Goal: Information Seeking & Learning: Learn about a topic

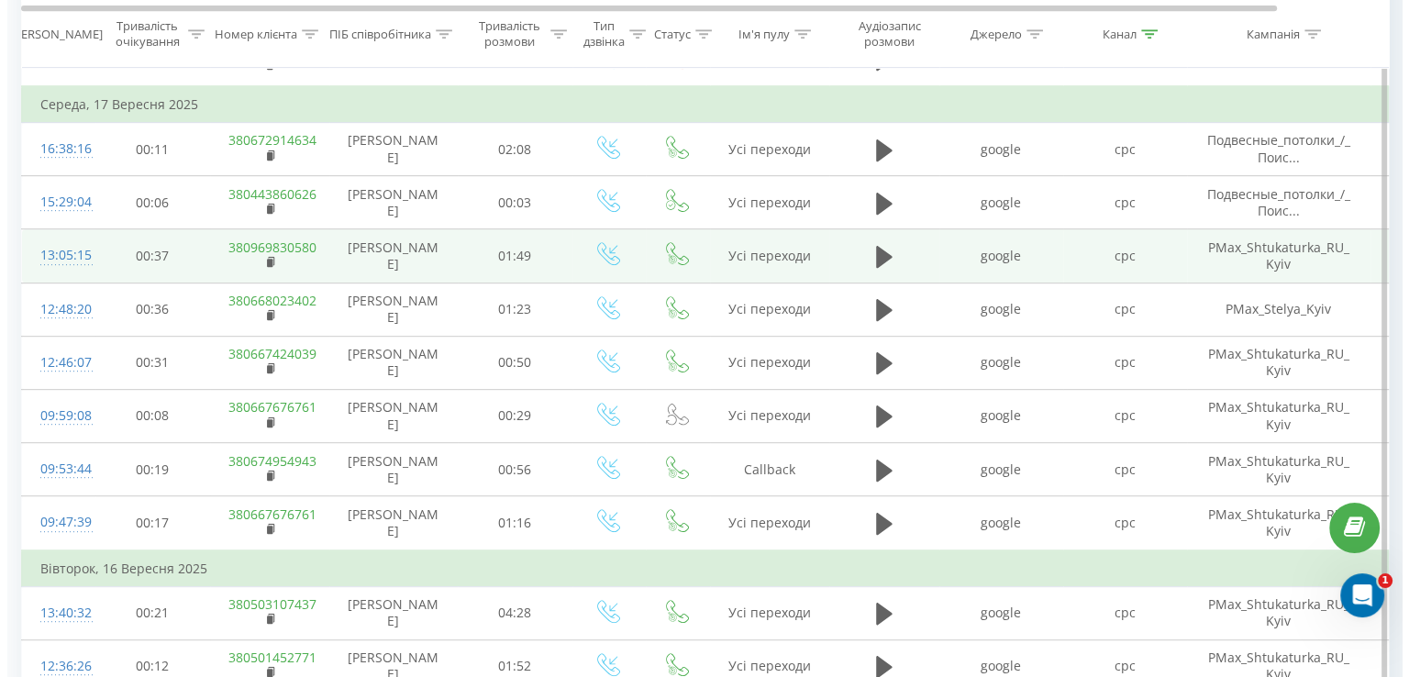
scroll to position [774, 0]
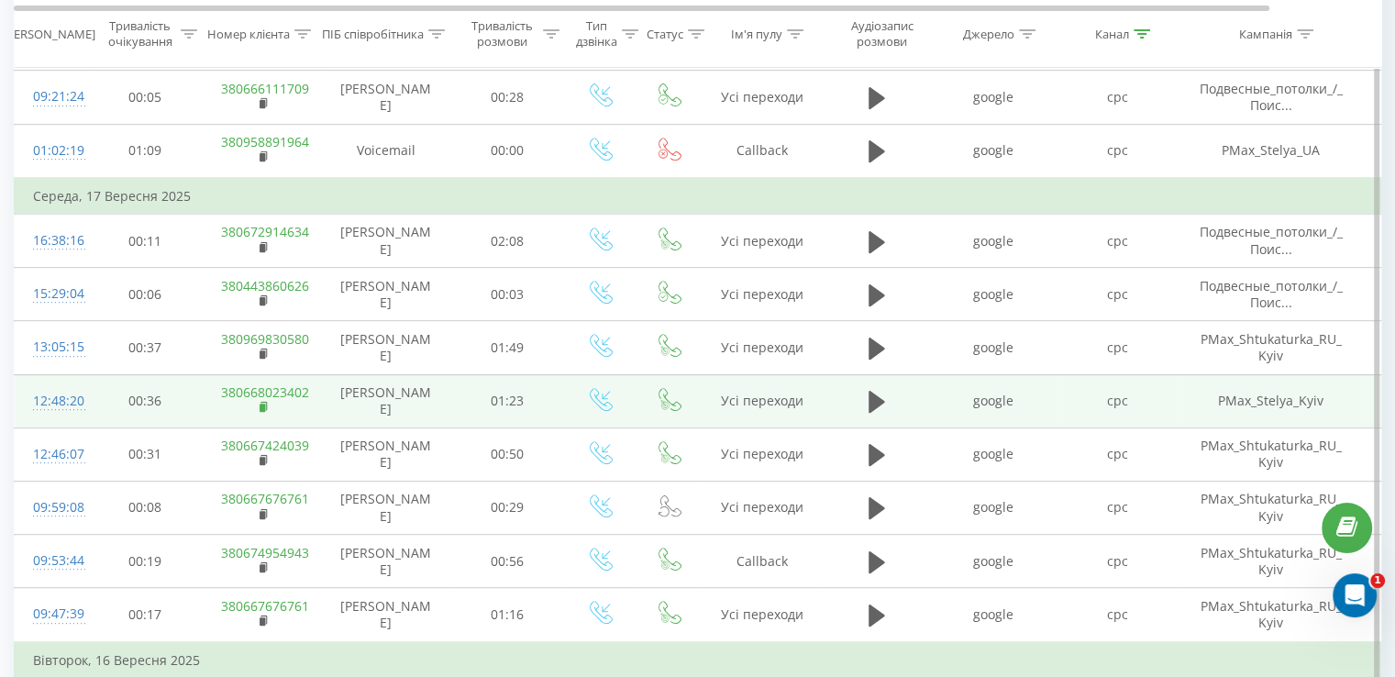
click at [261, 404] on rect at bounding box center [263, 408] width 6 height 8
click at [61, 397] on div "12:48:20" at bounding box center [51, 401] width 37 height 36
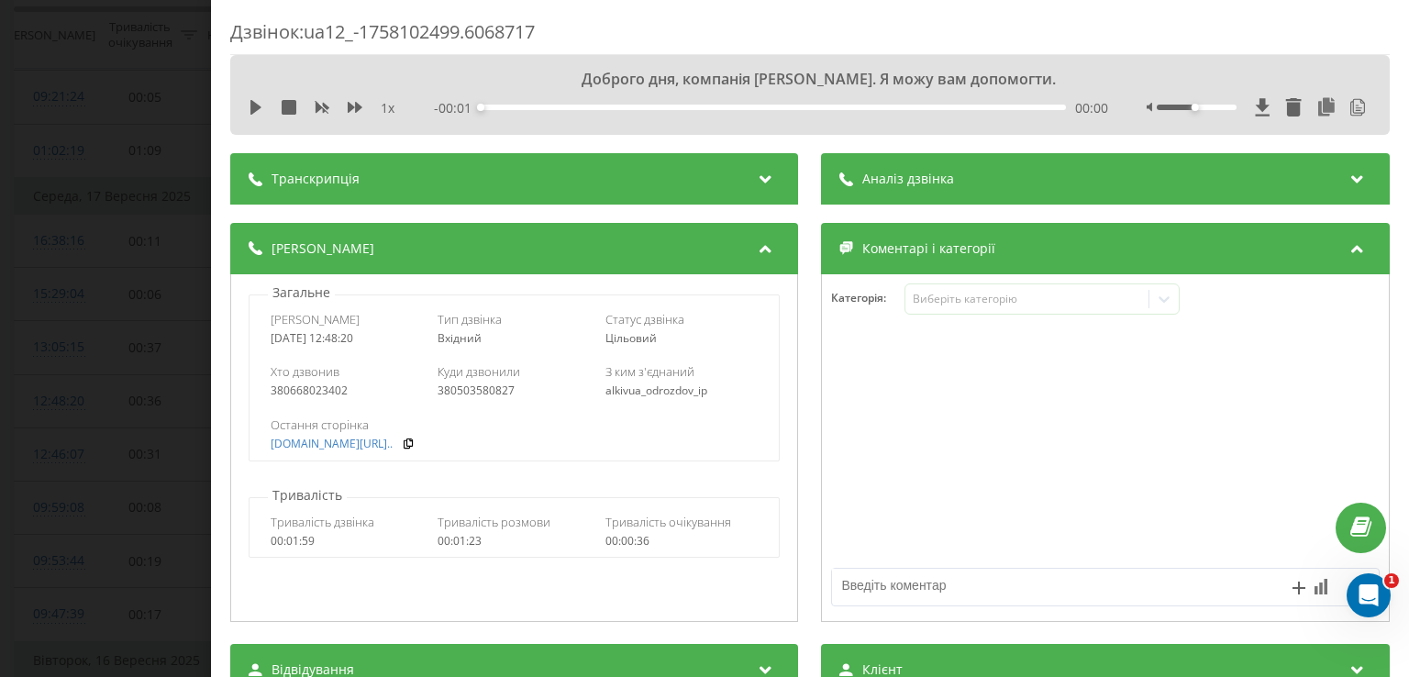
click at [985, 177] on div "Аналіз дзвінка" at bounding box center [1106, 178] width 568 height 51
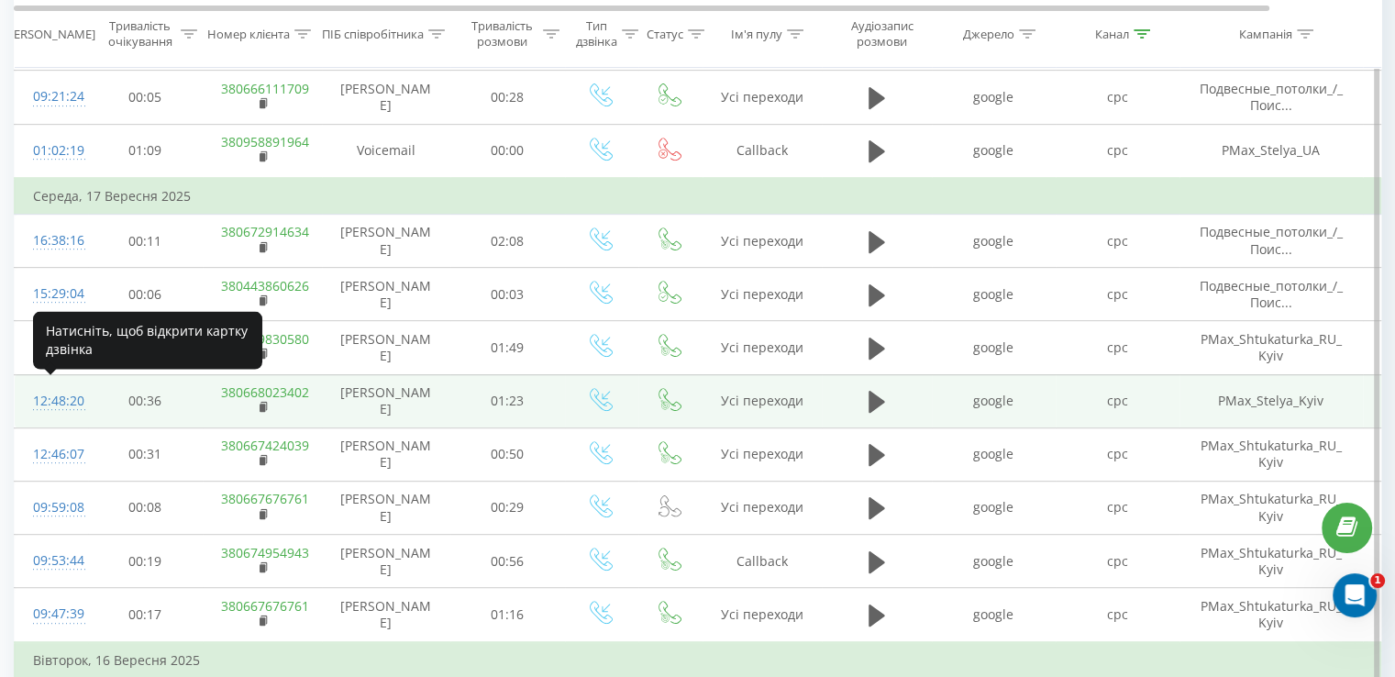
click at [61, 395] on div "12:48:20" at bounding box center [51, 401] width 37 height 36
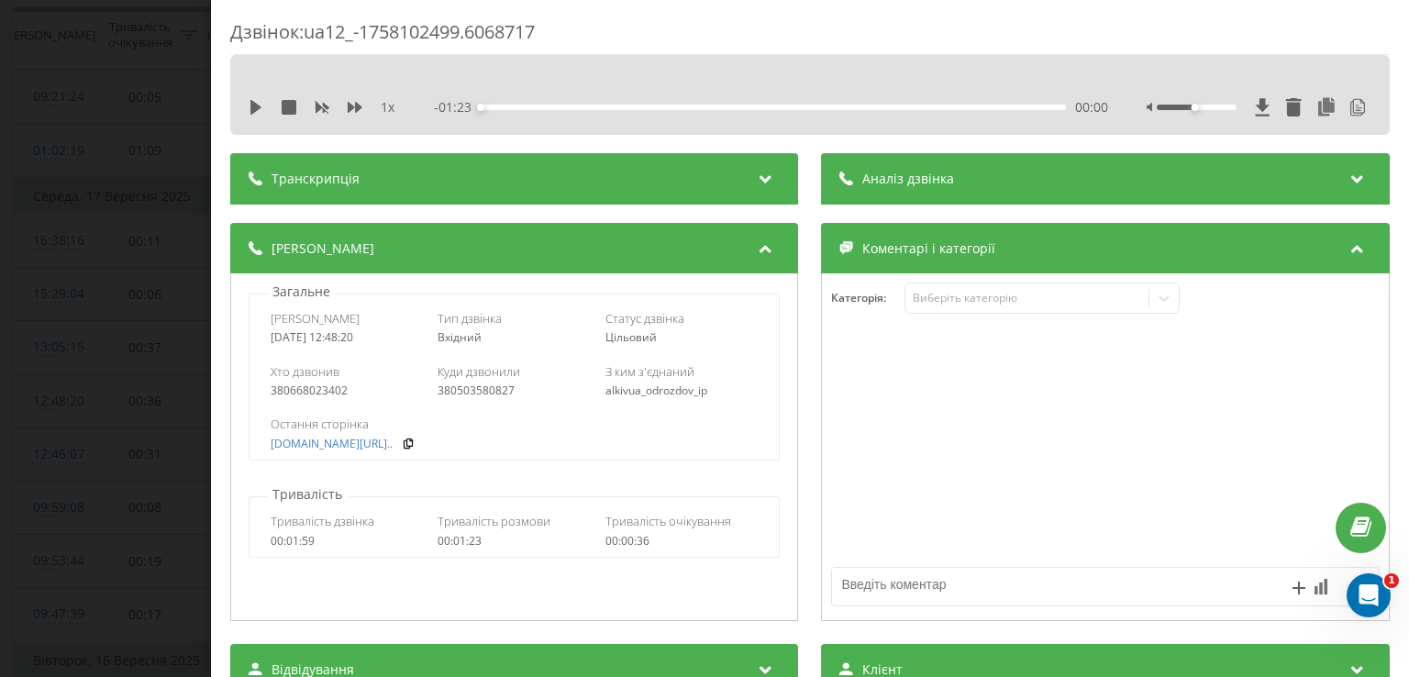
click at [906, 183] on span "Аналіз дзвінка" at bounding box center [909, 179] width 92 height 18
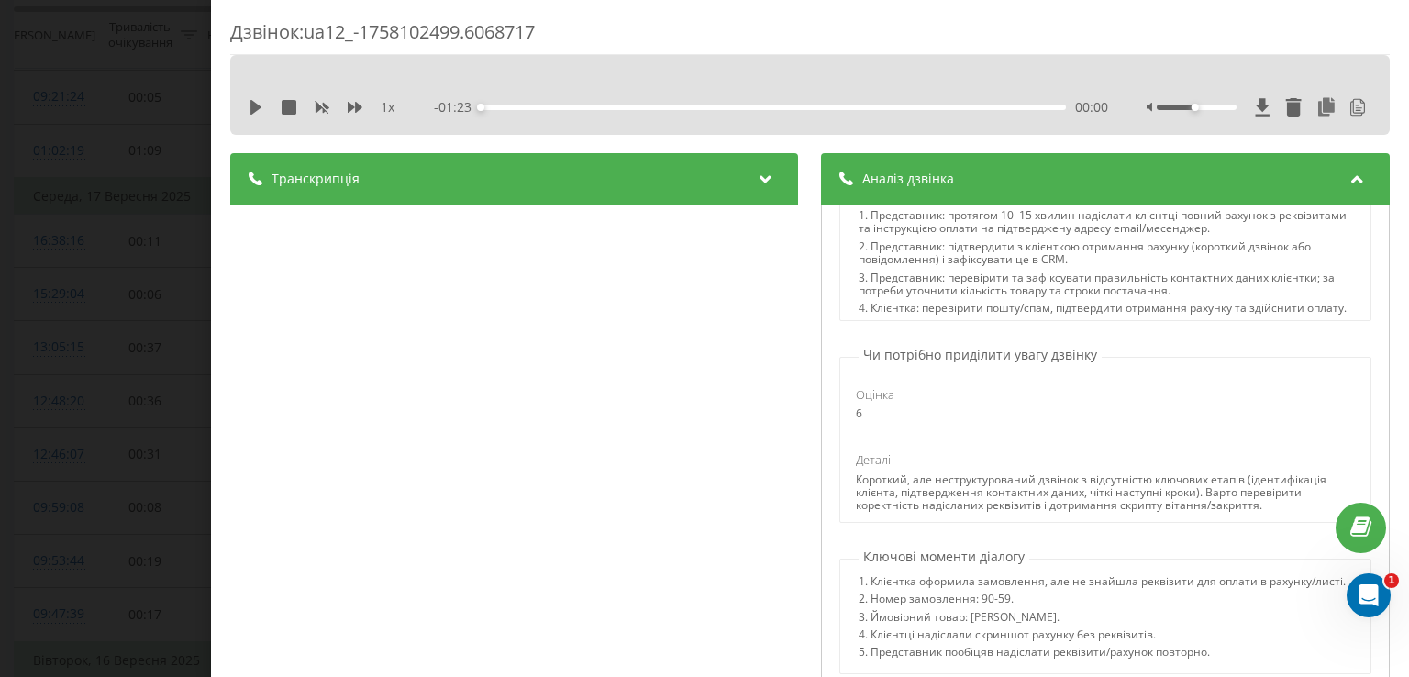
click at [124, 184] on div "Дзвінок : ua12_-1758102499.6068717 1 x - 01:23 00:00 00:00 Транскрипція 00:00 Д…" at bounding box center [704, 338] width 1409 height 677
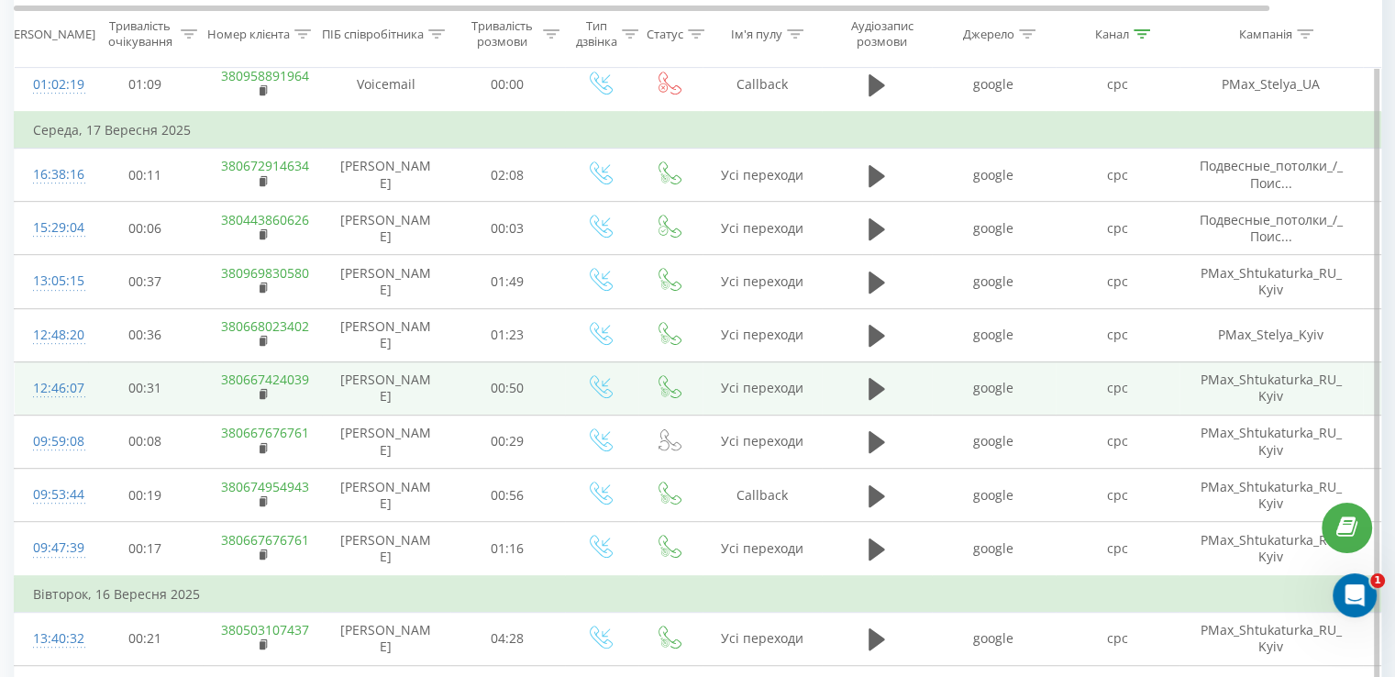
scroll to position [866, 0]
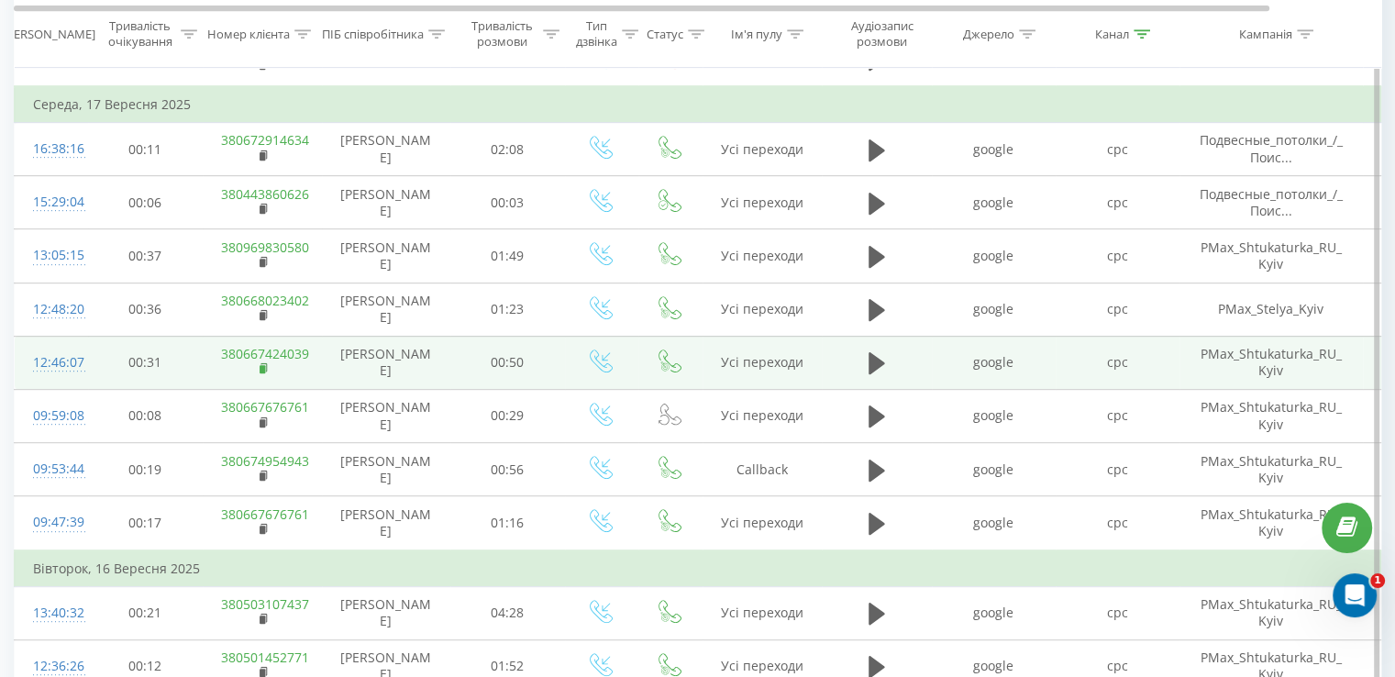
click at [265, 363] on icon at bounding box center [263, 367] width 6 height 8
click at [61, 359] on div "12:46:07" at bounding box center [51, 363] width 37 height 36
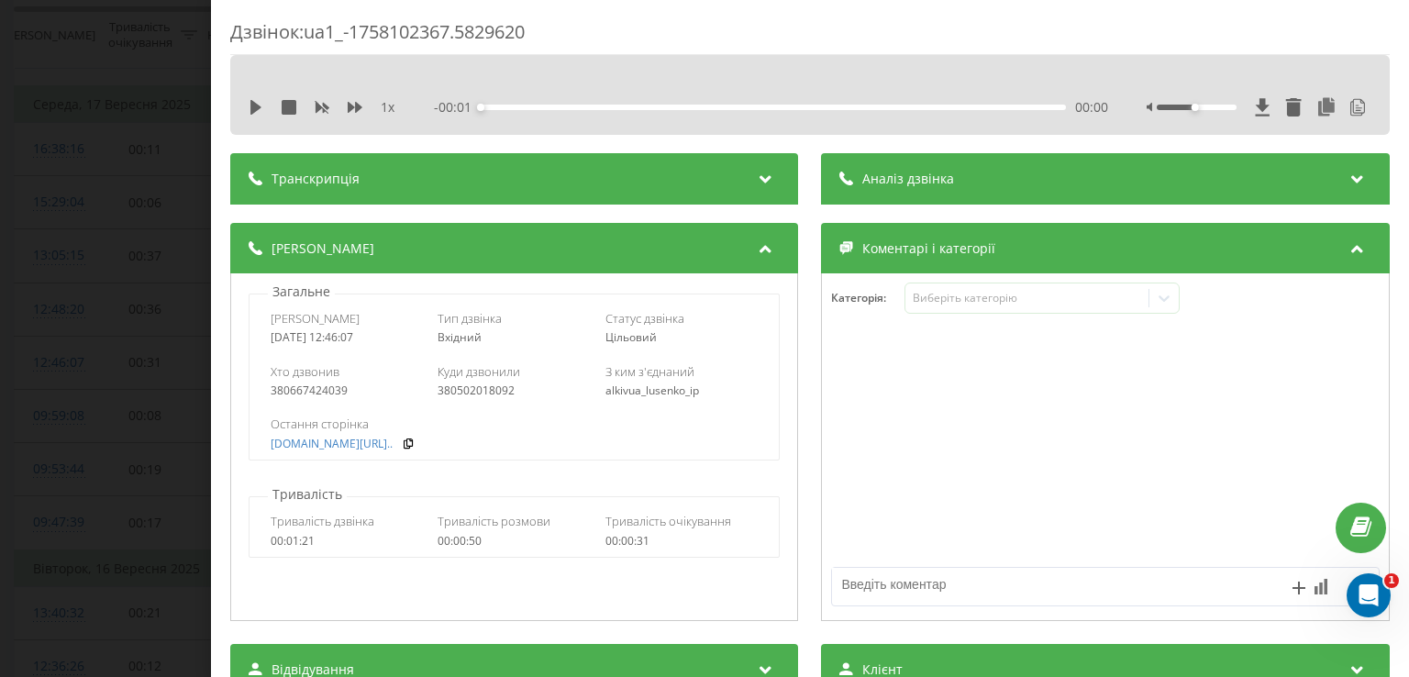
click at [879, 174] on span "Аналіз дзвінка" at bounding box center [909, 179] width 92 height 18
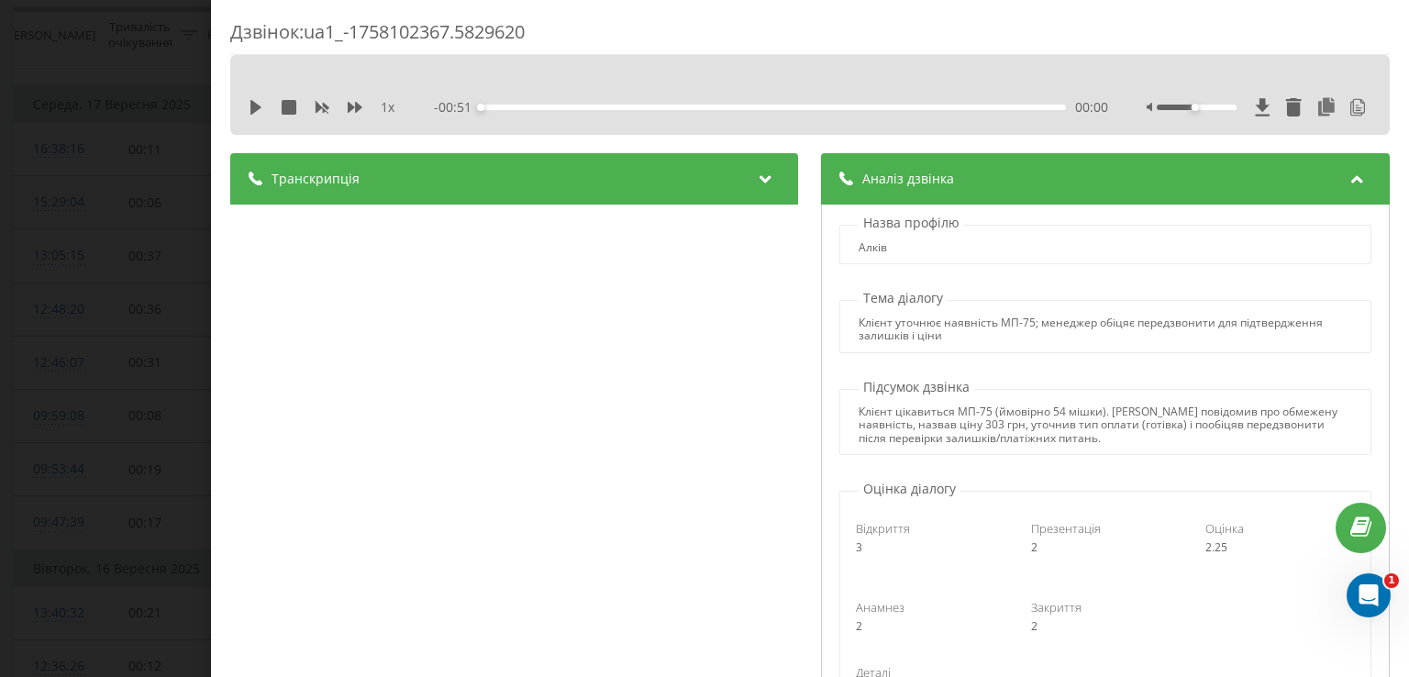
click at [132, 287] on div "Дзвінок : ua1_-1758102367.5829620 1 x - 00:51 00:00 00:00 Транскрипція 00:00 До…" at bounding box center [704, 338] width 1409 height 677
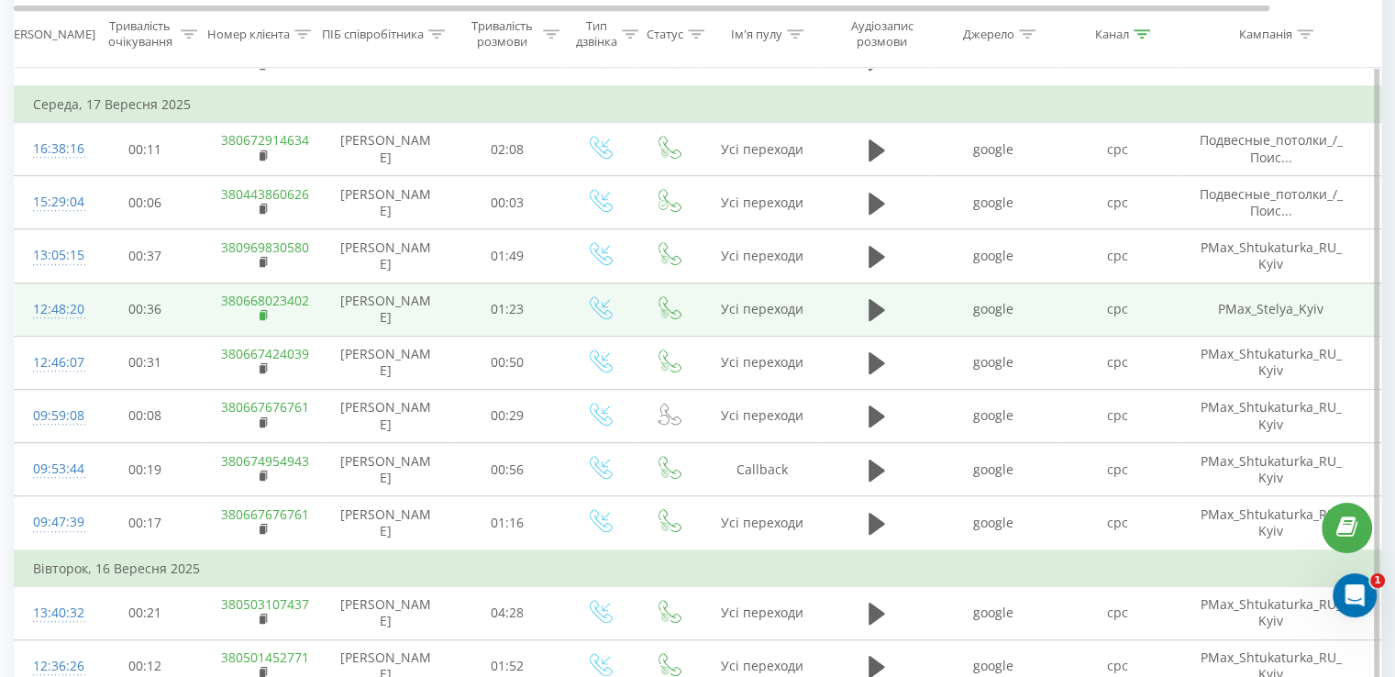
click at [260, 312] on rect at bounding box center [263, 316] width 6 height 8
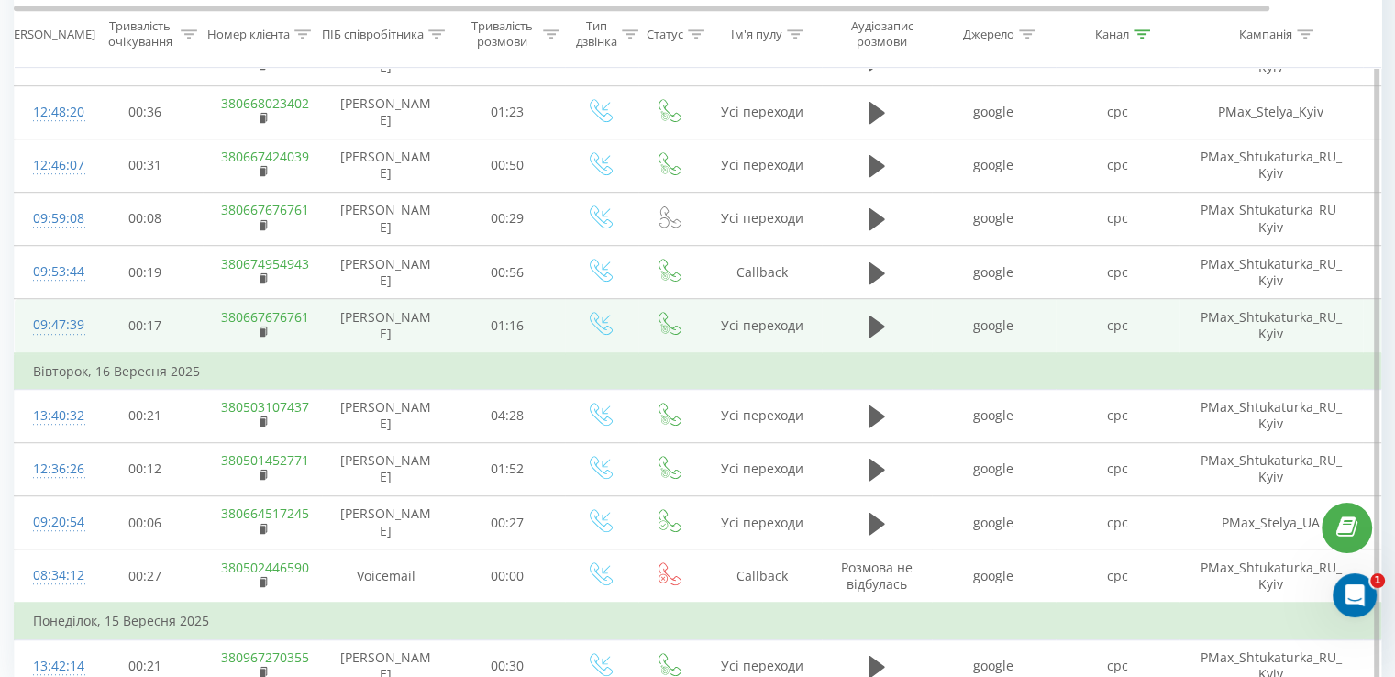
scroll to position [958, 0]
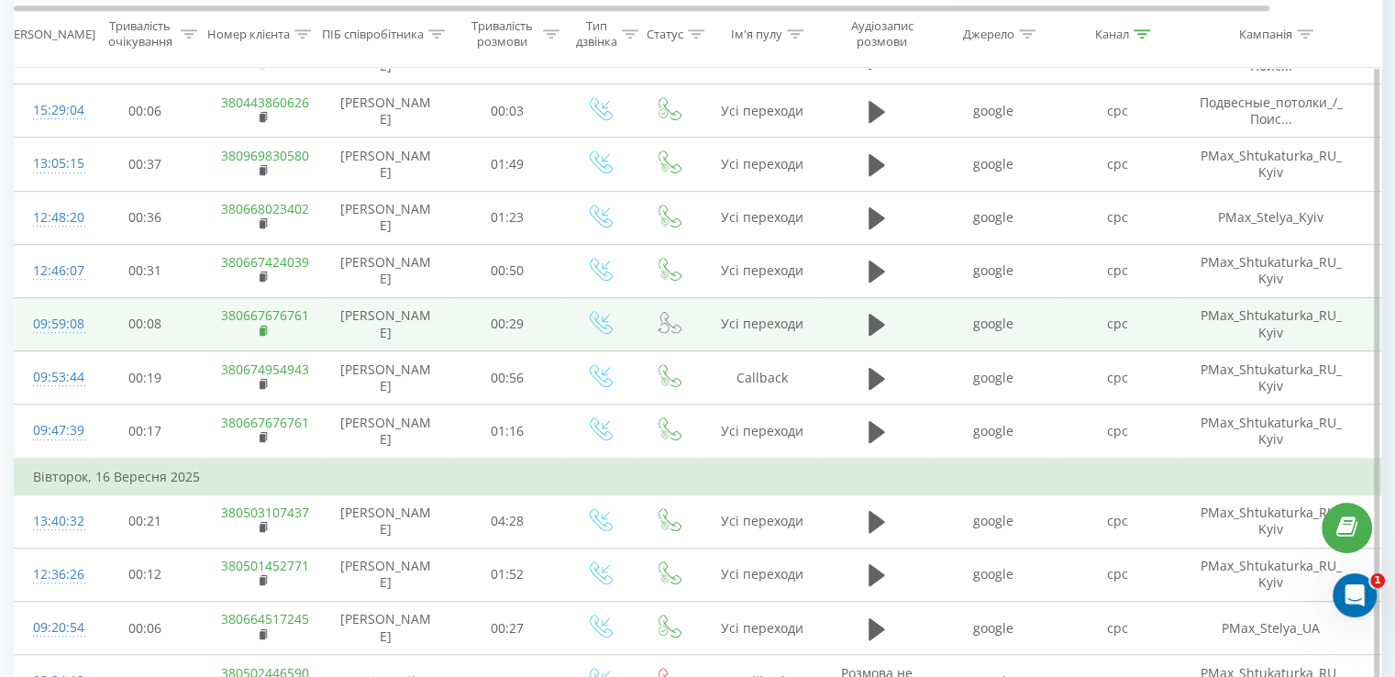
click at [261, 327] on rect at bounding box center [263, 331] width 6 height 8
click at [68, 311] on div "09:59:08" at bounding box center [51, 324] width 37 height 36
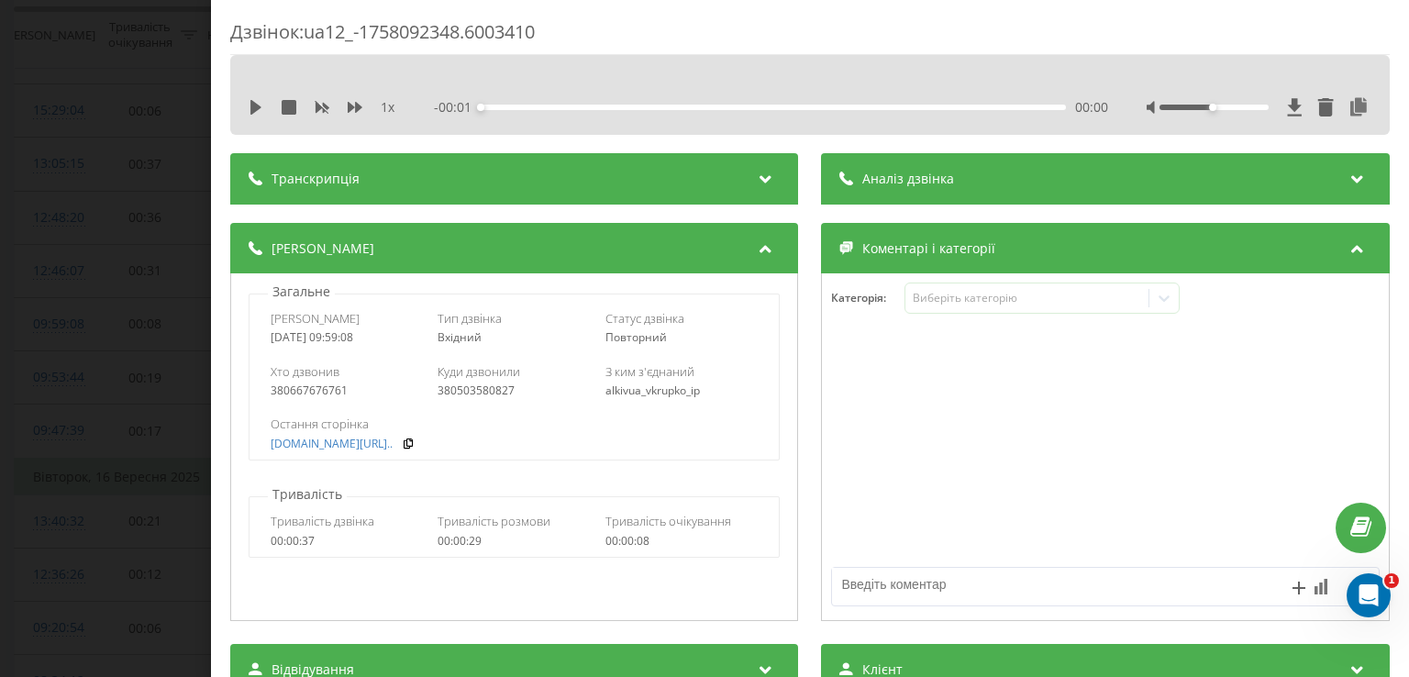
click at [958, 162] on div "Аналіз дзвінка" at bounding box center [1106, 178] width 568 height 51
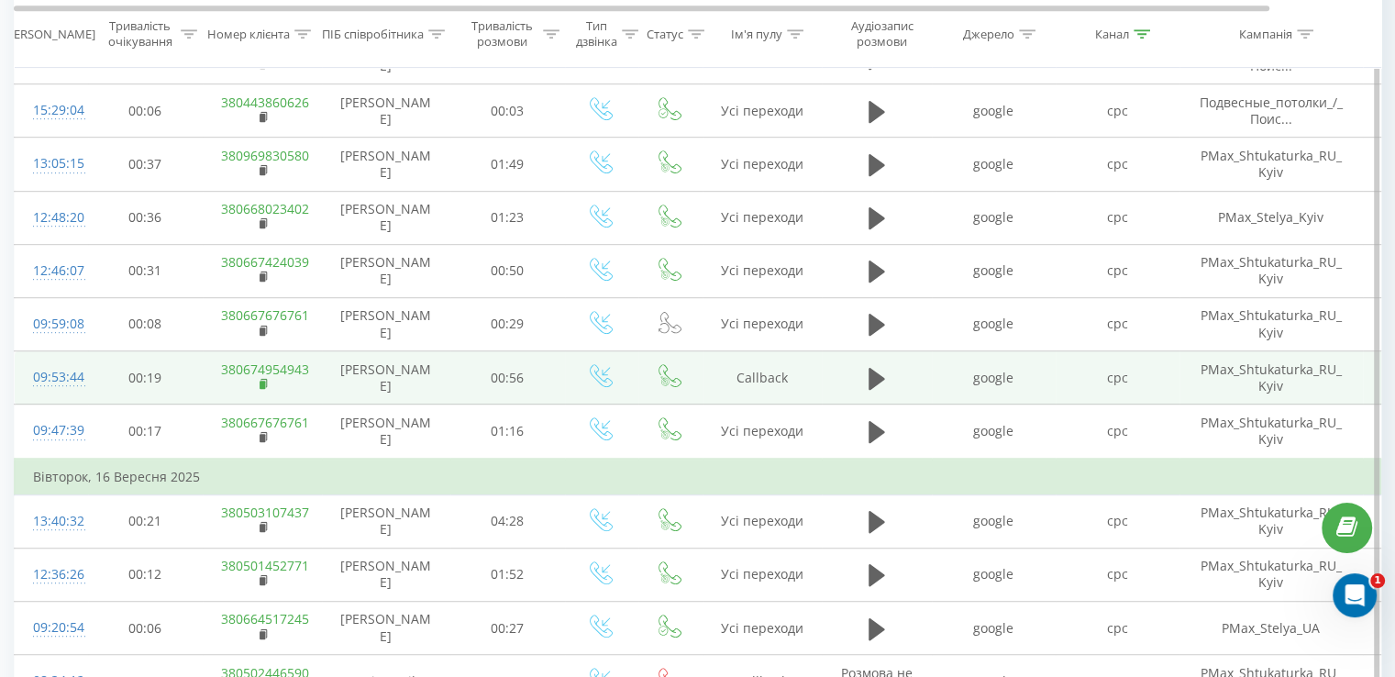
click at [260, 381] on rect at bounding box center [263, 385] width 6 height 8
click at [70, 368] on div "09:53:44" at bounding box center [51, 378] width 37 height 36
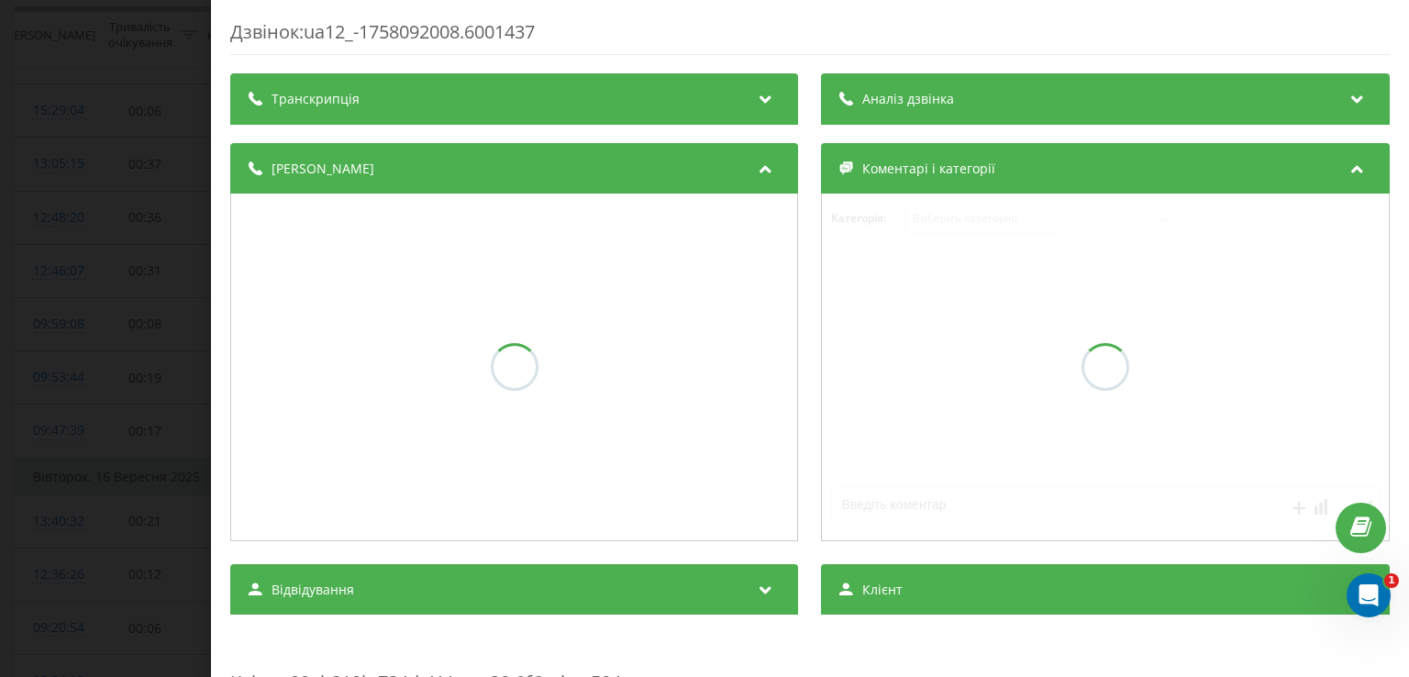
click at [899, 127] on div "Транскрипція Аналіз дзвінка Деталі дзвінка Коментарі і категорії Категорія : Ви…" at bounding box center [809, 675] width 1159 height 1205
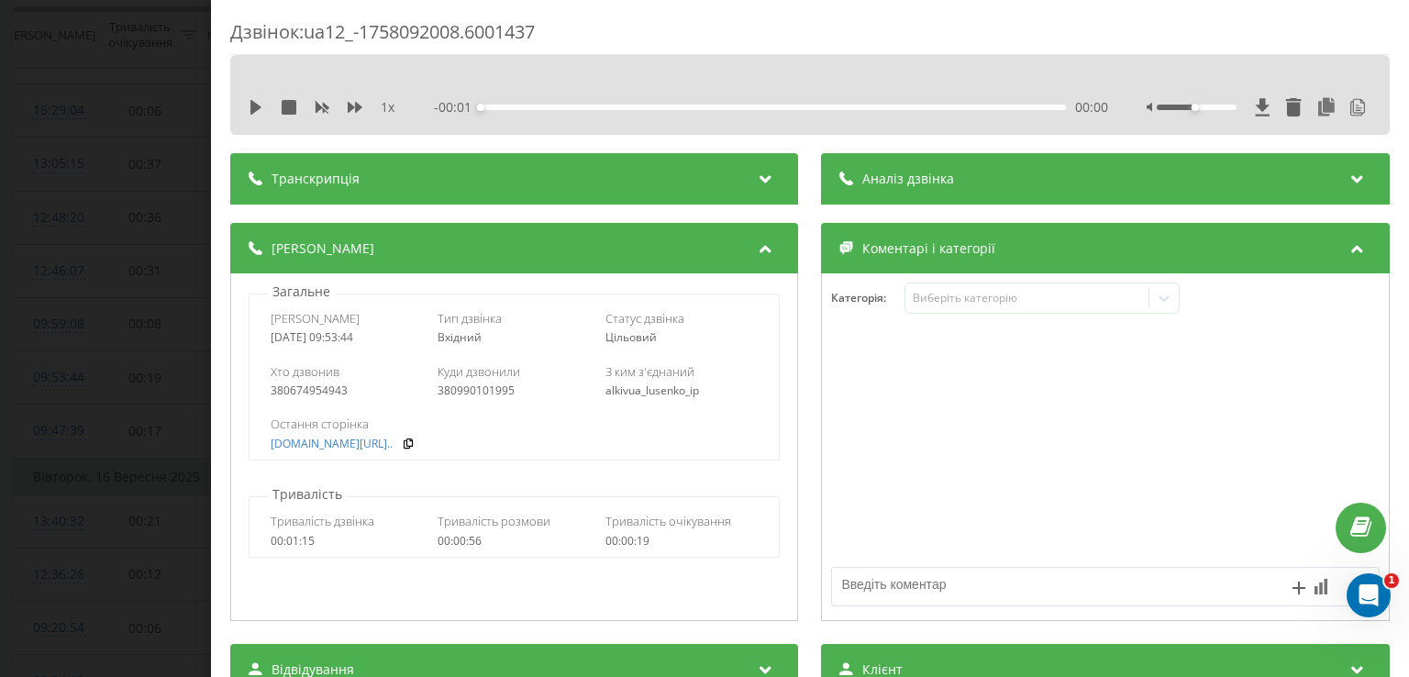
click at [925, 164] on div "Аналіз дзвінка" at bounding box center [1106, 178] width 568 height 51
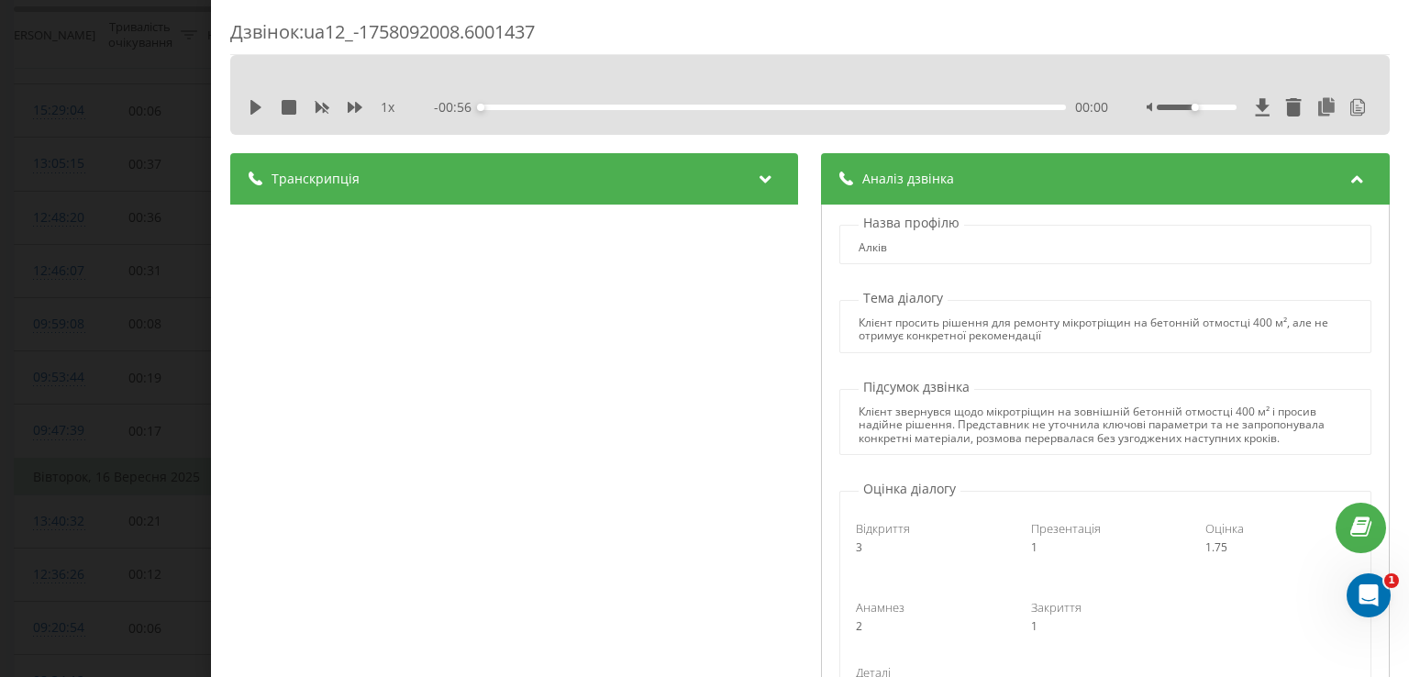
click at [136, 305] on div "Дзвінок : ua12_-1758092008.6001437 1 x - 00:56 00:00 00:00 Транскрипція 00:00 Д…" at bounding box center [704, 338] width 1409 height 677
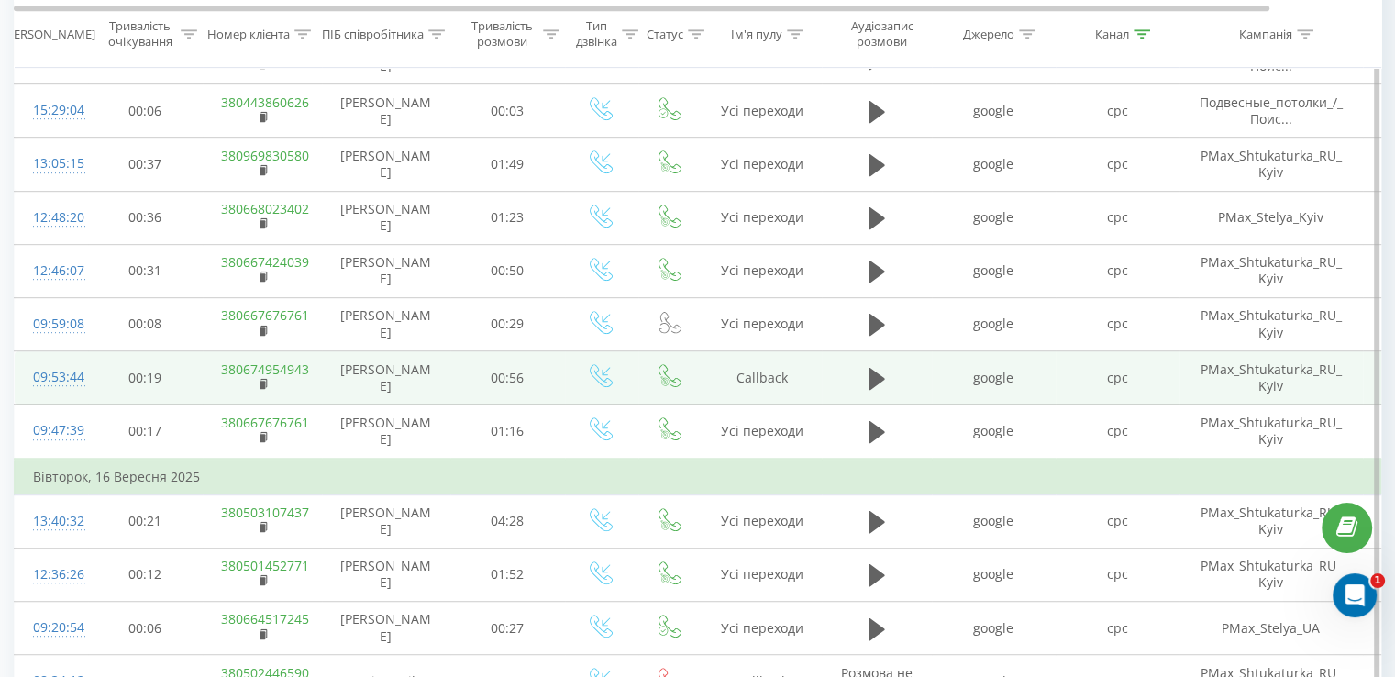
scroll to position [1049, 0]
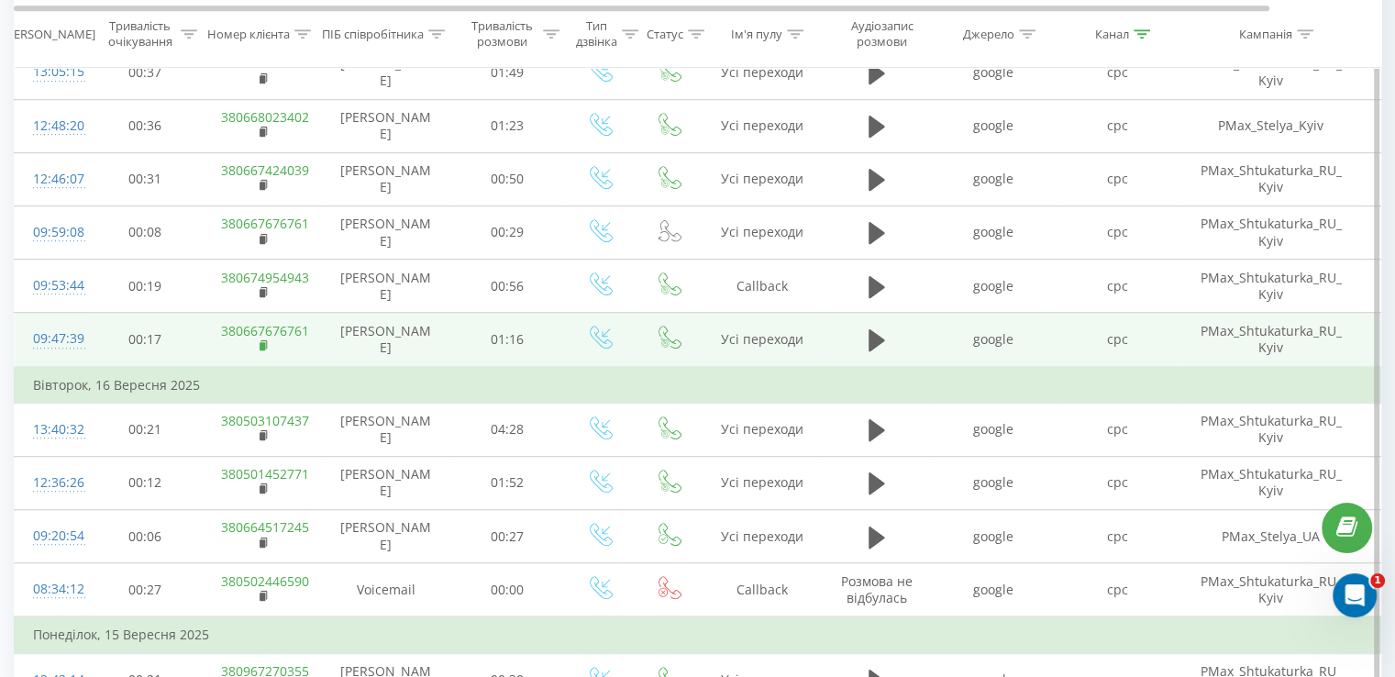
click at [263, 342] on rect at bounding box center [263, 346] width 6 height 8
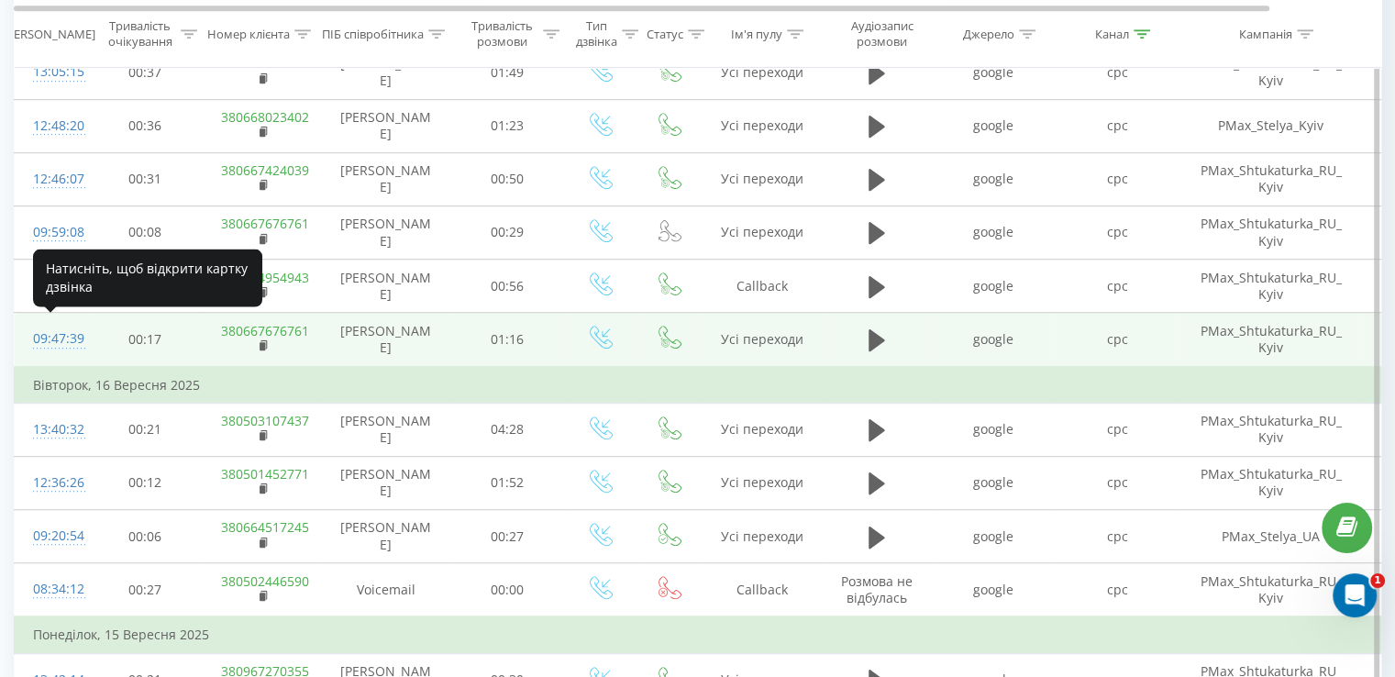
click at [68, 326] on div "09:47:39" at bounding box center [51, 339] width 37 height 36
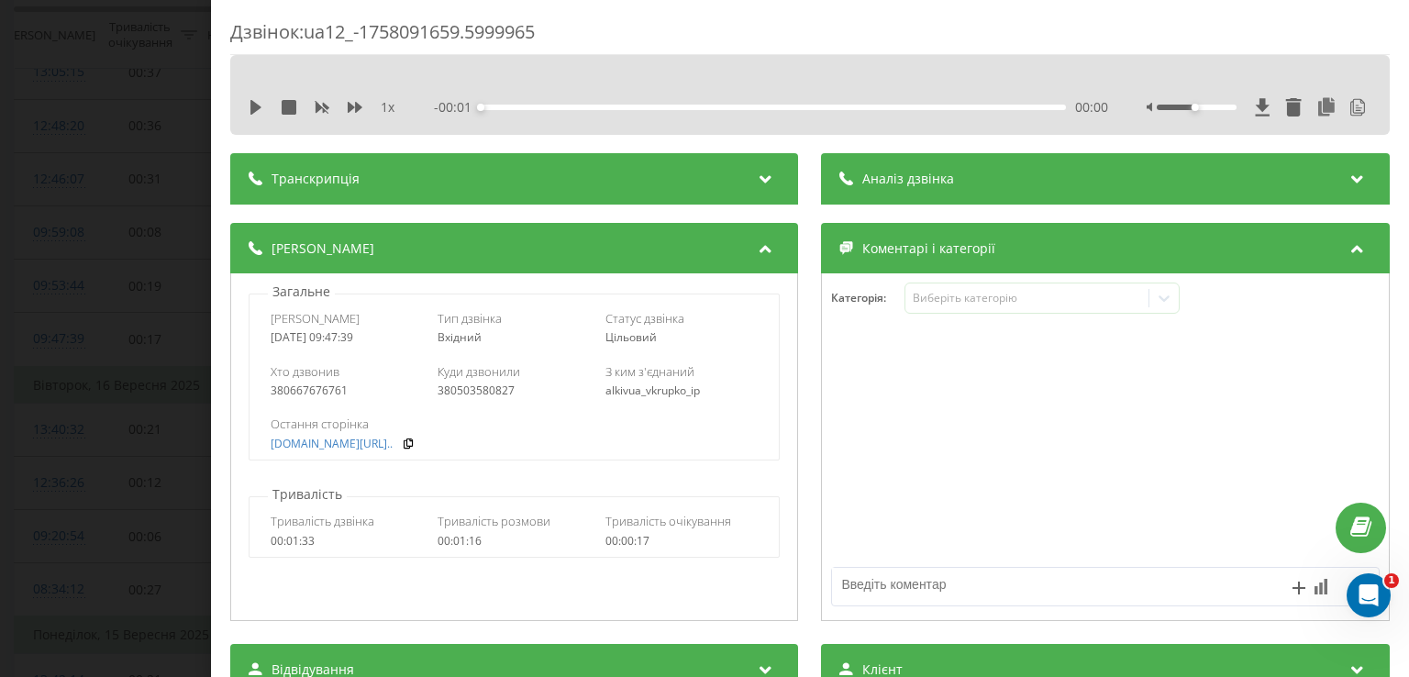
click at [958, 199] on div "Аналіз дзвінка" at bounding box center [1106, 178] width 568 height 51
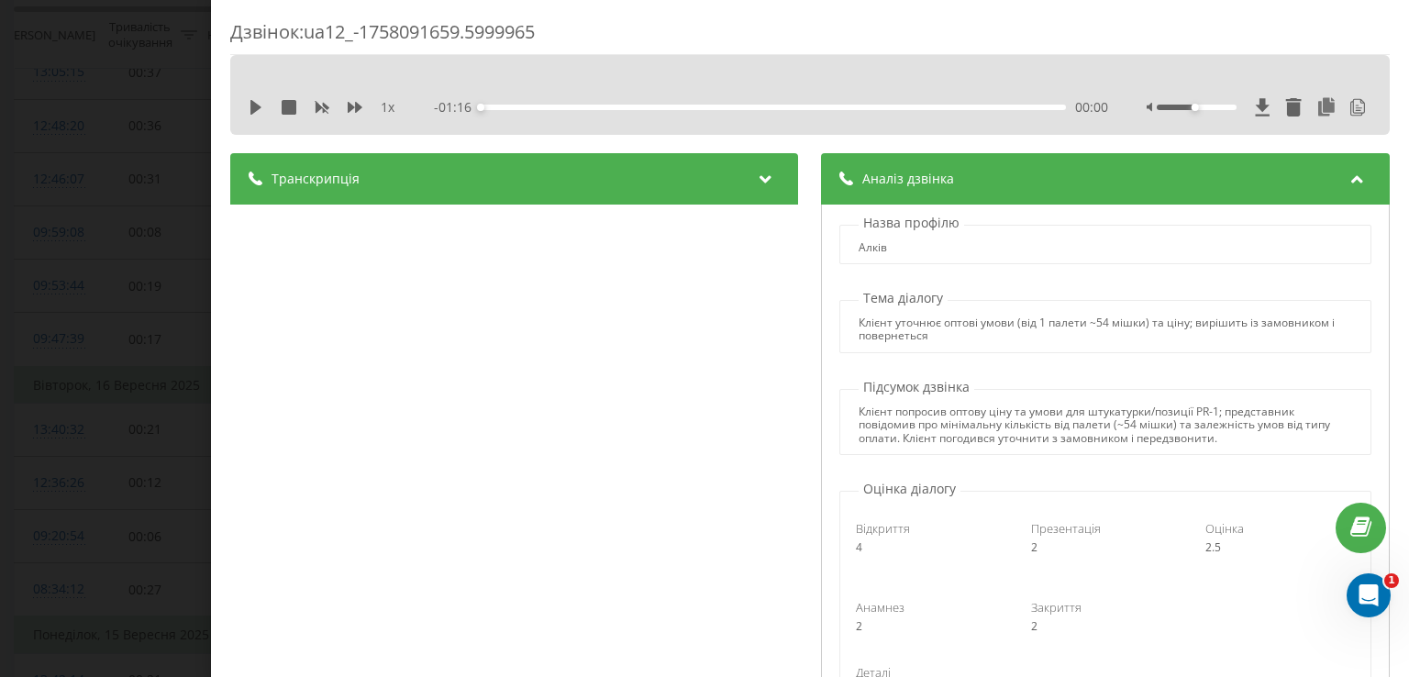
click at [107, 280] on div "Дзвінок : ua12_-1758091659.5999965 1 x - 01:16 00:00 00:00 Транскрипція 00:00 Д…" at bounding box center [704, 338] width 1409 height 677
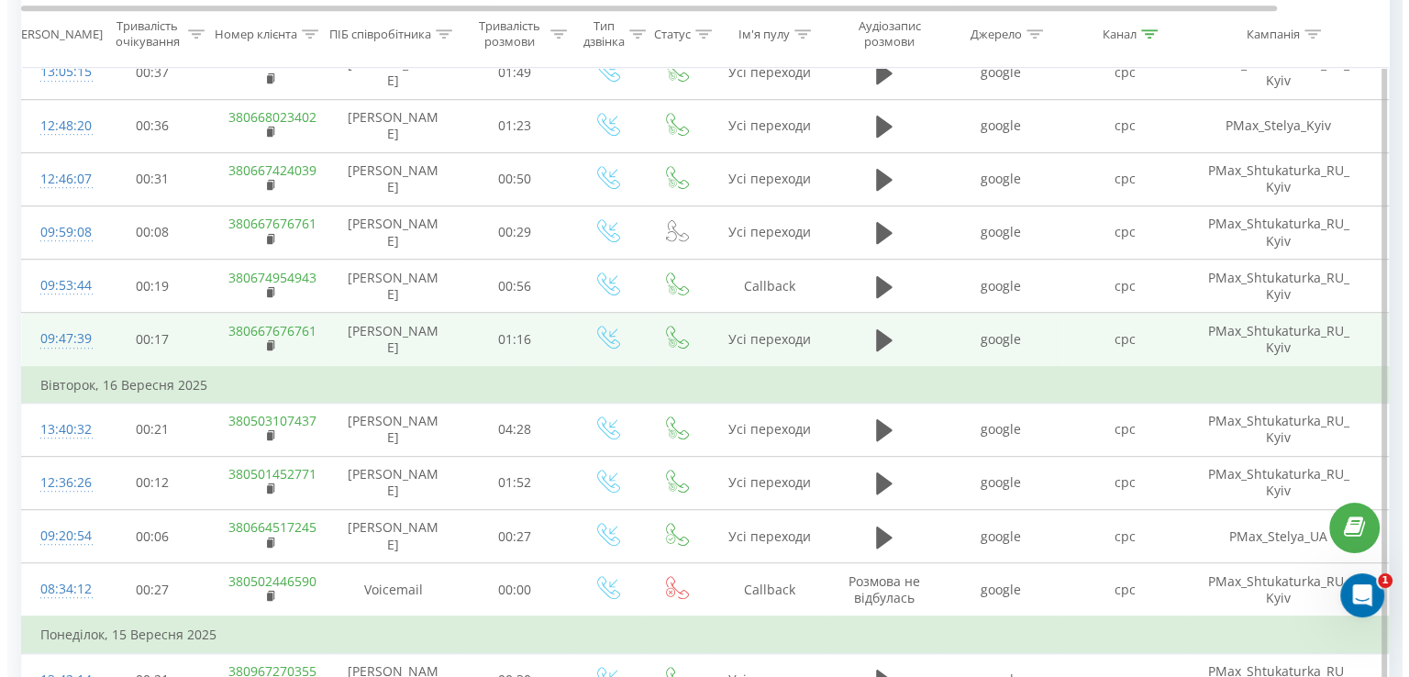
scroll to position [1141, 0]
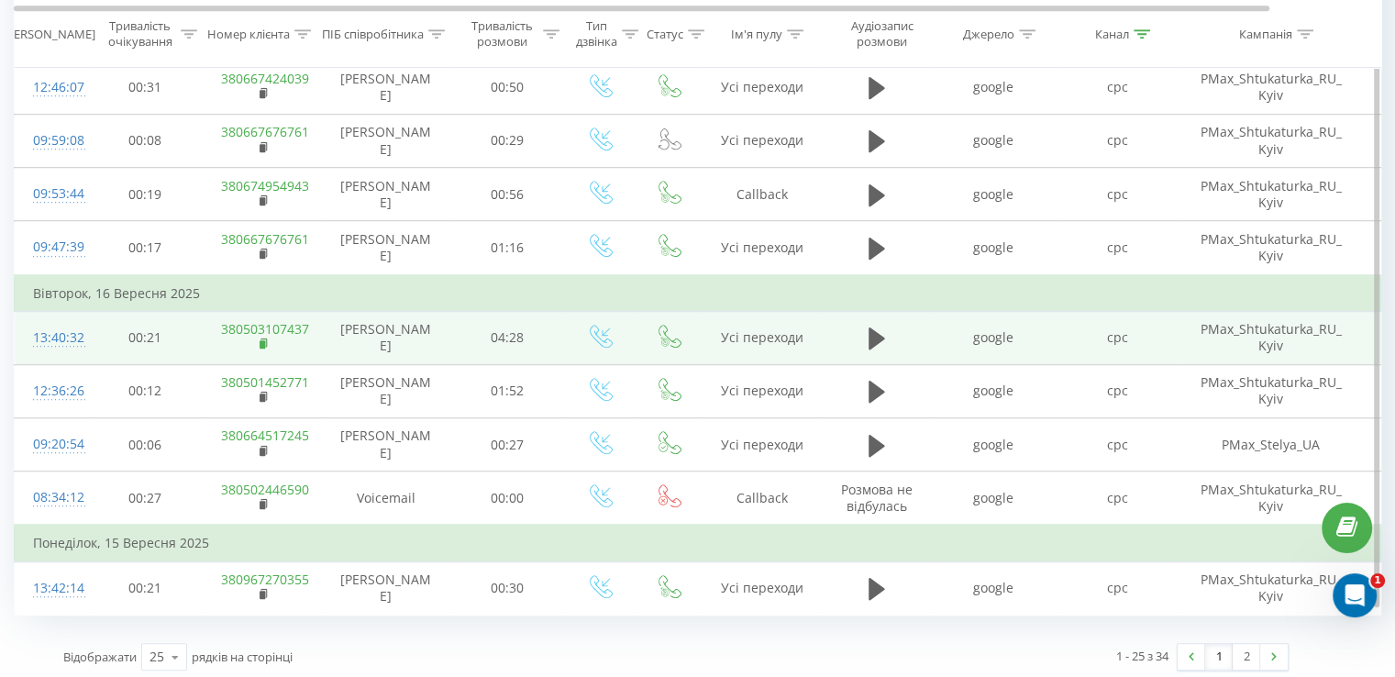
click at [260, 340] on rect at bounding box center [263, 344] width 6 height 8
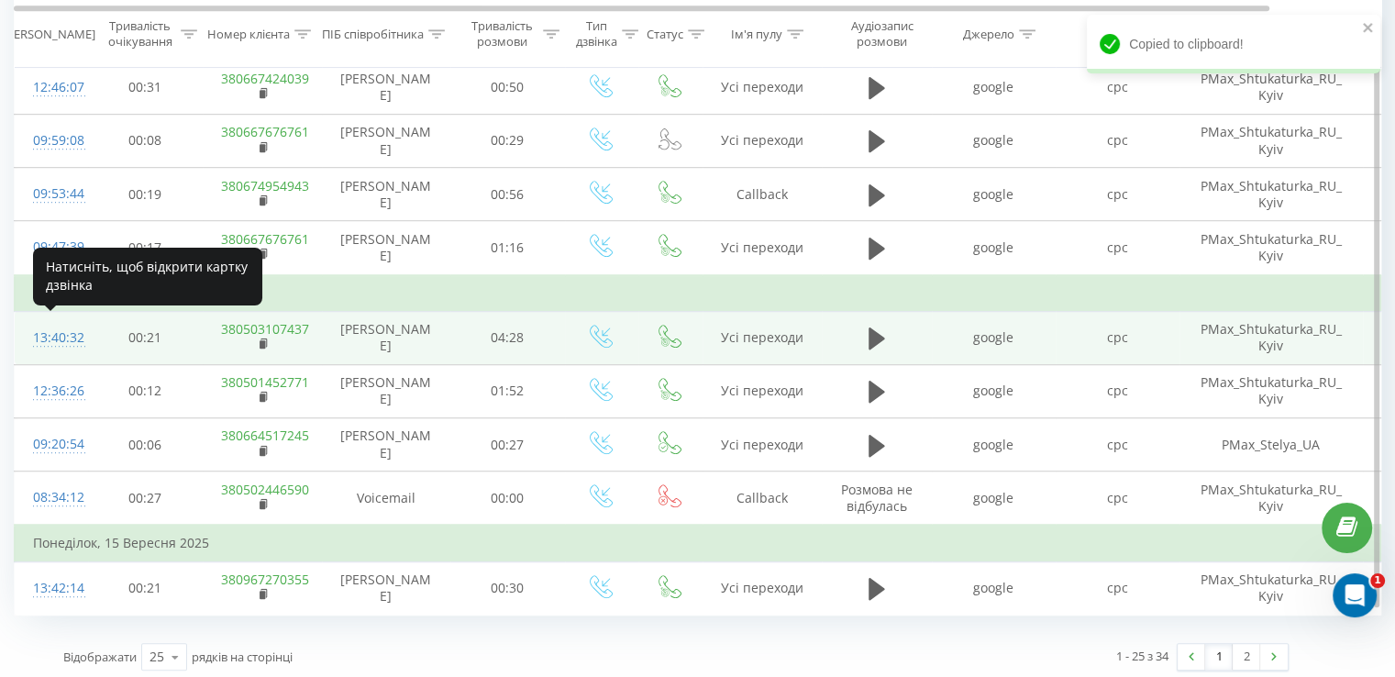
click at [33, 328] on div "13:40:32" at bounding box center [51, 338] width 37 height 36
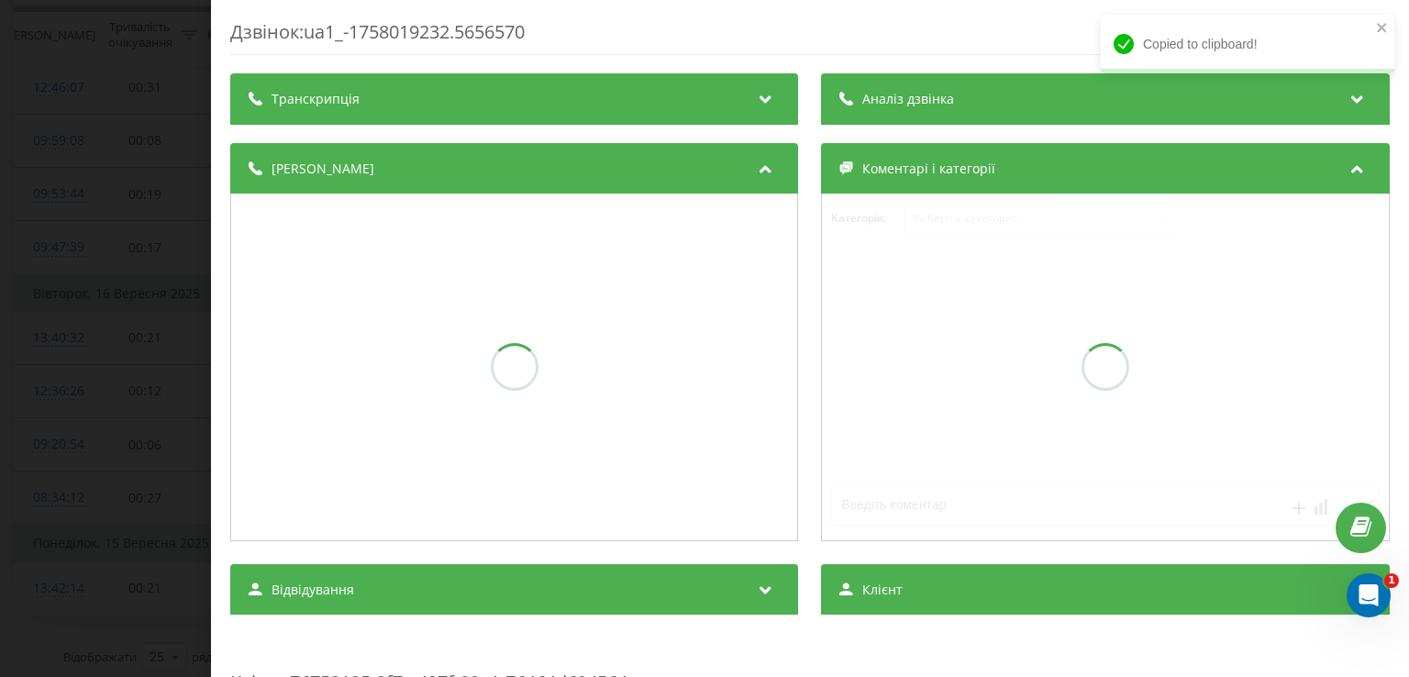
click at [911, 125] on div "Транскрипція Аналіз дзвінка Деталі дзвінка Коментарі і категорії Категорія : Ви…" at bounding box center [809, 687] width 1159 height 1228
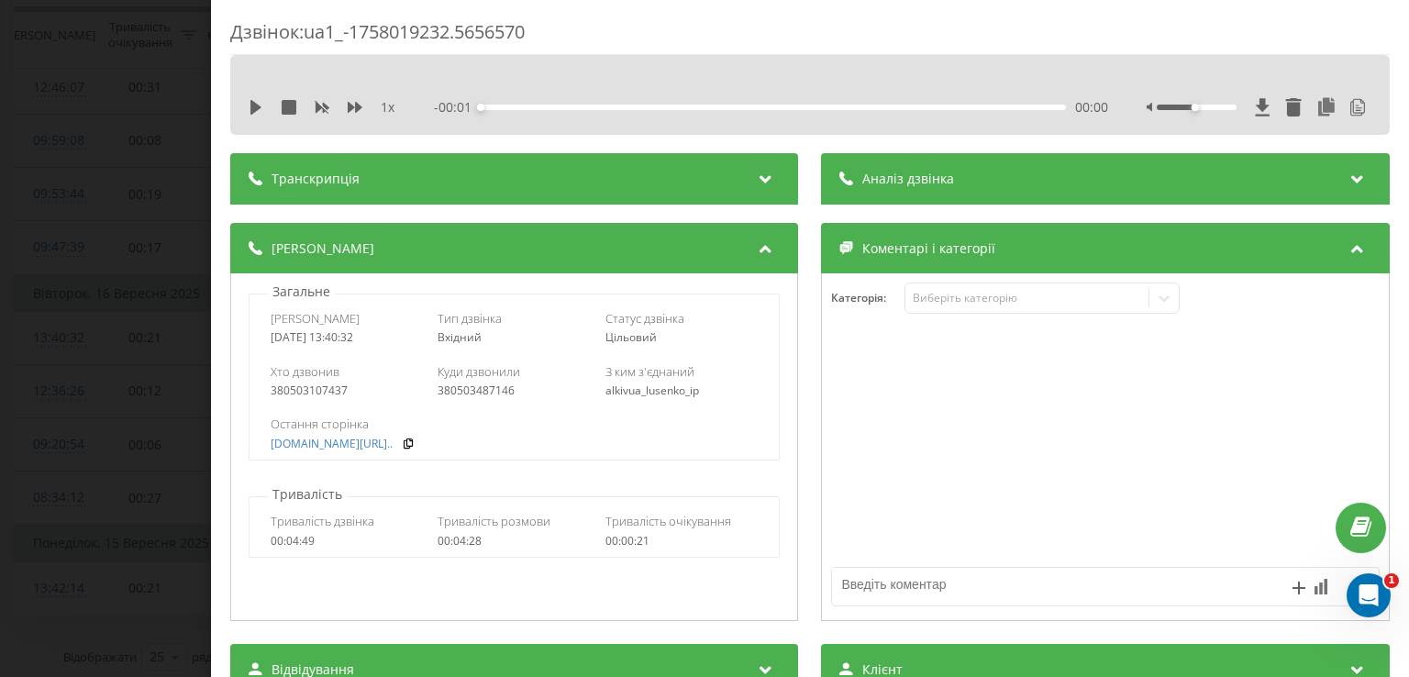
click at [935, 179] on span "Аналіз дзвінка" at bounding box center [909, 179] width 92 height 18
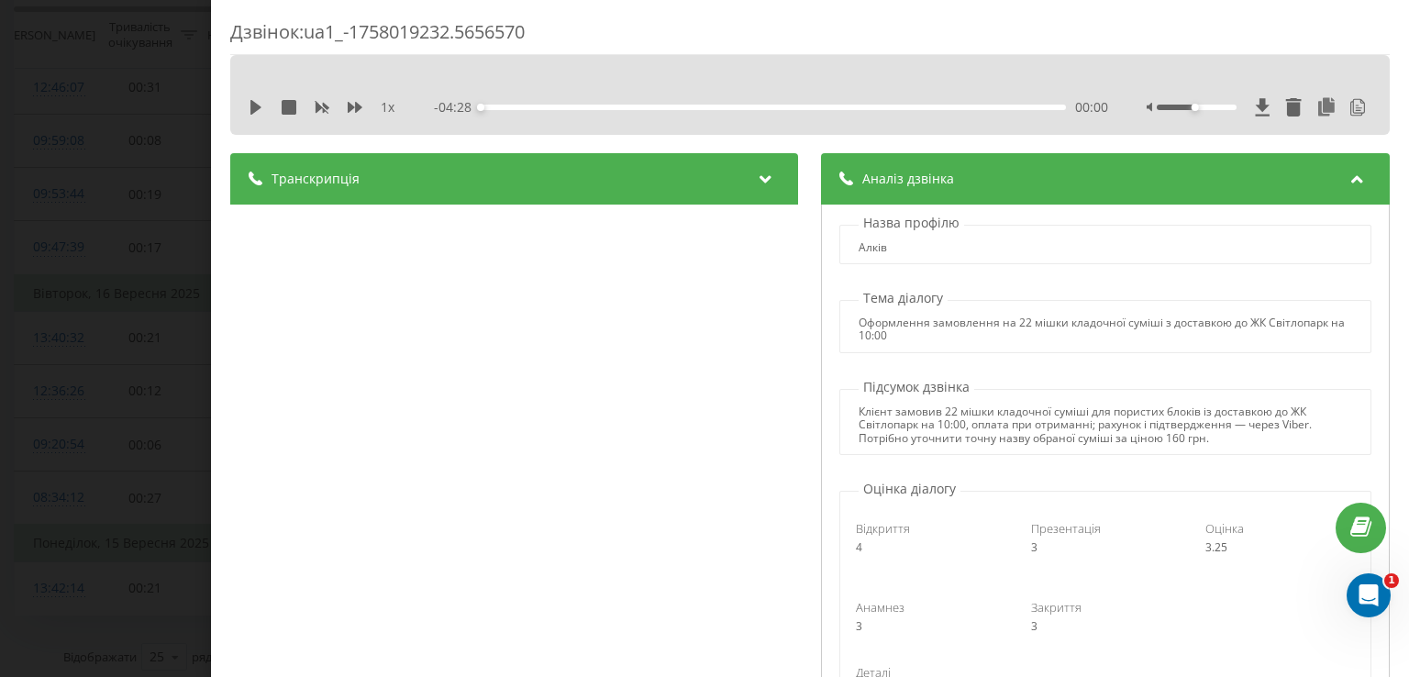
click at [132, 254] on div "Дзвінок : ua1_-1758019232.5656570 1 x - 04:28 00:00 00:00 Транскрипція 00:00 До…" at bounding box center [704, 338] width 1409 height 677
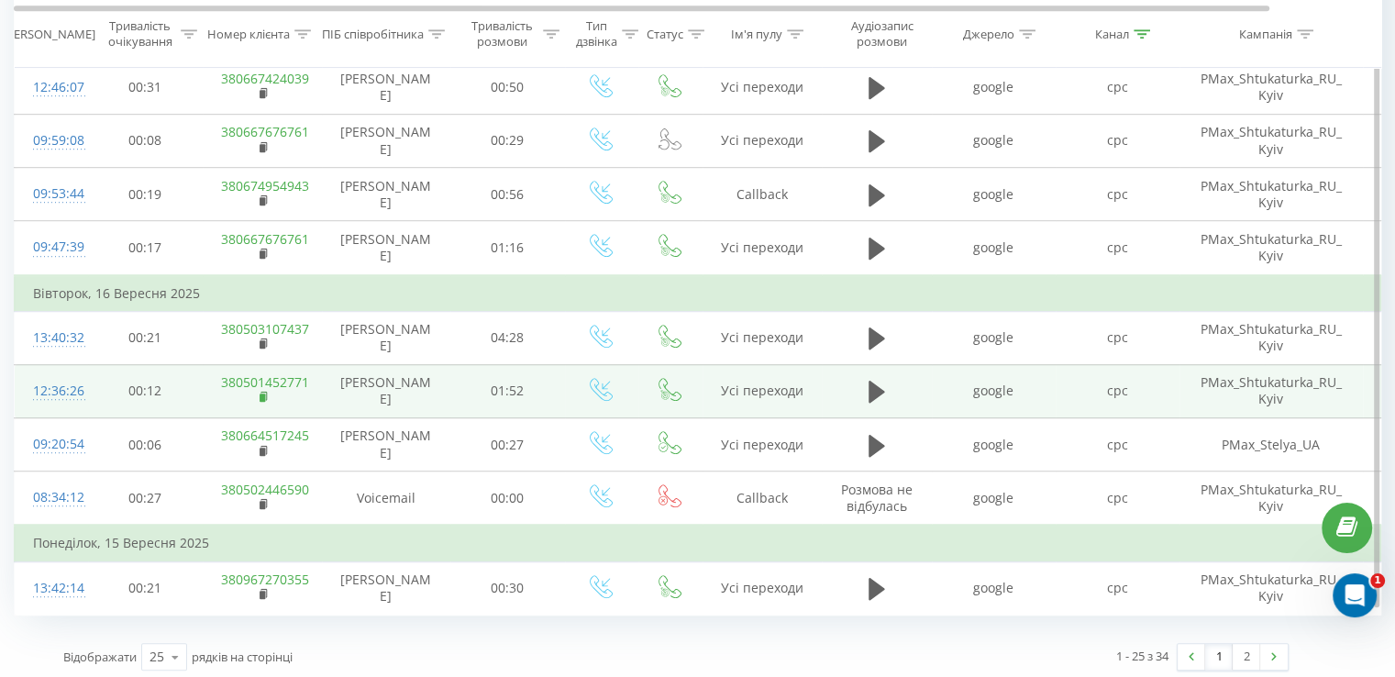
click at [264, 393] on rect at bounding box center [263, 397] width 6 height 8
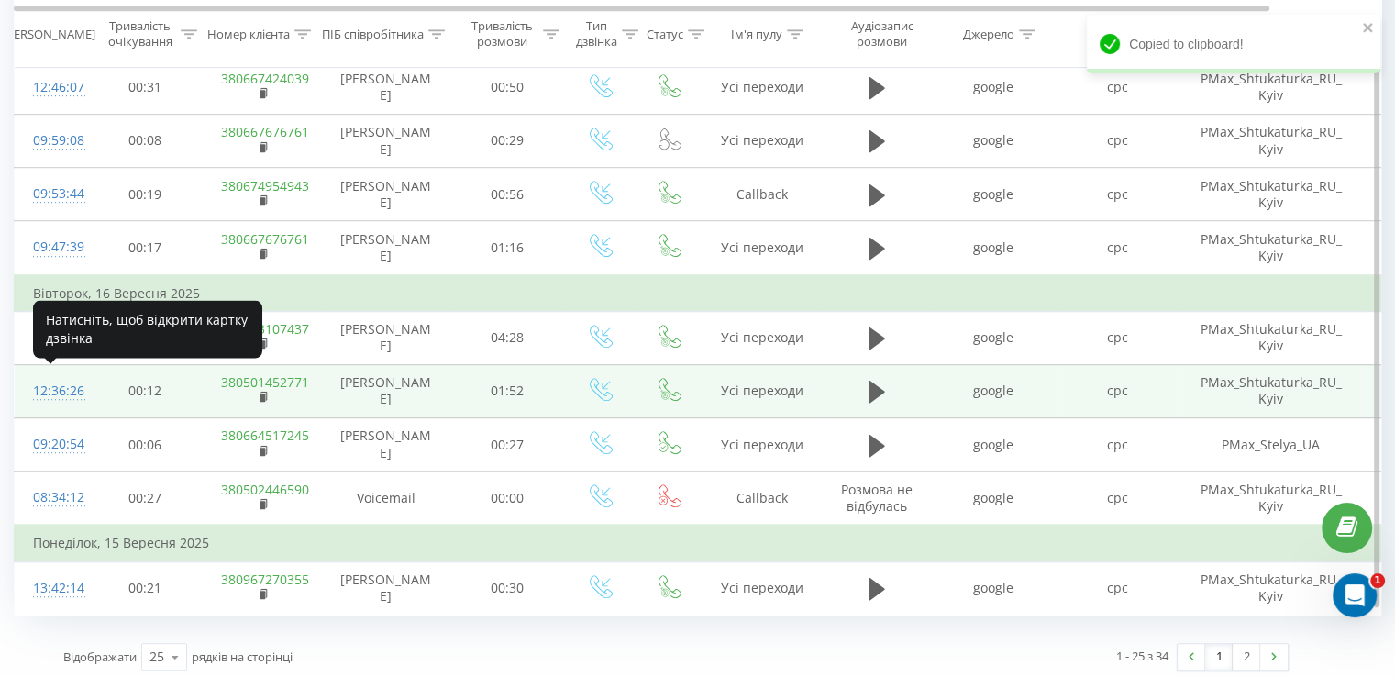
click at [61, 381] on div "12:36:26" at bounding box center [51, 391] width 37 height 36
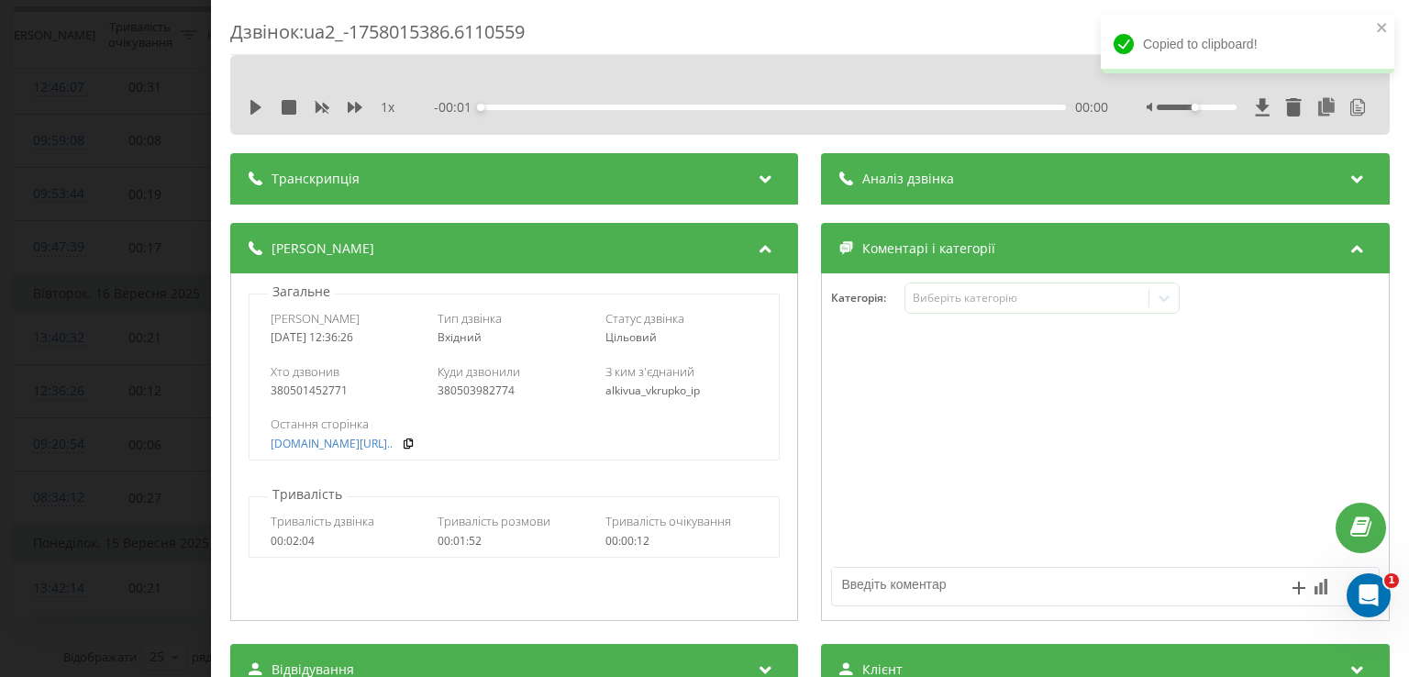
click at [921, 175] on span "Аналіз дзвінка" at bounding box center [909, 179] width 92 height 18
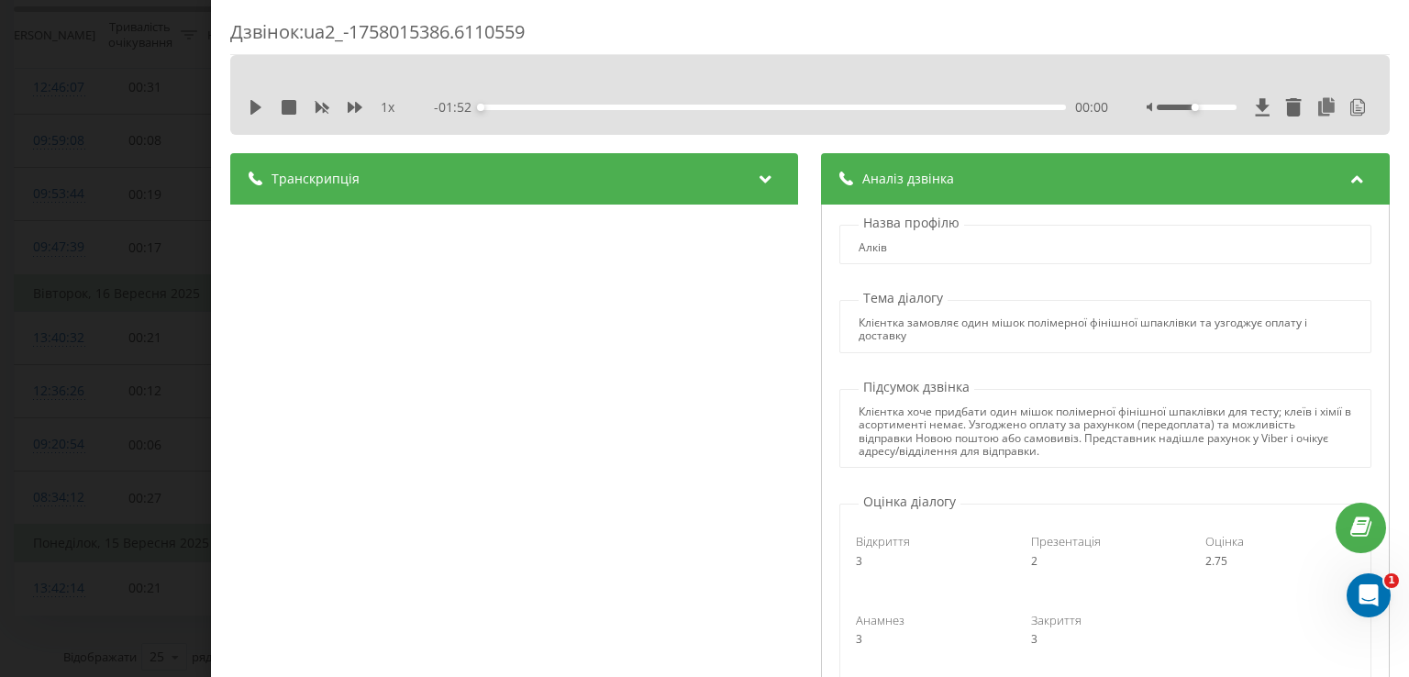
click at [55, 305] on div "Дзвінок : ua2_-1758015386.6110559 1 x - 01:52 00:00 00:00 Транскрипція 00:00 До…" at bounding box center [704, 338] width 1409 height 677
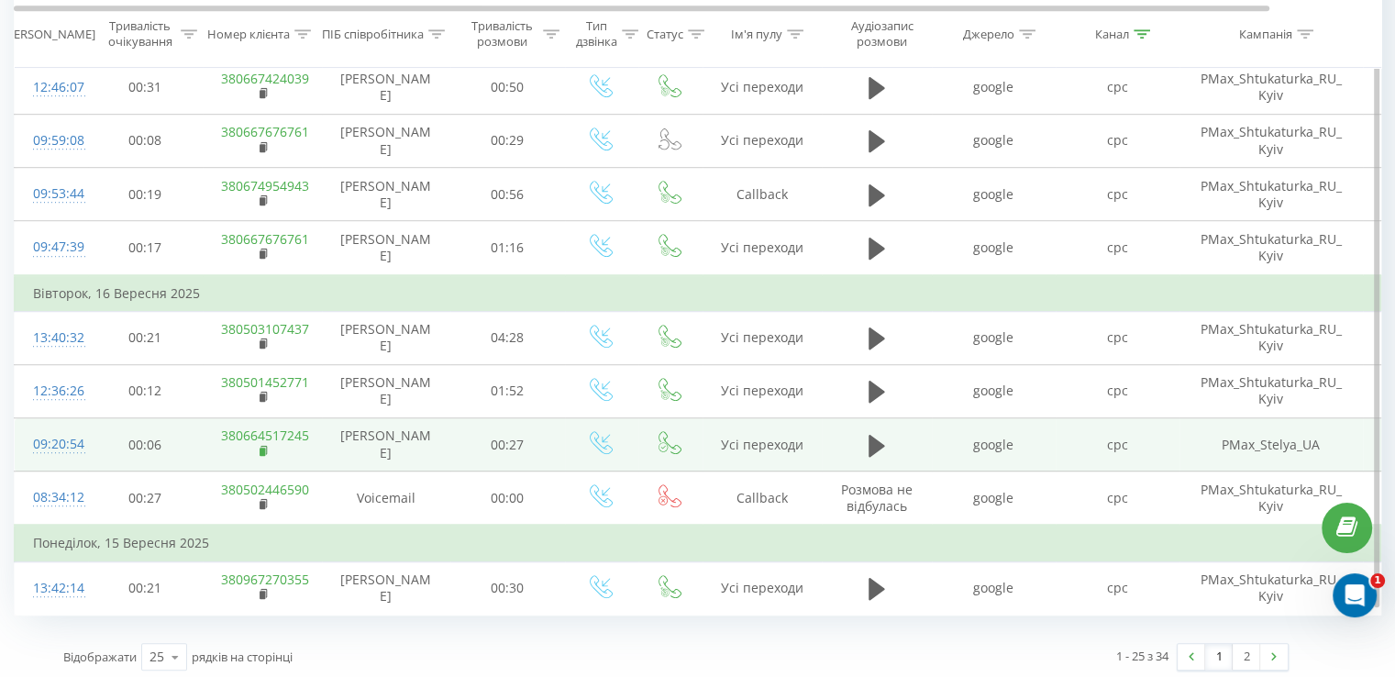
click at [263, 448] on rect at bounding box center [263, 452] width 6 height 8
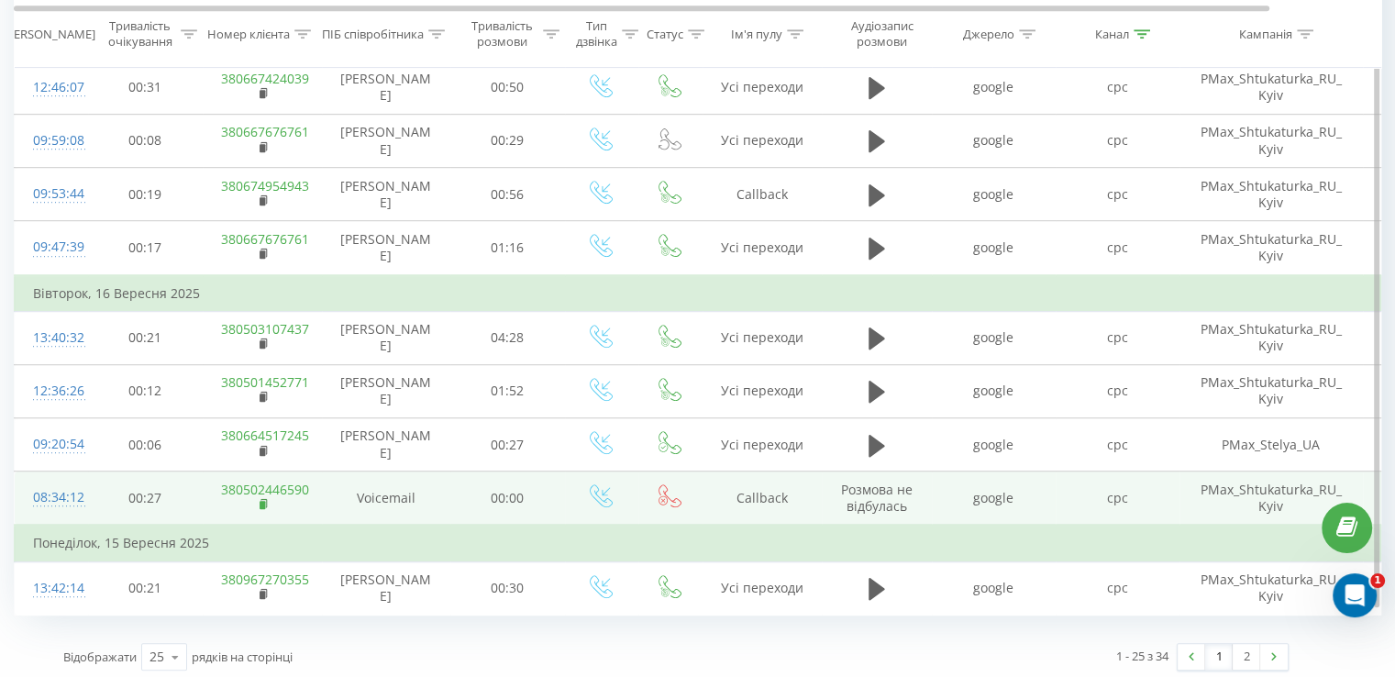
click at [261, 501] on rect at bounding box center [263, 505] width 6 height 8
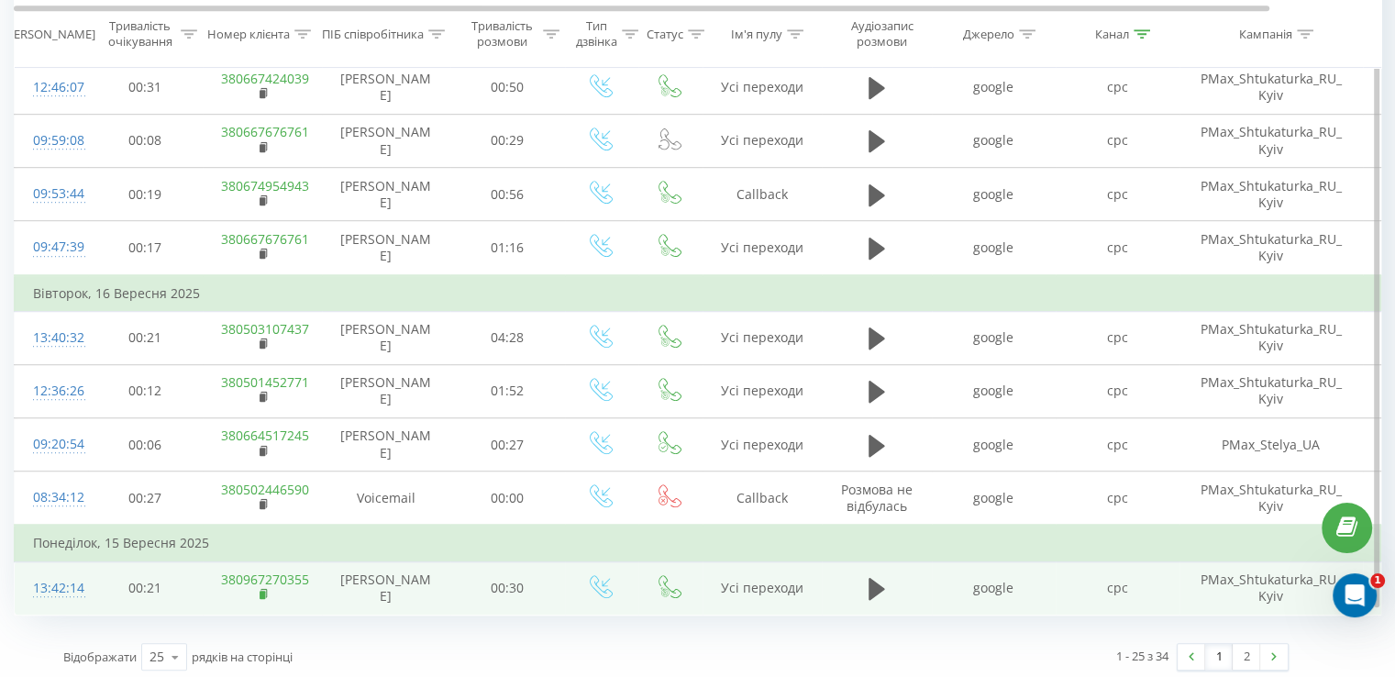
click at [263, 591] on rect at bounding box center [263, 595] width 6 height 8
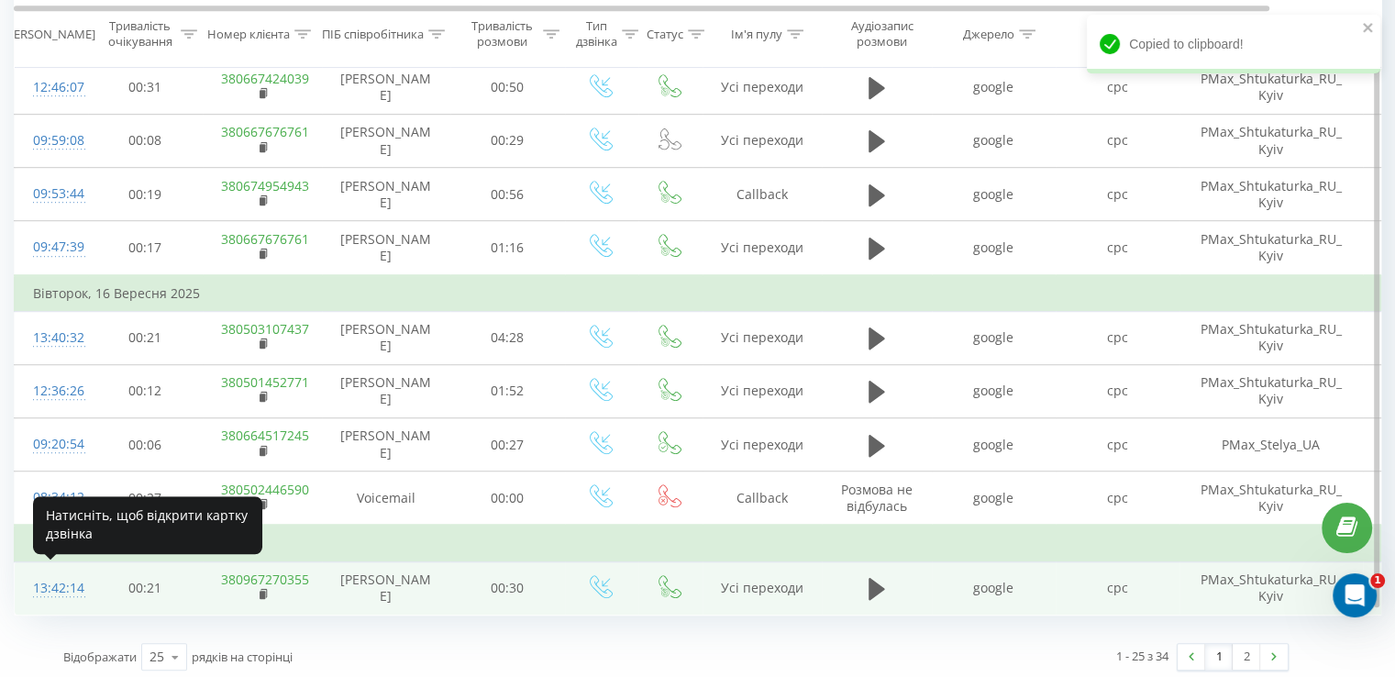
click at [39, 576] on div "13:42:14" at bounding box center [51, 588] width 37 height 36
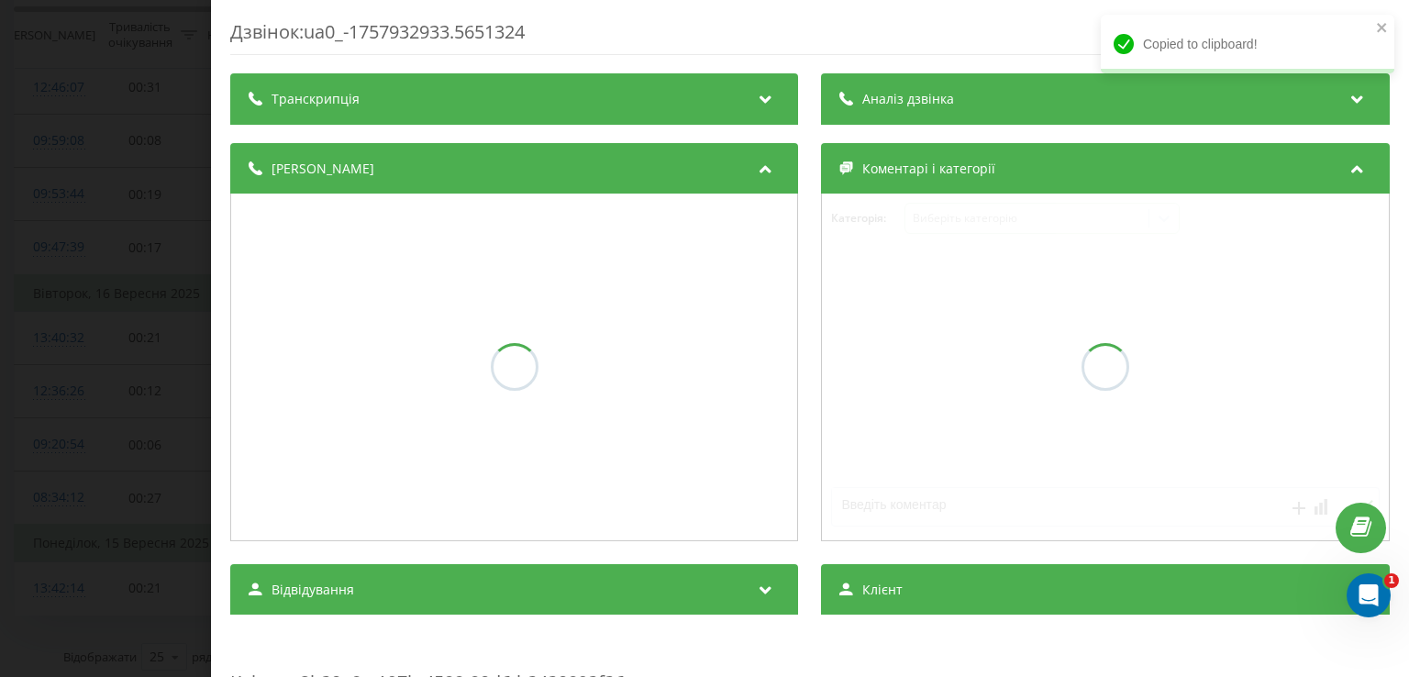
click at [987, 112] on div "Аналіз дзвінка" at bounding box center [1106, 98] width 568 height 51
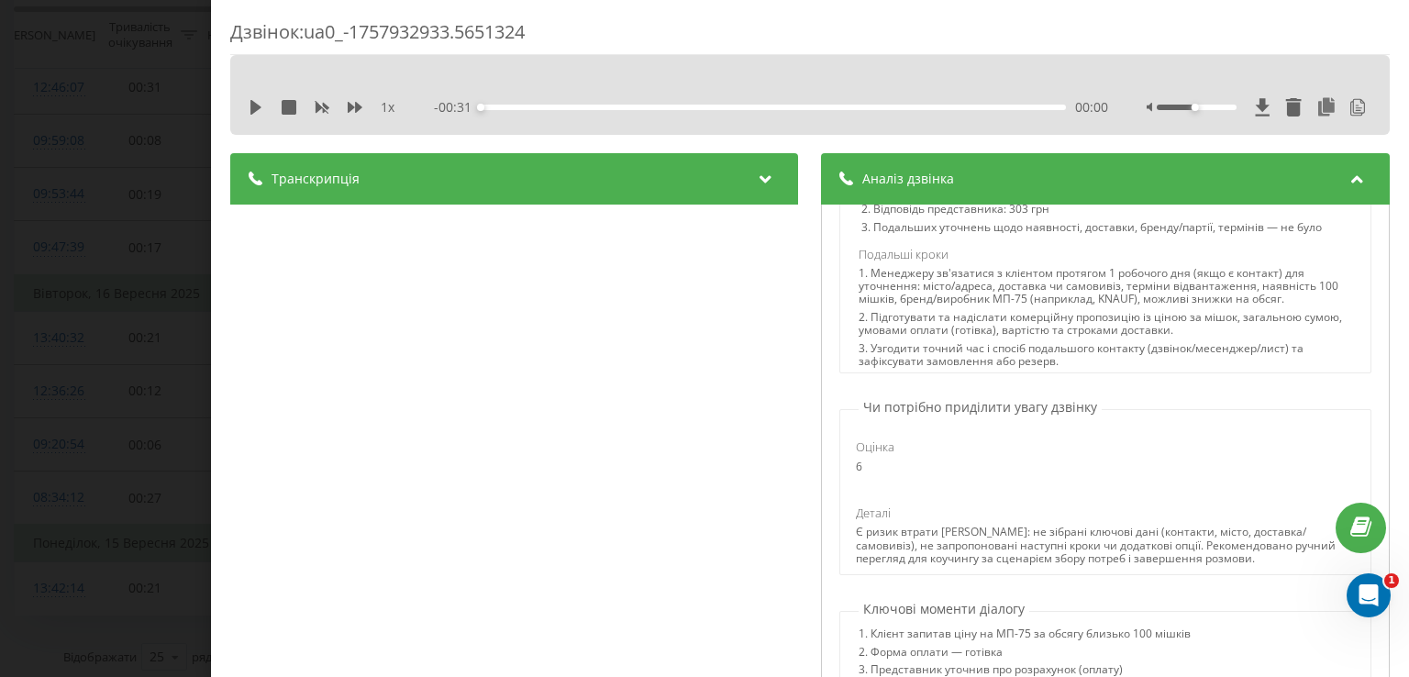
scroll to position [1038, 0]
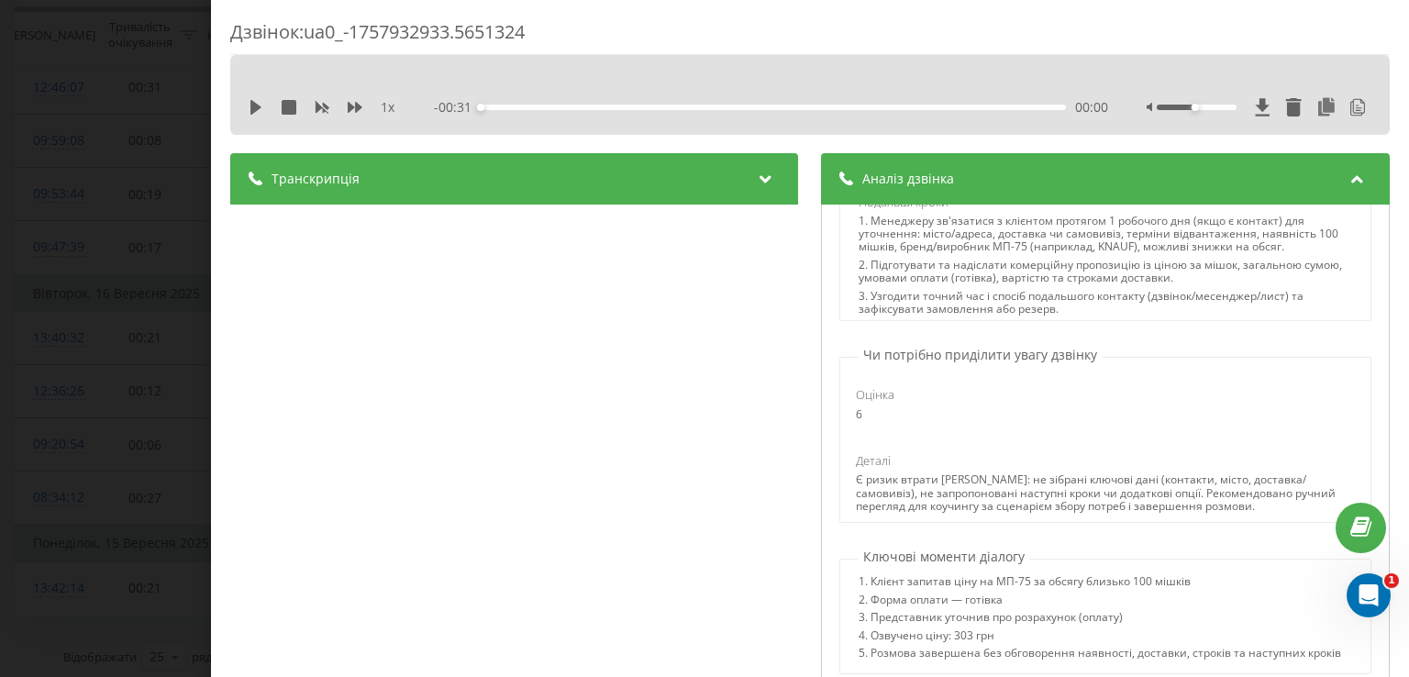
click at [628, 188] on div "Транскрипція" at bounding box center [514, 178] width 568 height 51
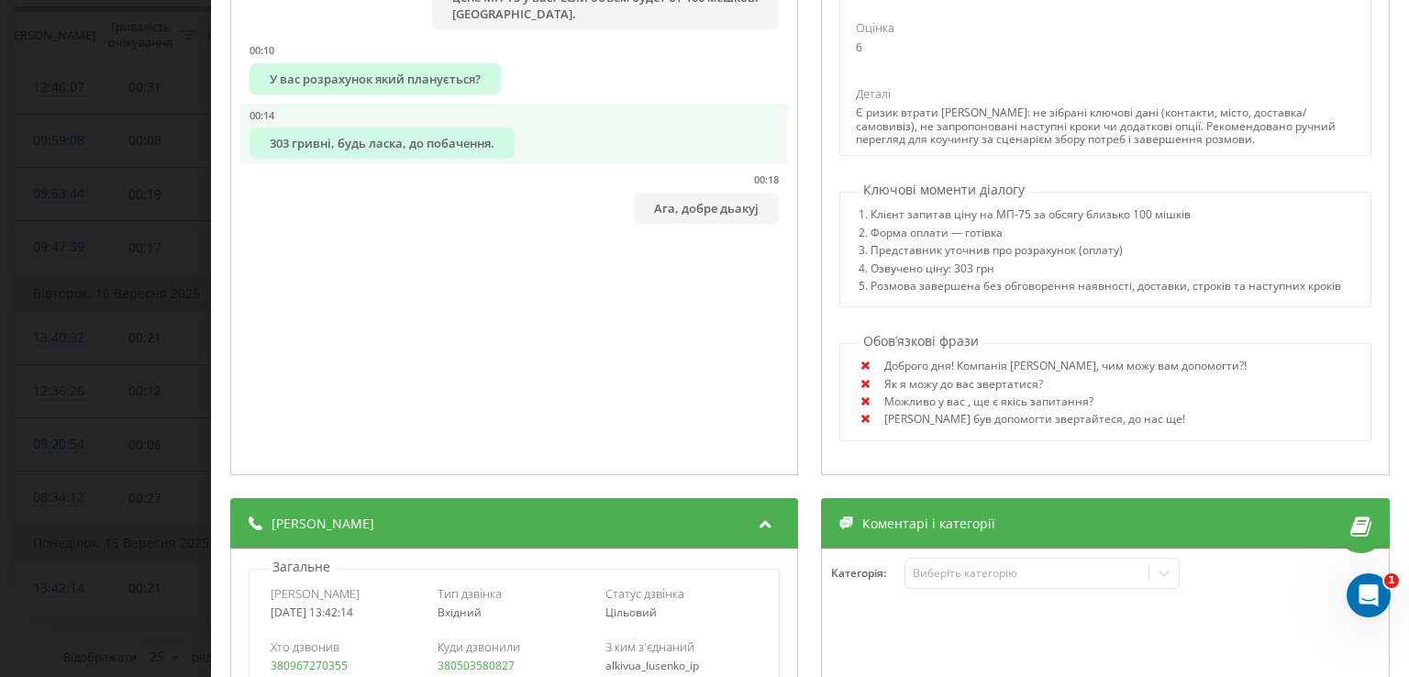
scroll to position [0, 0]
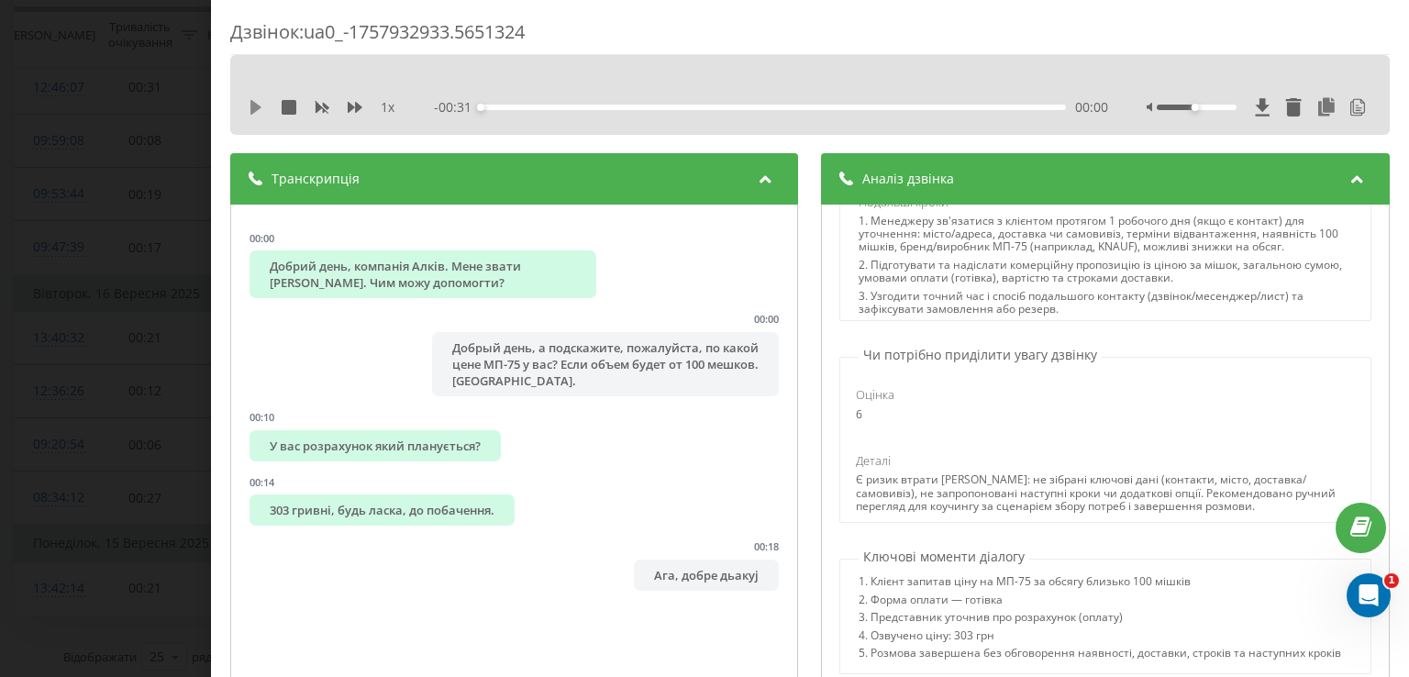
click at [252, 102] on icon at bounding box center [255, 107] width 11 height 15
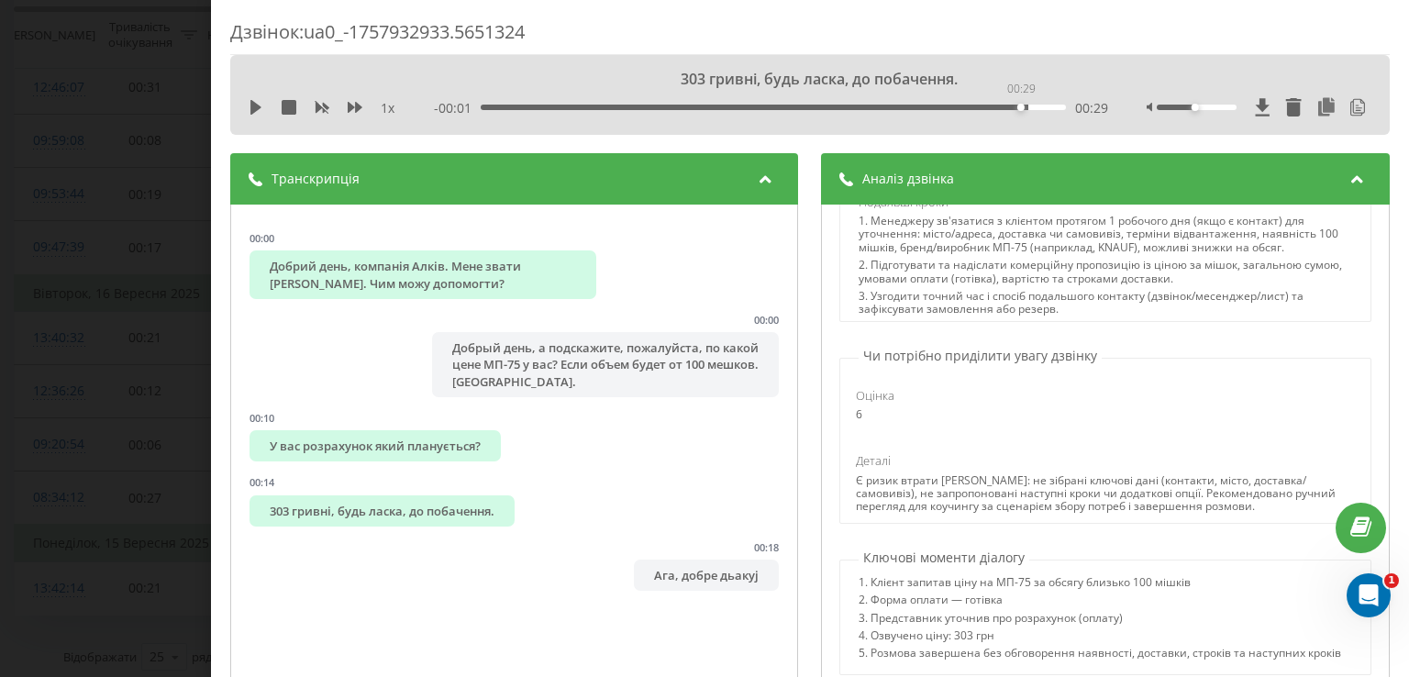
click at [1019, 107] on div "00:29" at bounding box center [774, 108] width 584 height 6
click at [991, 107] on div "00:29" at bounding box center [774, 108] width 584 height 6
click at [255, 116] on div "1 x - 00:03 00:27 00:27" at bounding box center [810, 108] width 1132 height 28
click at [253, 108] on icon at bounding box center [255, 107] width 11 height 15
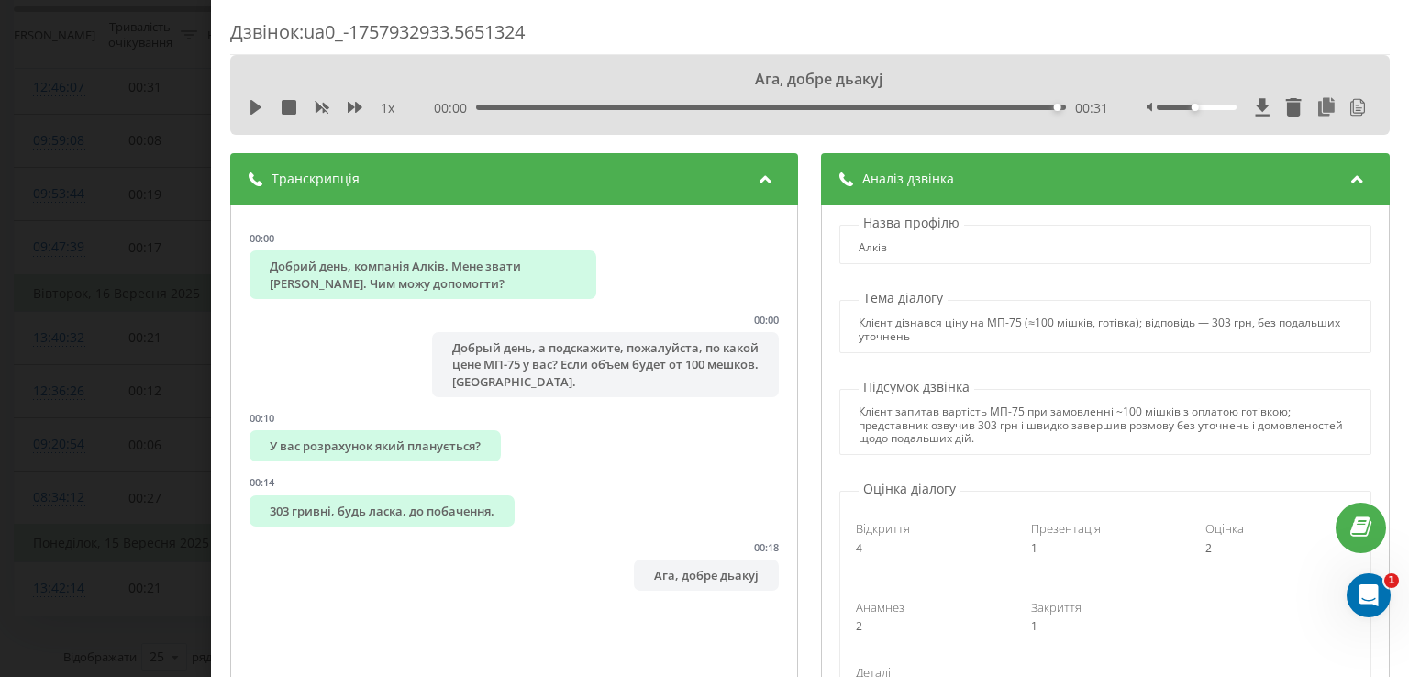
click at [114, 270] on div "Дзвінок : ua0_-1757932933.5651324 Ага, добре дьакуј 1 x 00:00 00:31 00:31 Транс…" at bounding box center [704, 338] width 1409 height 677
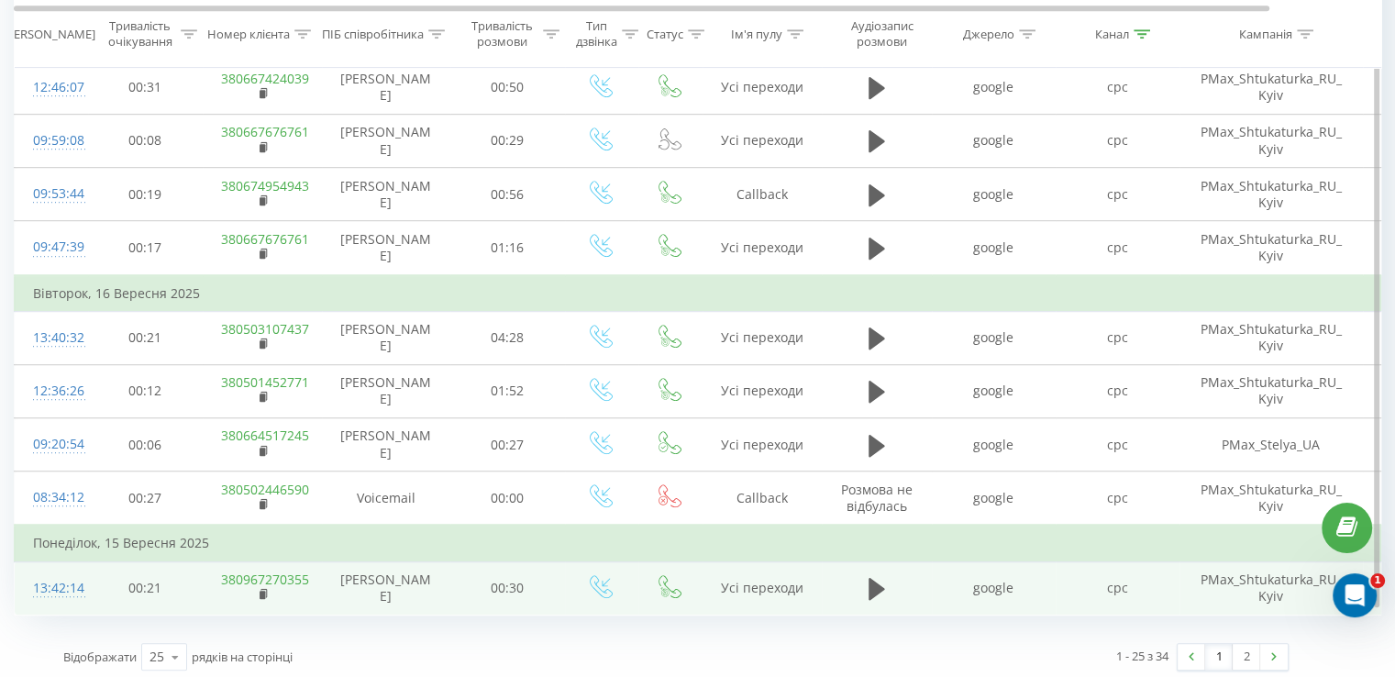
click at [258, 584] on td "380967270355" at bounding box center [262, 587] width 119 height 53
click at [263, 591] on rect at bounding box center [263, 595] width 6 height 8
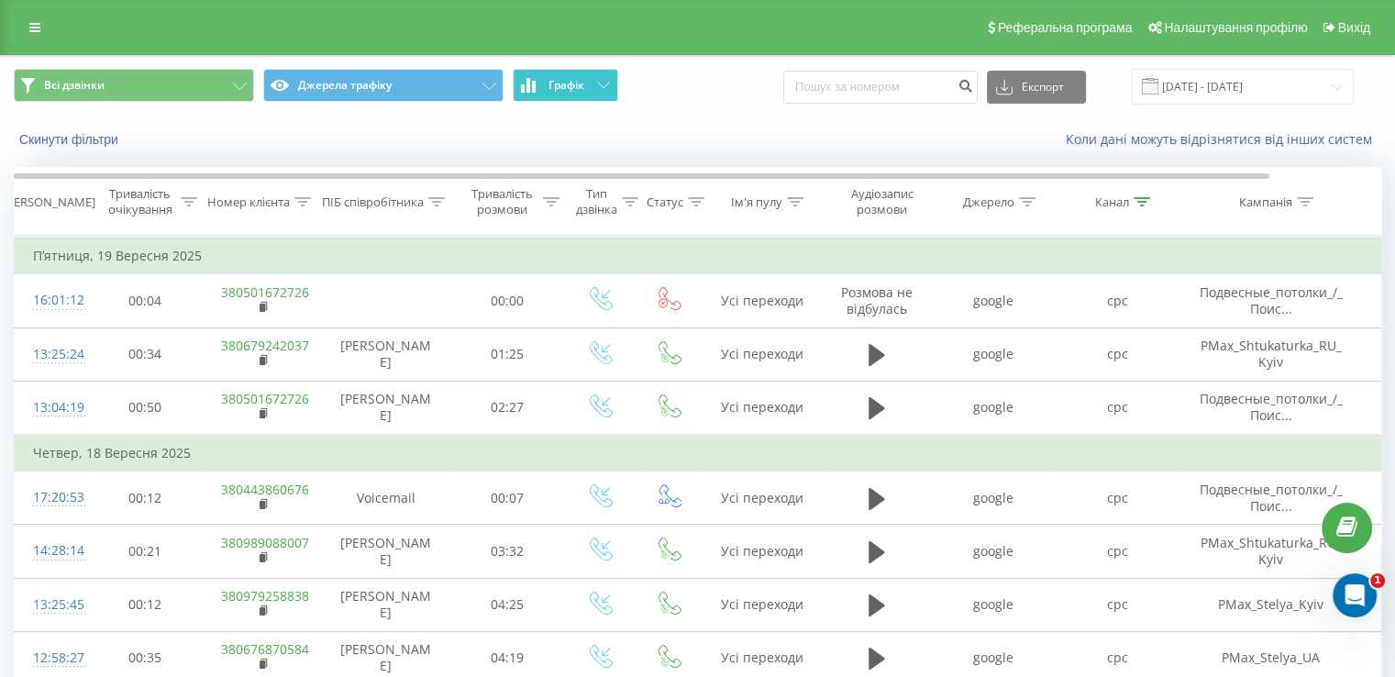
click at [592, 94] on button "Графік" at bounding box center [565, 85] width 105 height 33
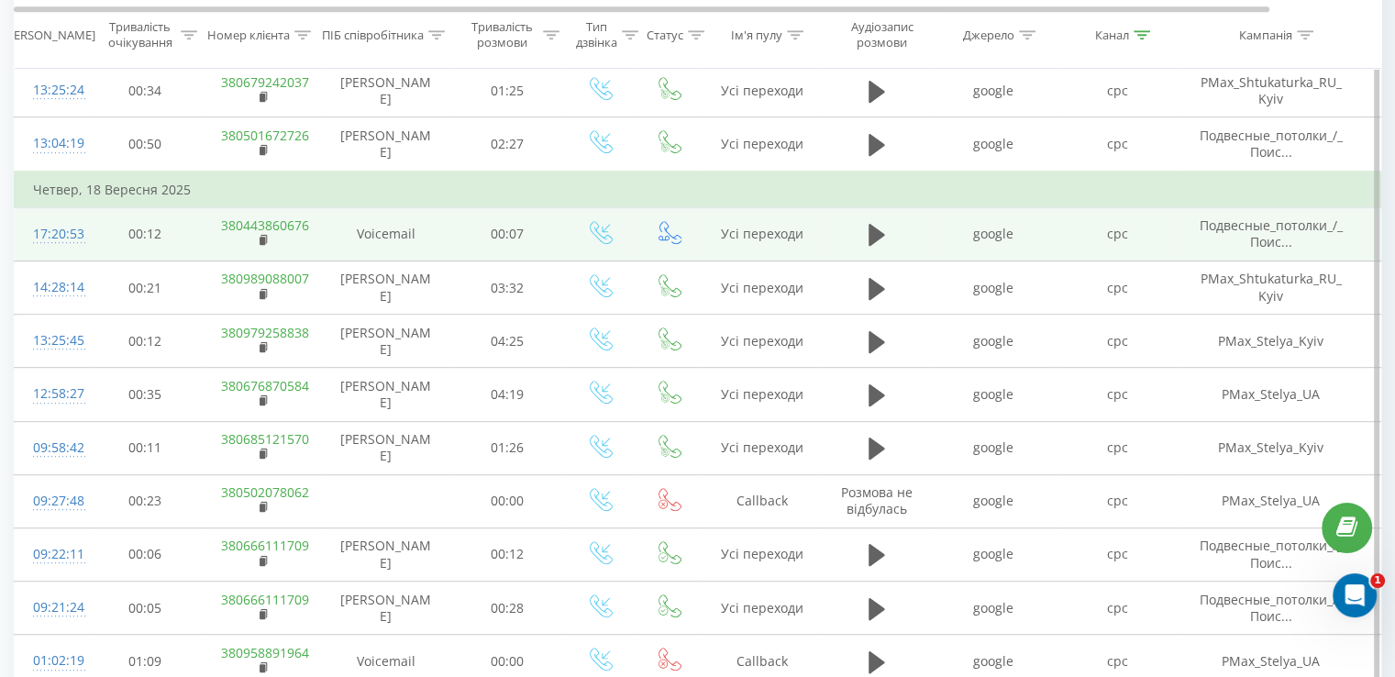
scroll to position [917, 0]
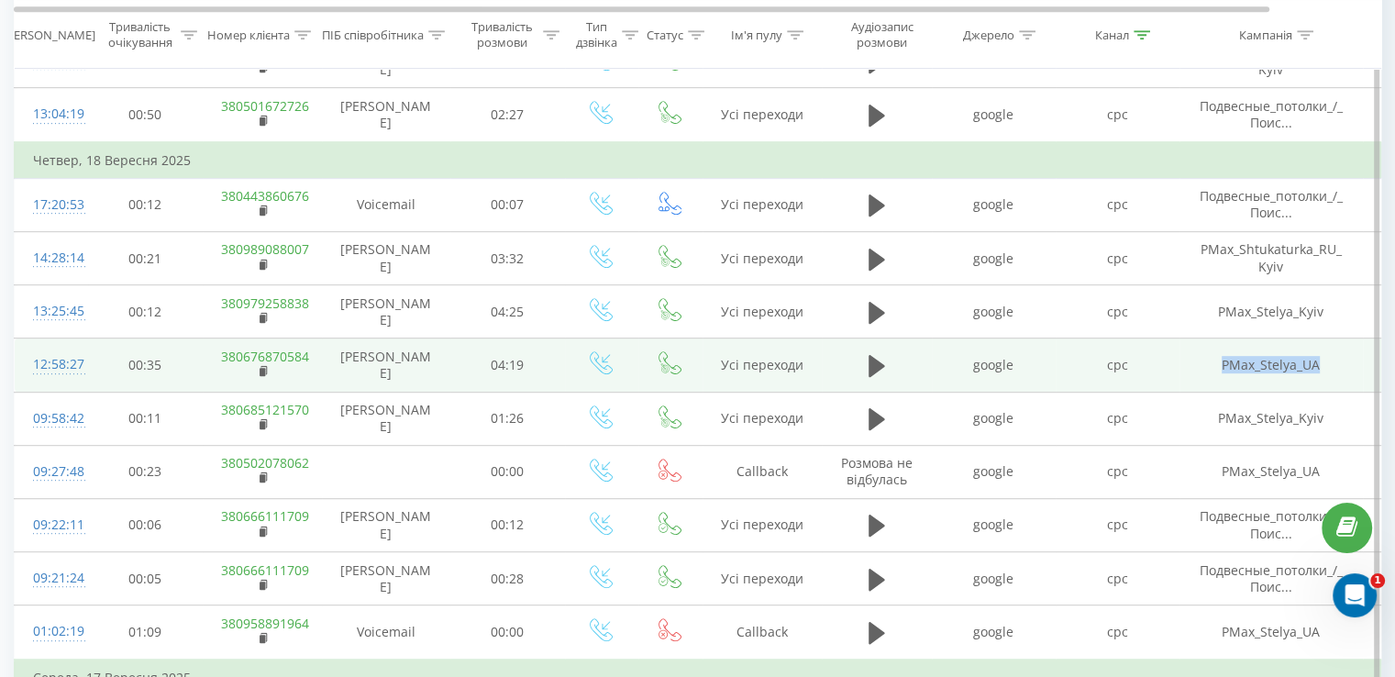
drag, startPoint x: 1332, startPoint y: 364, endPoint x: 1223, endPoint y: 364, distance: 109.1
click at [1223, 364] on td "PMax_Stelya_UA" at bounding box center [1271, 364] width 183 height 53
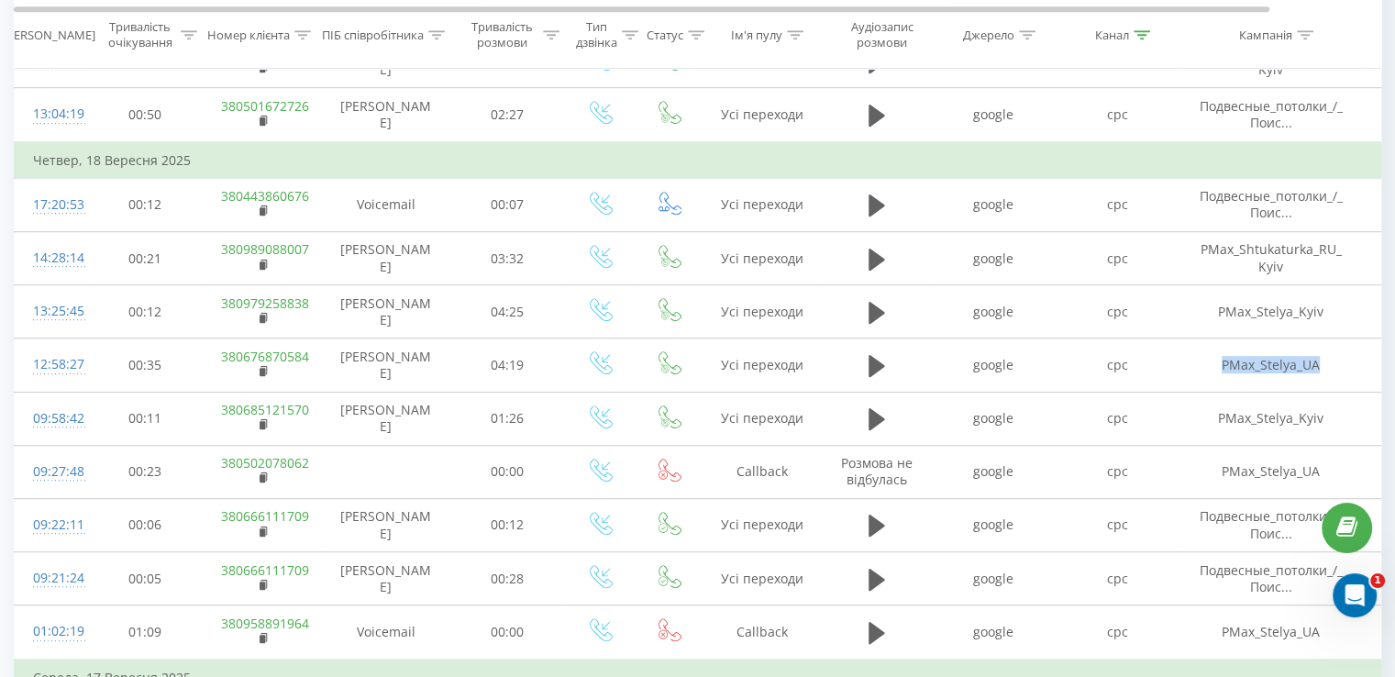
copy td "PMax_Stelya_UA"
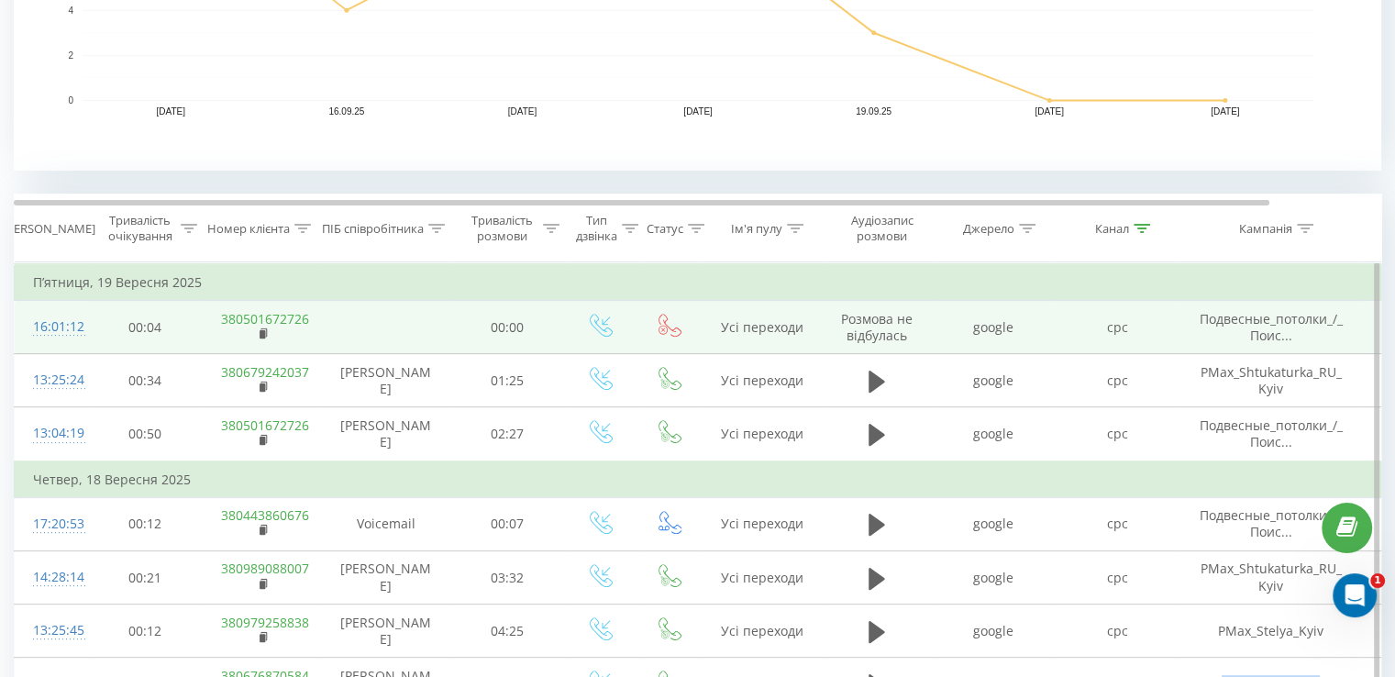
scroll to position [550, 0]
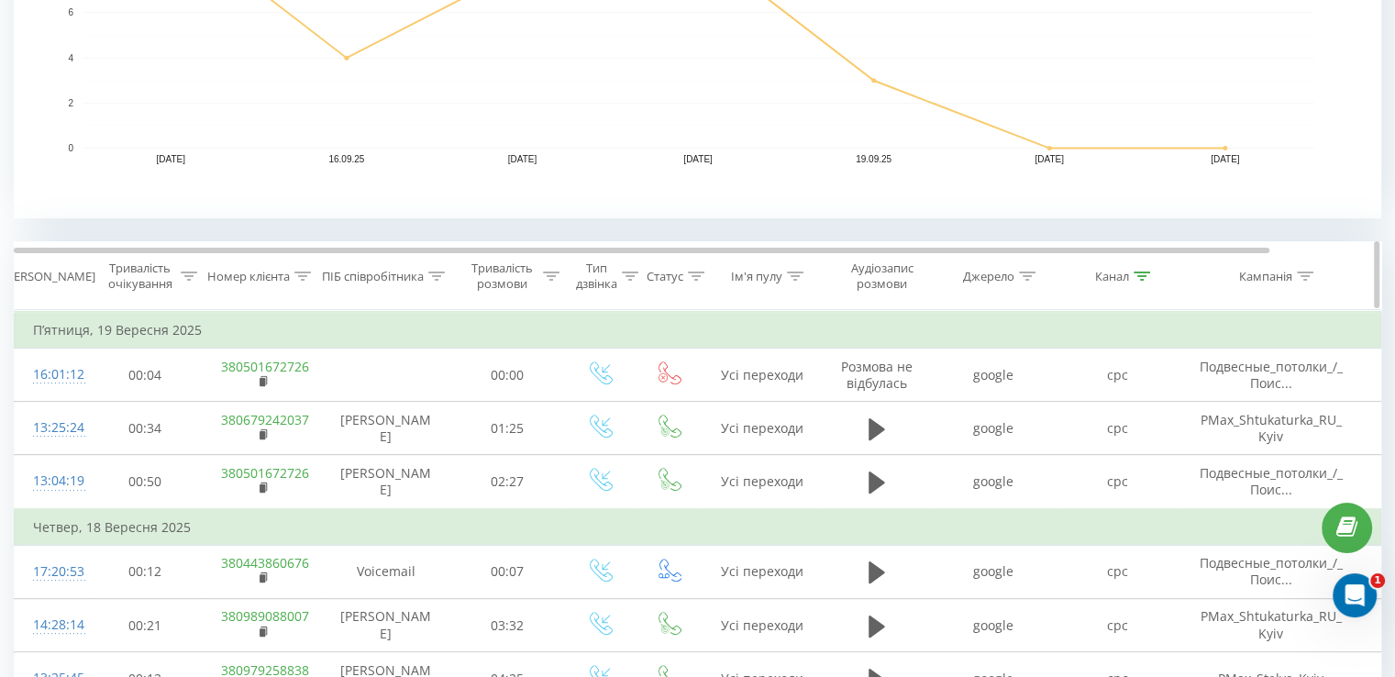
click at [1313, 279] on icon at bounding box center [1305, 275] width 17 height 9
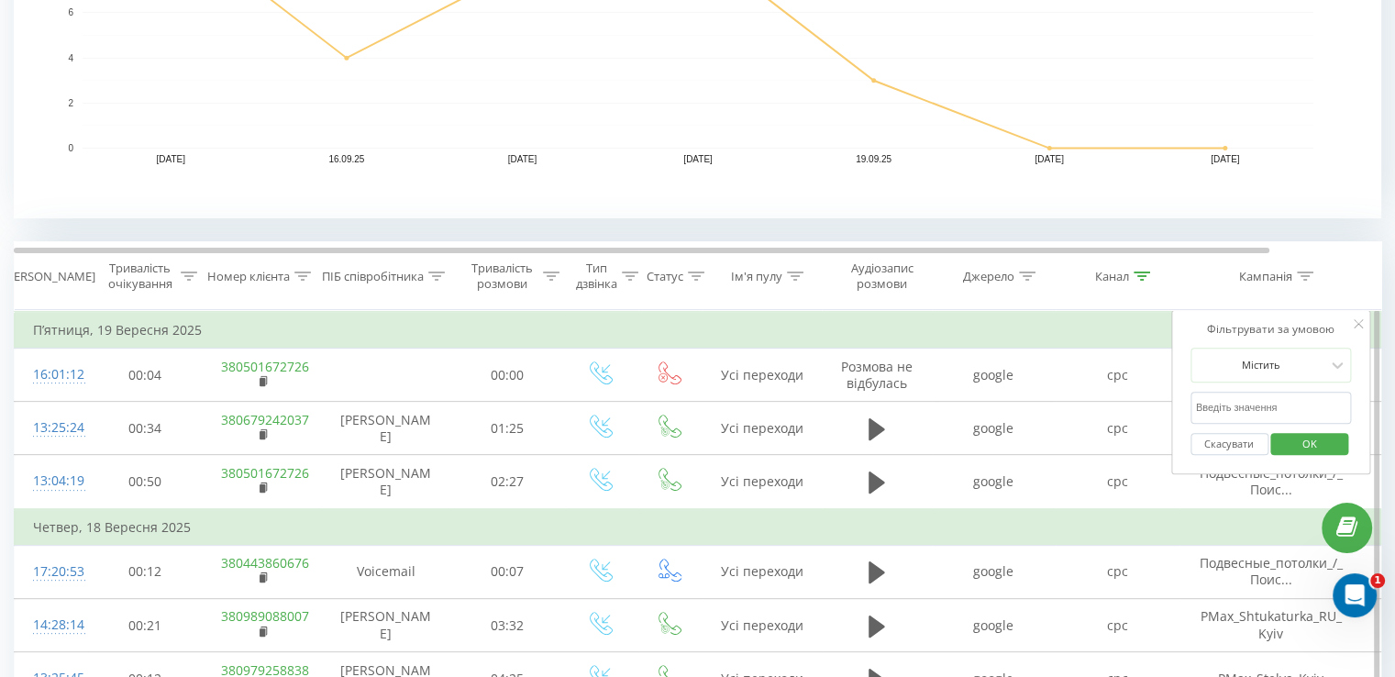
click at [1277, 404] on input "text" at bounding box center [1271, 408] width 161 height 32
paste input "PMax_Stelya_UA"
type input "PMax_Stelya_UA"
click button "OK" at bounding box center [1310, 444] width 78 height 23
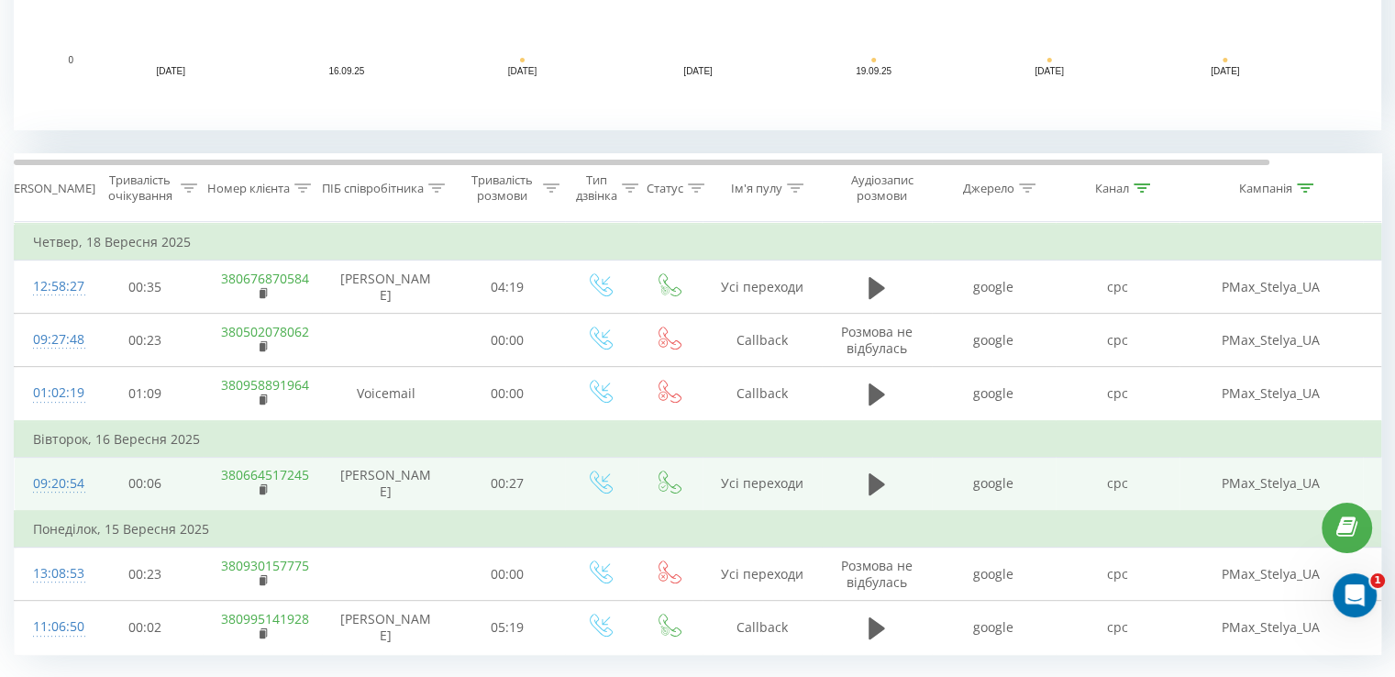
scroll to position [682, 0]
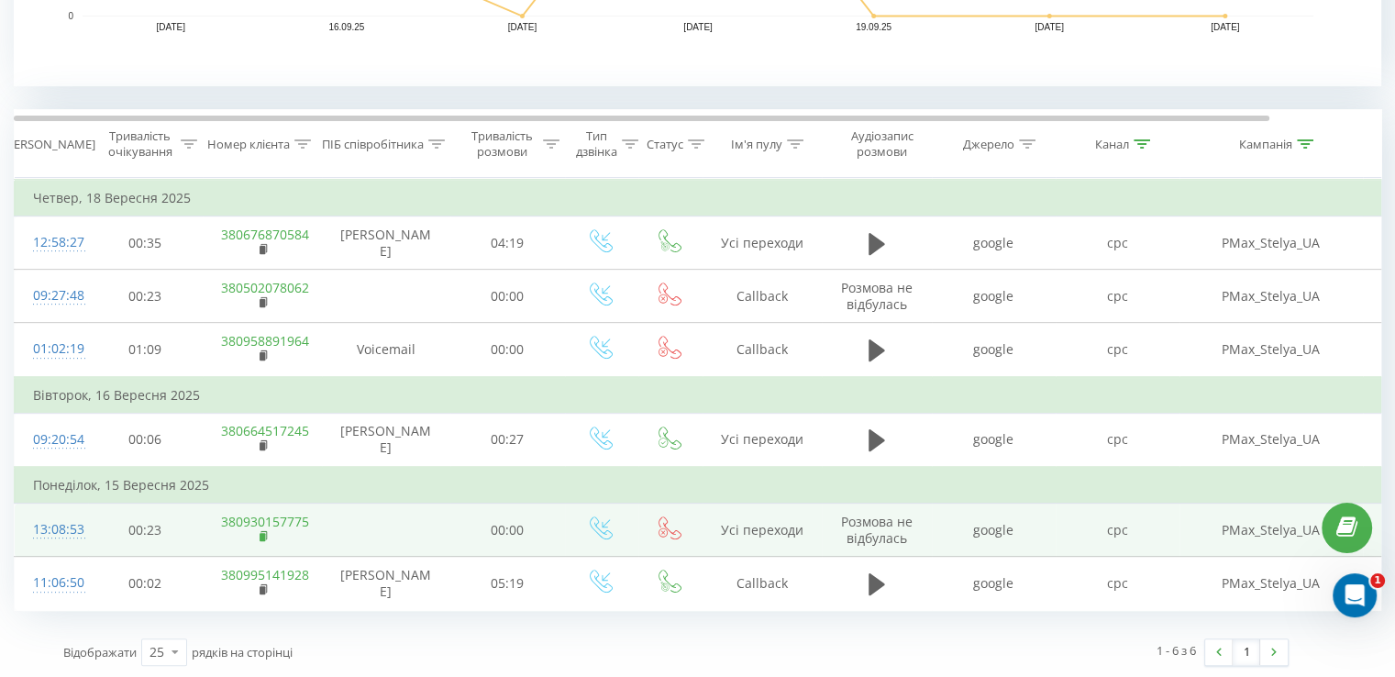
click at [267, 533] on icon at bounding box center [265, 536] width 10 height 13
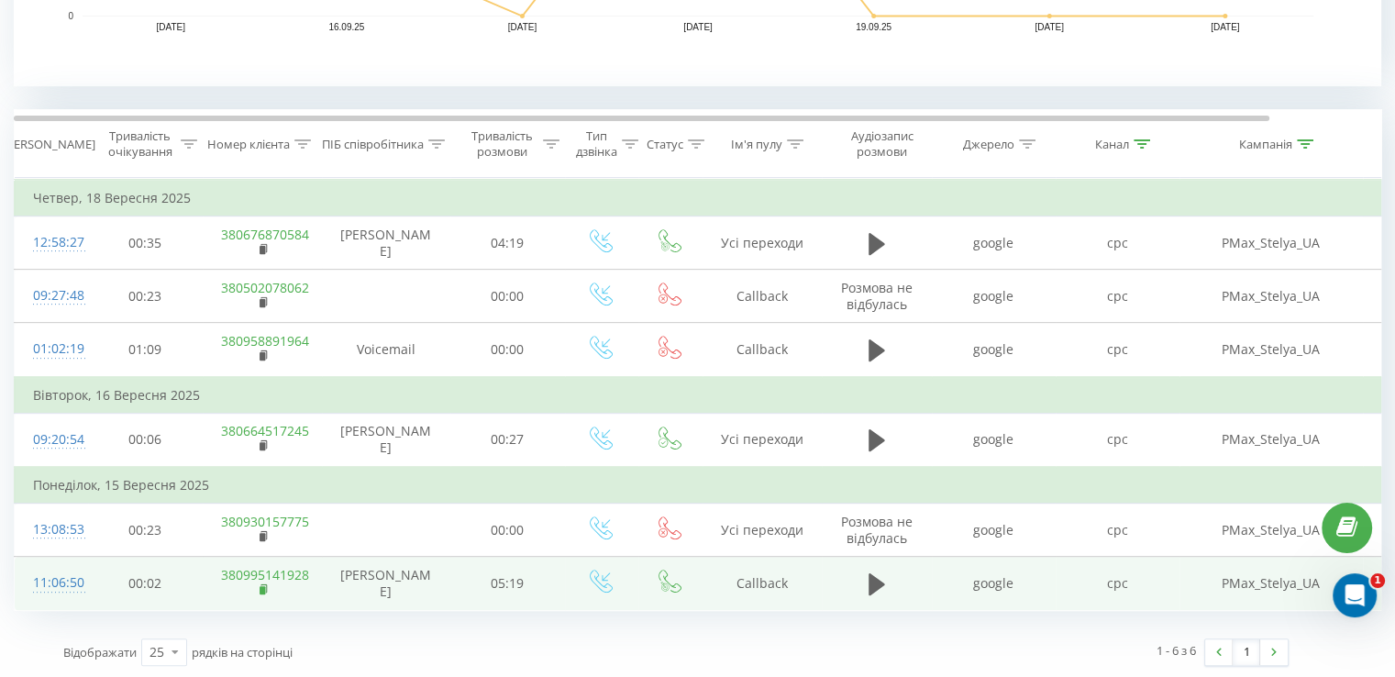
click at [266, 591] on icon at bounding box center [265, 589] width 10 height 13
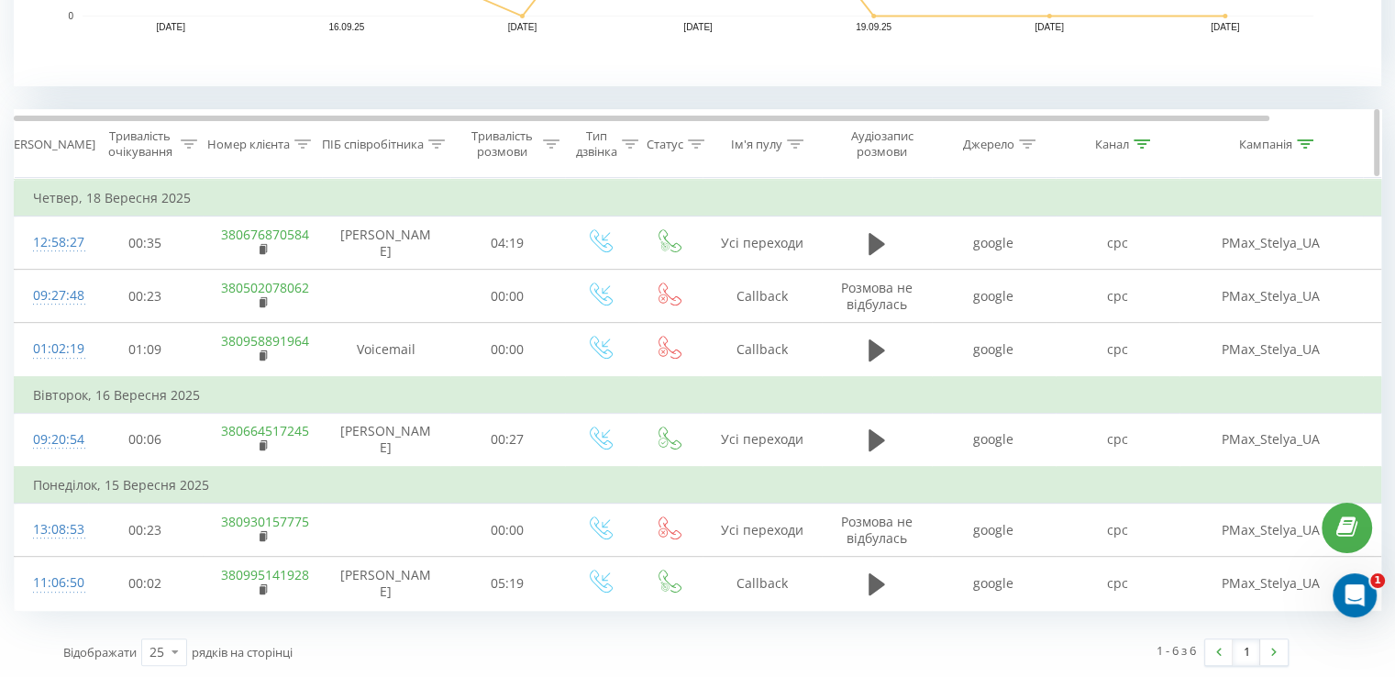
click at [1299, 139] on icon at bounding box center [1305, 143] width 17 height 9
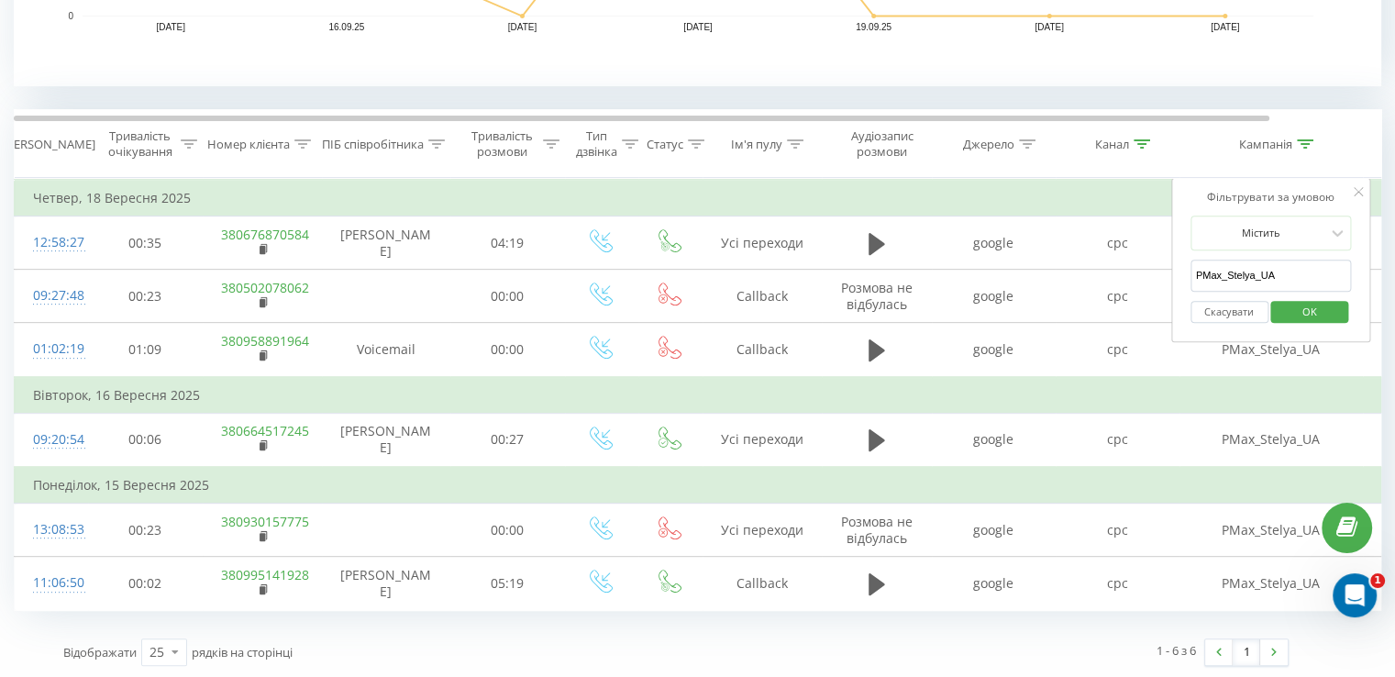
click at [1231, 272] on input "PMax_Stelya_UA" at bounding box center [1271, 276] width 161 height 32
click button "OK" at bounding box center [1310, 312] width 78 height 23
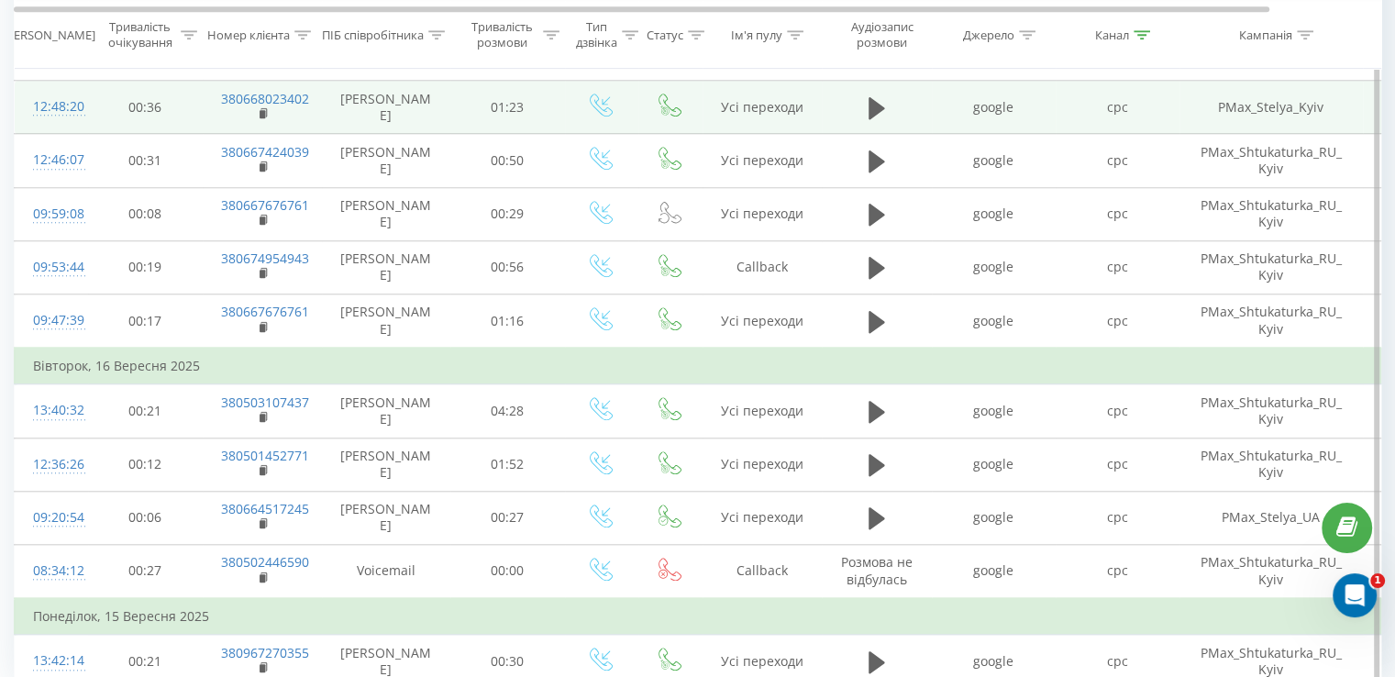
scroll to position [1766, 0]
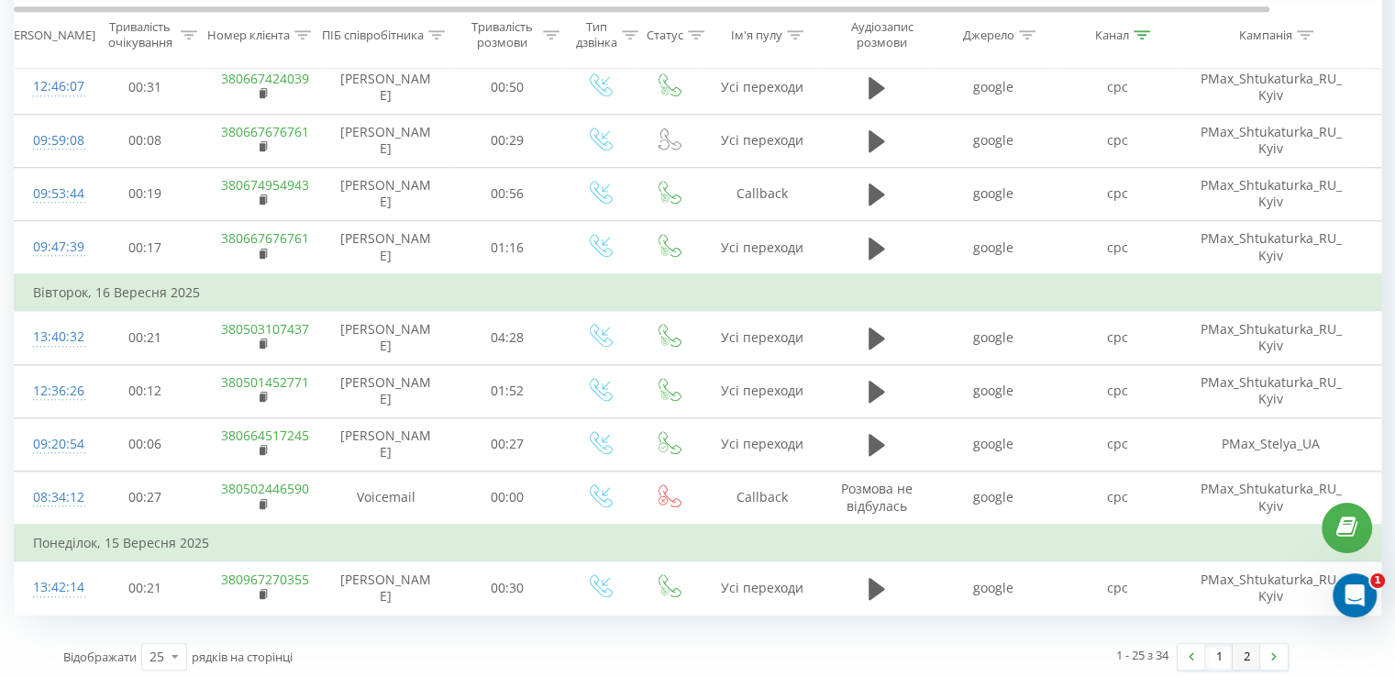
click at [1248, 658] on link "2" at bounding box center [1247, 657] width 28 height 26
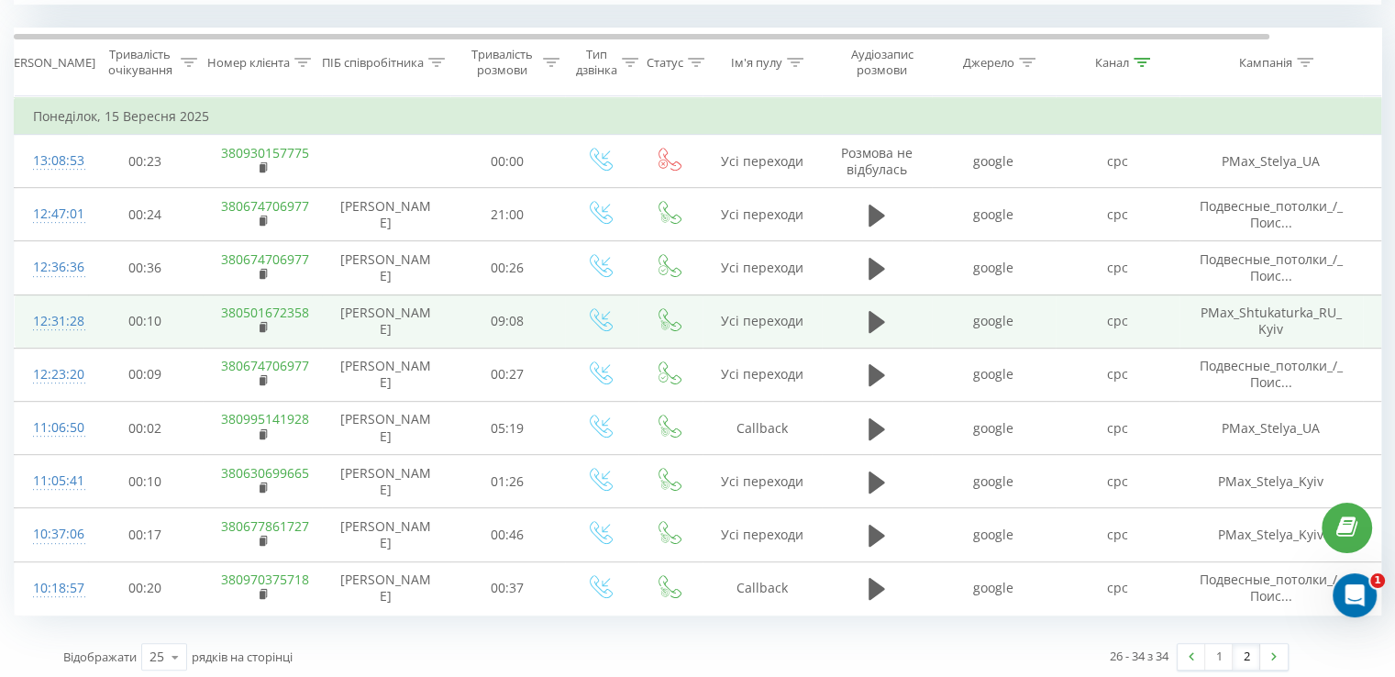
scroll to position [769, 0]
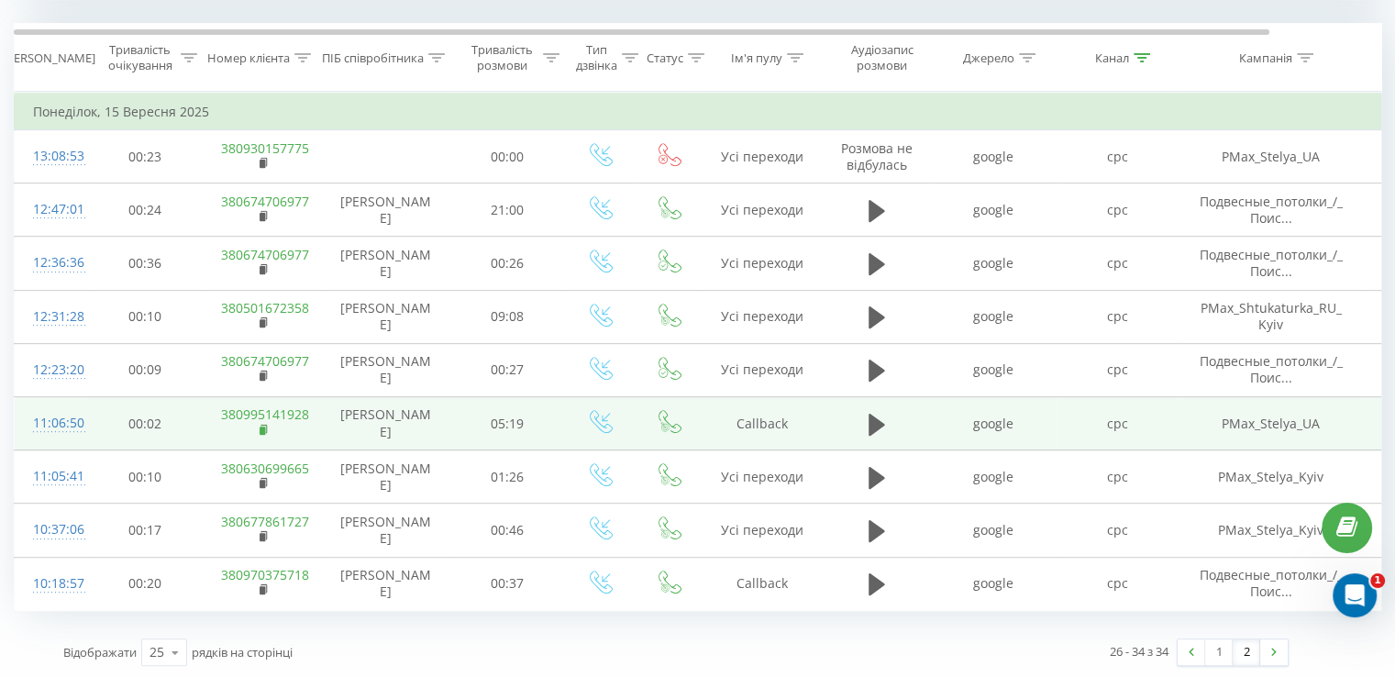
click at [265, 425] on icon at bounding box center [263, 429] width 6 height 8
click at [61, 424] on div "11:06:50" at bounding box center [51, 423] width 37 height 36
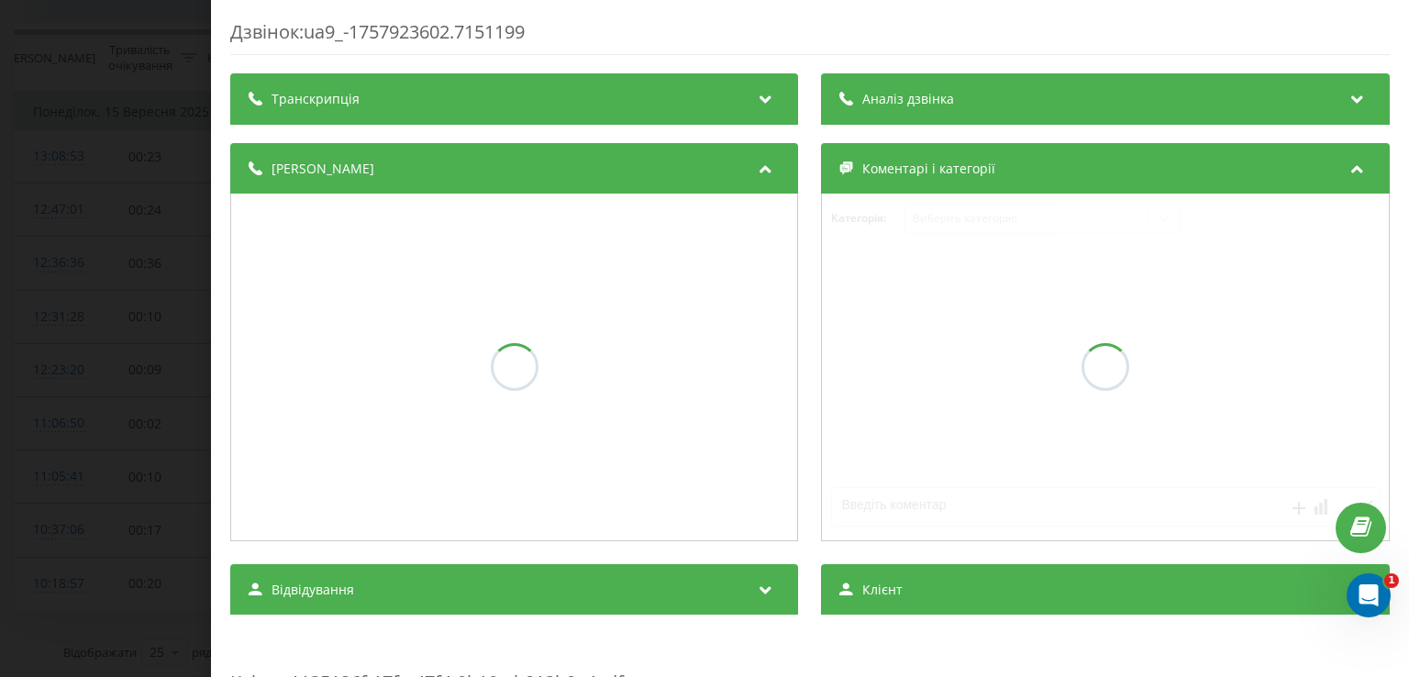
click at [1074, 104] on div "Аналіз дзвінка" at bounding box center [1106, 98] width 568 height 51
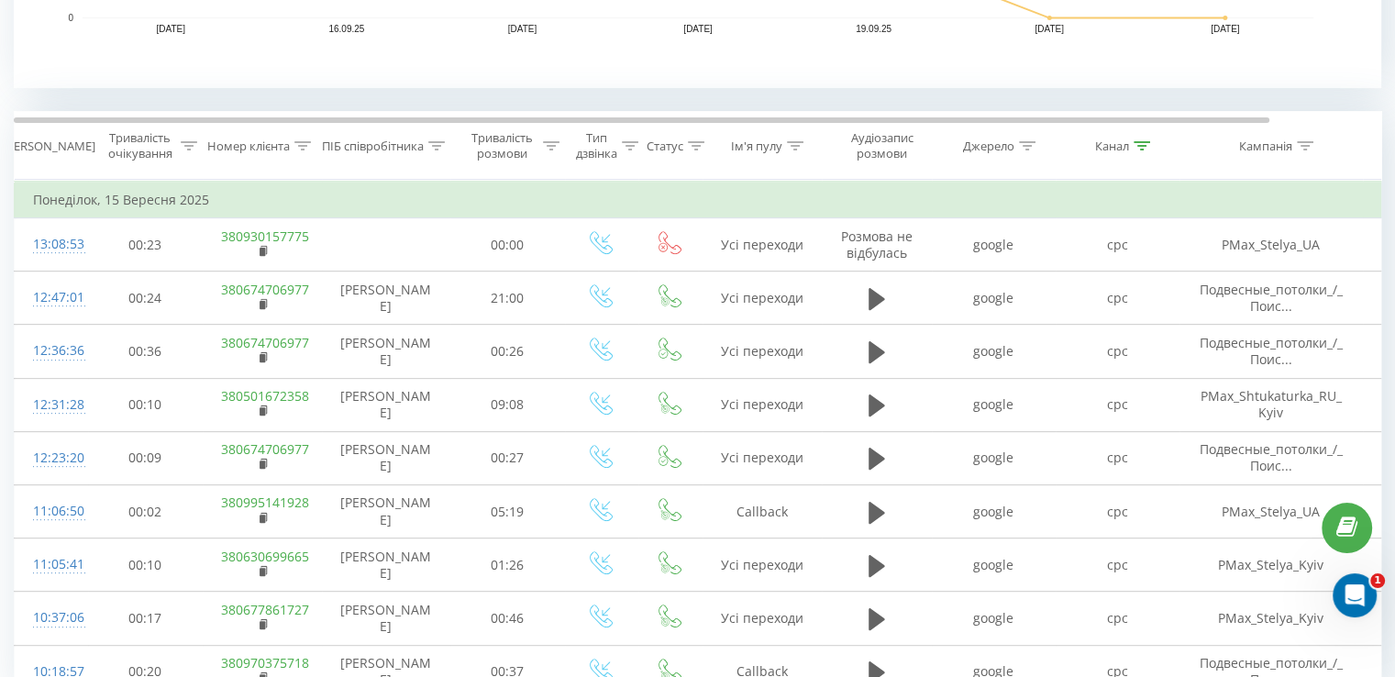
scroll to position [585, 0]
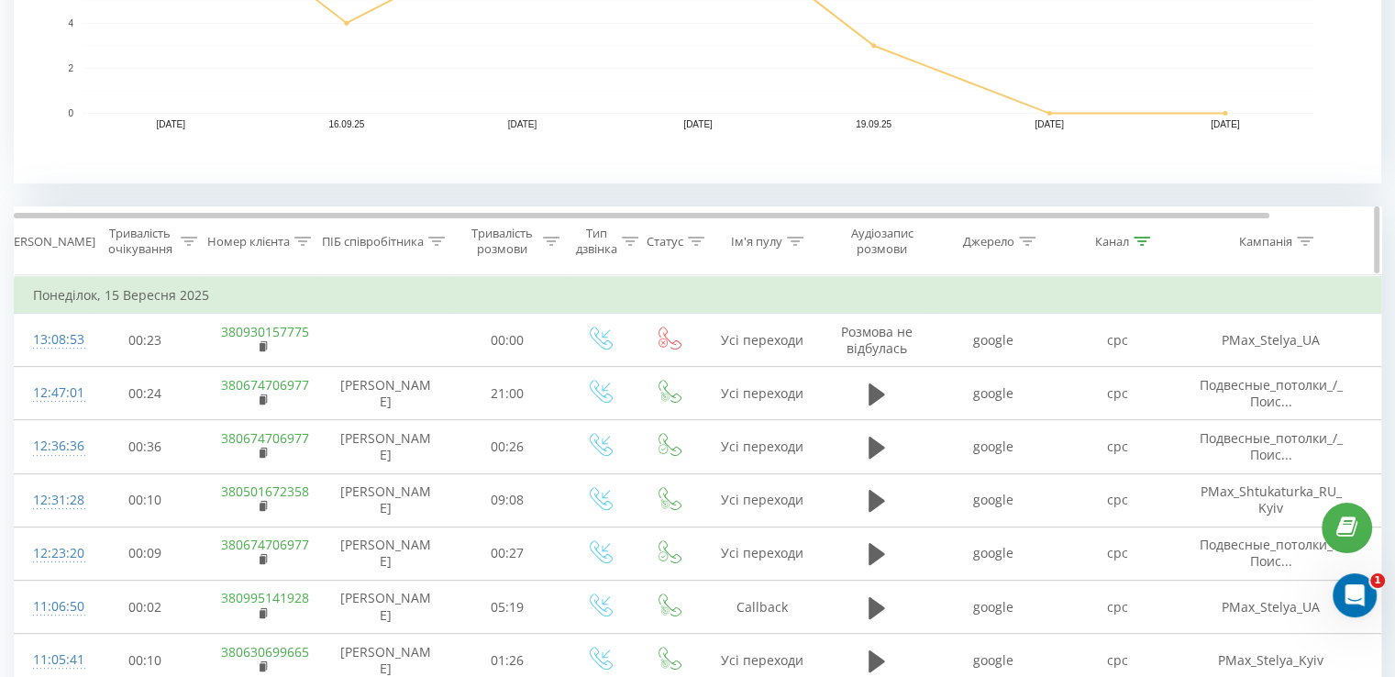
click at [1311, 237] on icon at bounding box center [1305, 241] width 17 height 9
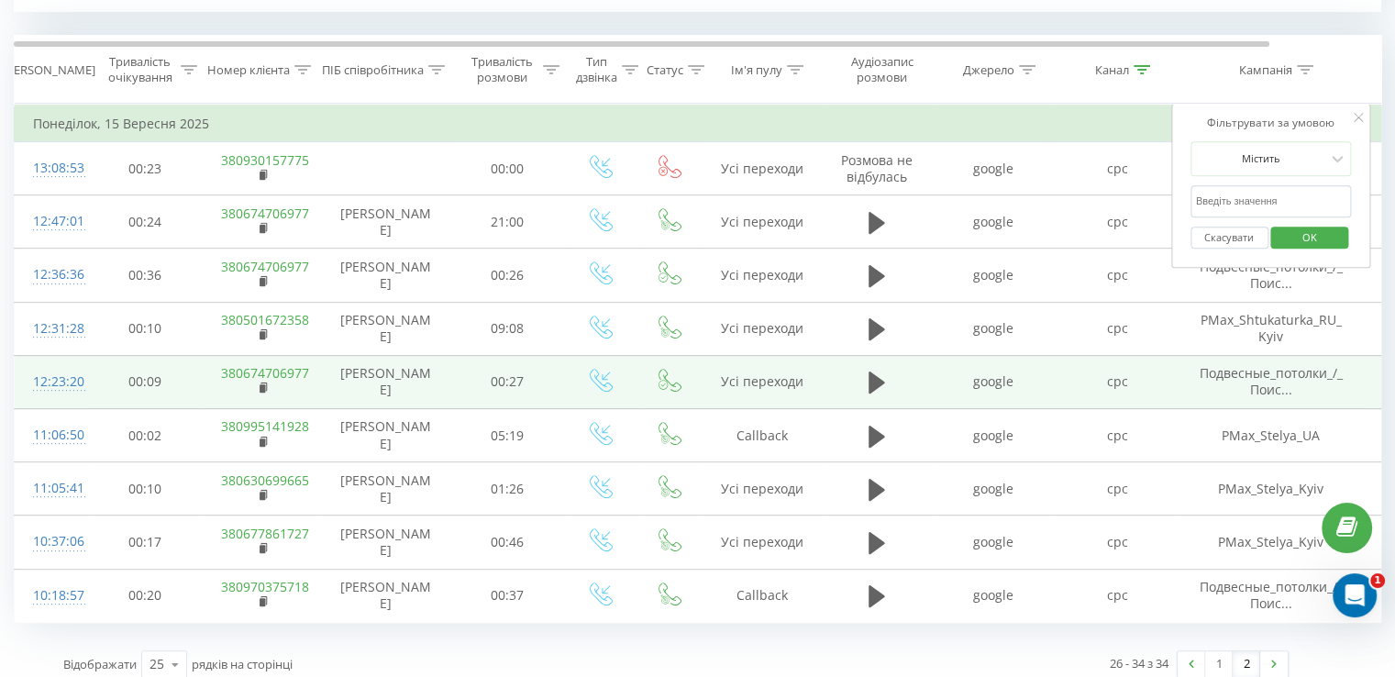
scroll to position [769, 0]
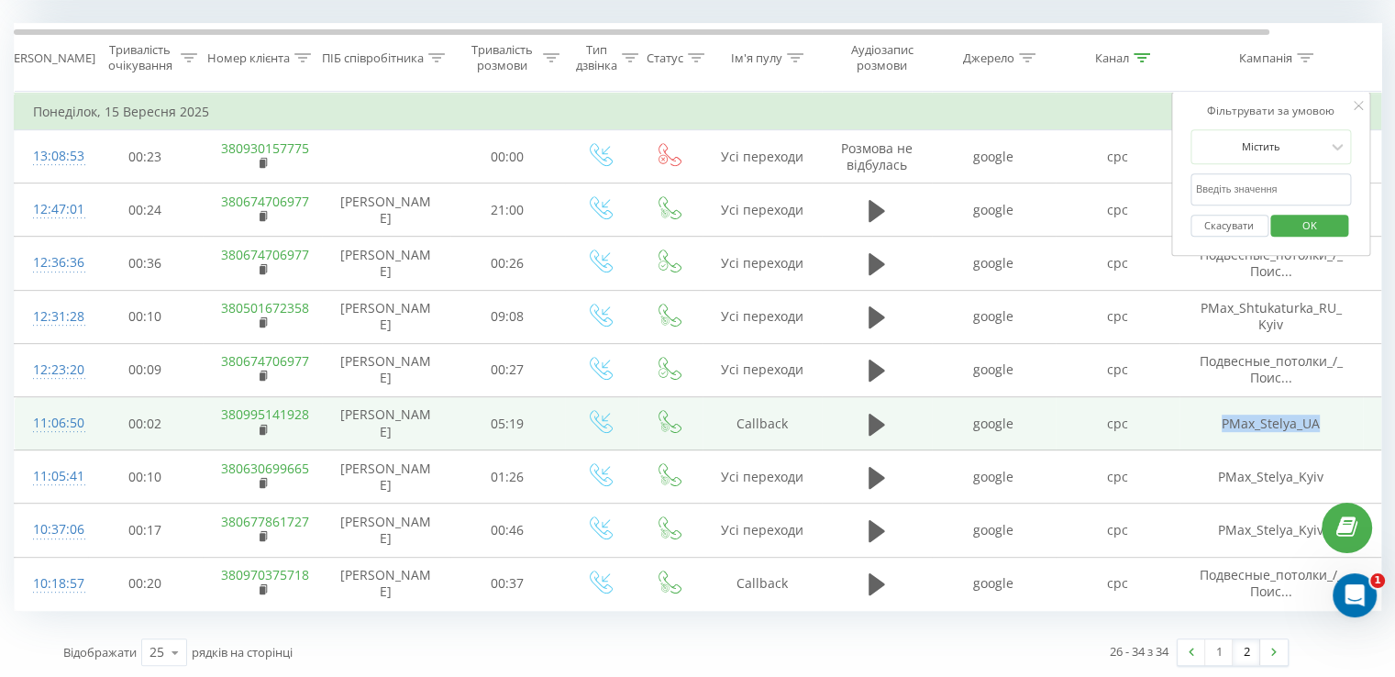
drag, startPoint x: 1207, startPoint y: 418, endPoint x: 1322, endPoint y: 418, distance: 114.6
click at [1322, 418] on td "PMax_Stelya_UA" at bounding box center [1271, 423] width 183 height 53
copy td "PMax_Stelya_UA"
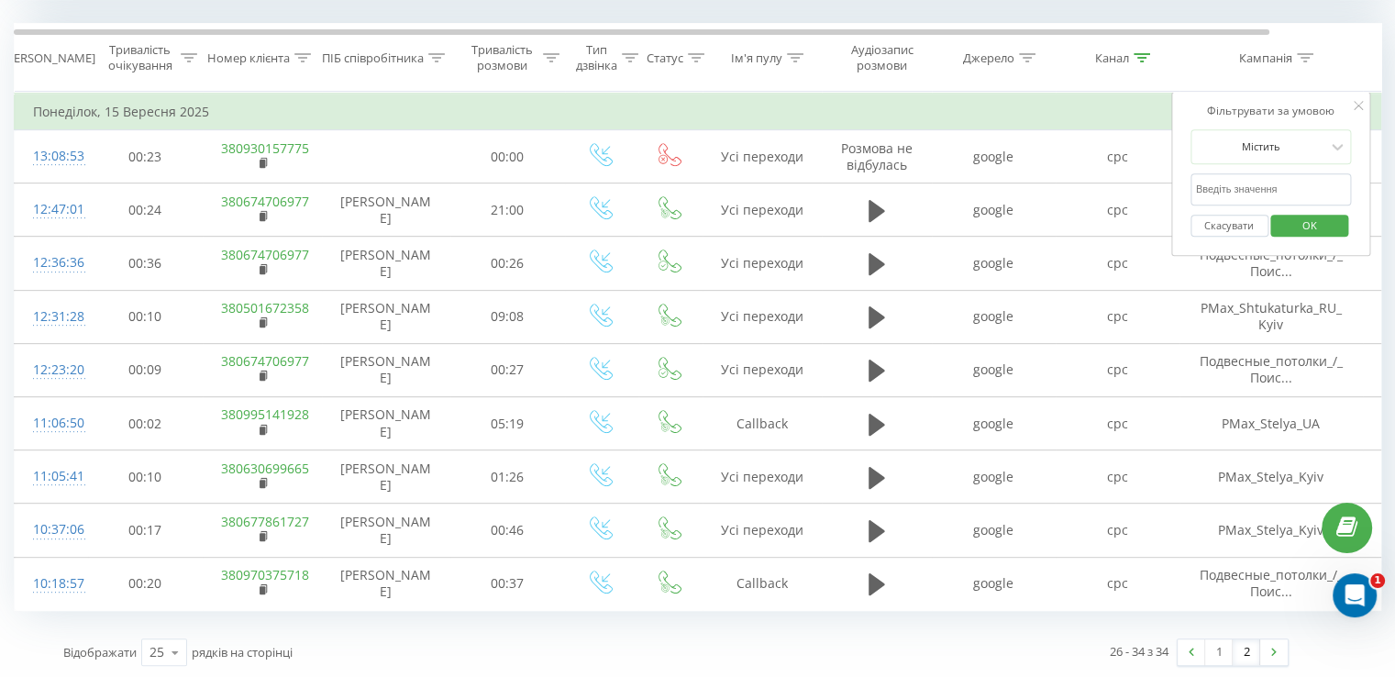
click at [1280, 192] on input "text" at bounding box center [1271, 189] width 161 height 32
paste input "PMax_Stelya_UA"
type input "PMax_Stelya_UA"
click at [1292, 225] on span "OK" at bounding box center [1309, 225] width 51 height 28
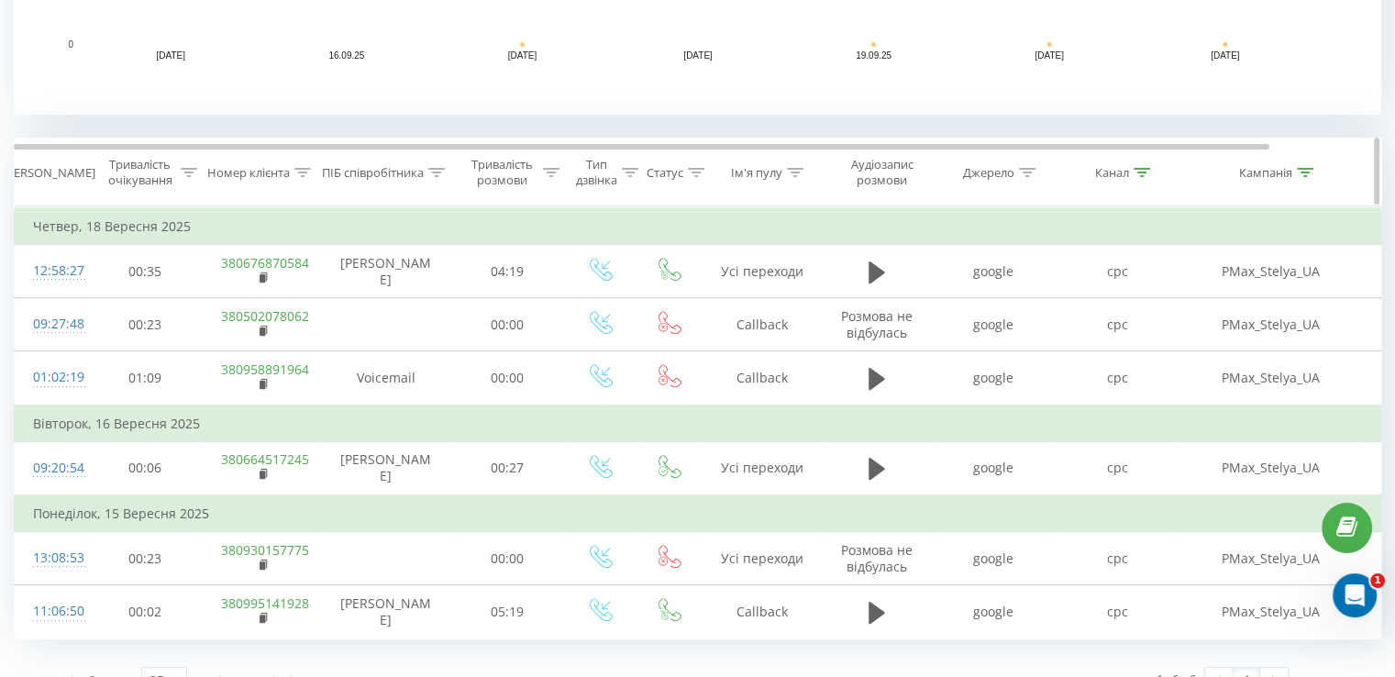
scroll to position [682, 0]
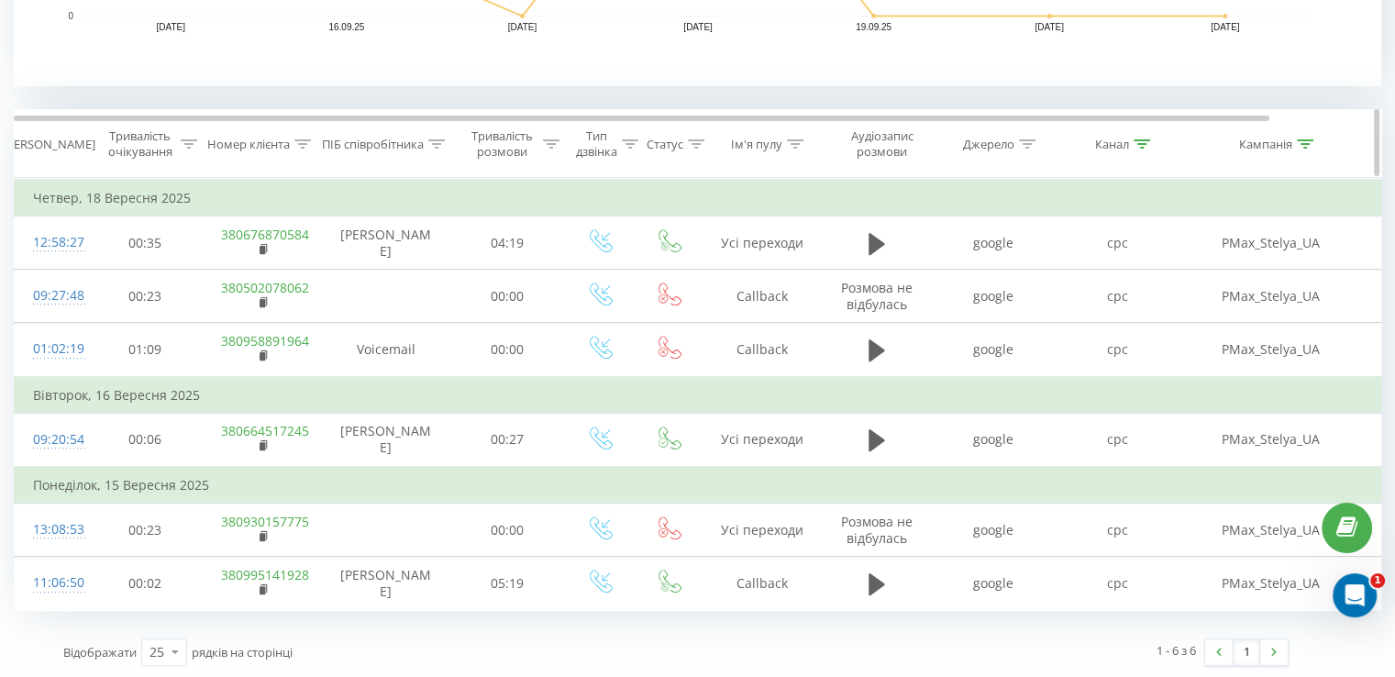
click at [1302, 151] on th "Кампанія" at bounding box center [1271, 144] width 183 height 68
click at [1302, 143] on icon at bounding box center [1305, 143] width 17 height 9
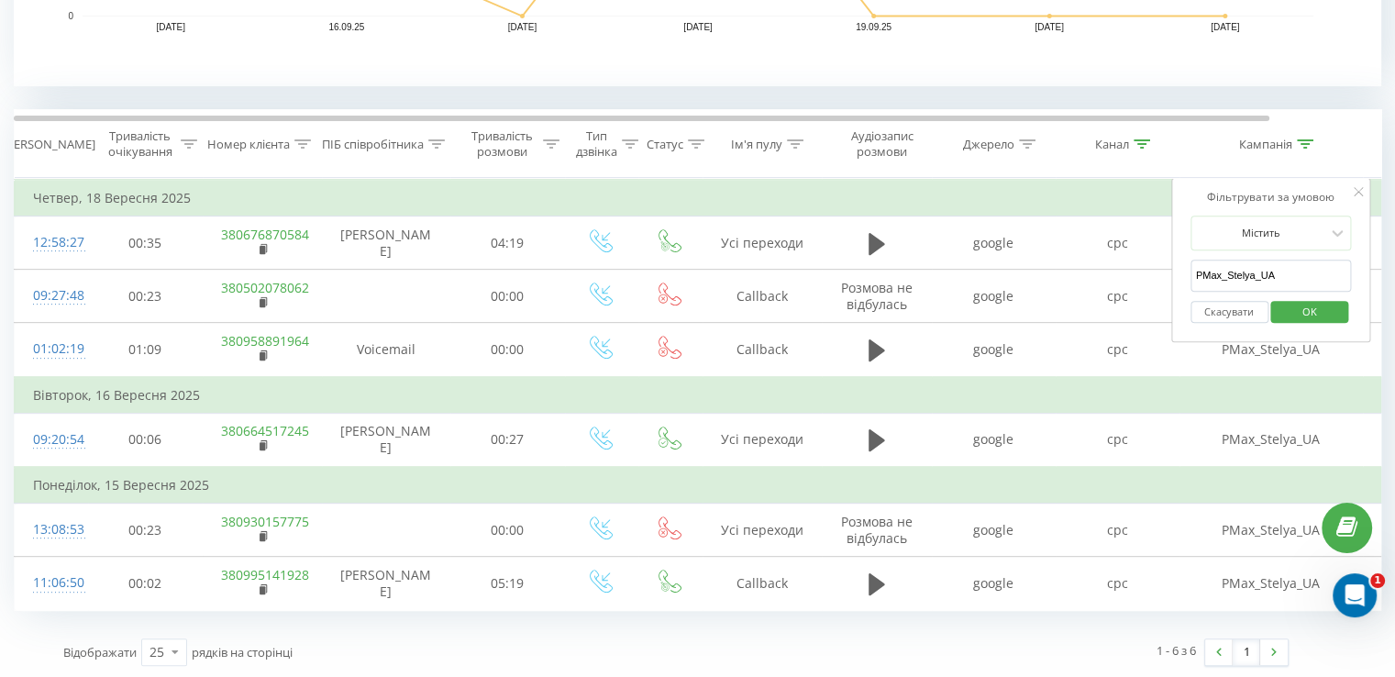
click at [1292, 267] on input "PMax_Stelya_UA" at bounding box center [1271, 276] width 161 height 32
click at [1294, 270] on input "PMax_Stelya_UA" at bounding box center [1271, 276] width 161 height 32
click button "OK" at bounding box center [1310, 312] width 78 height 23
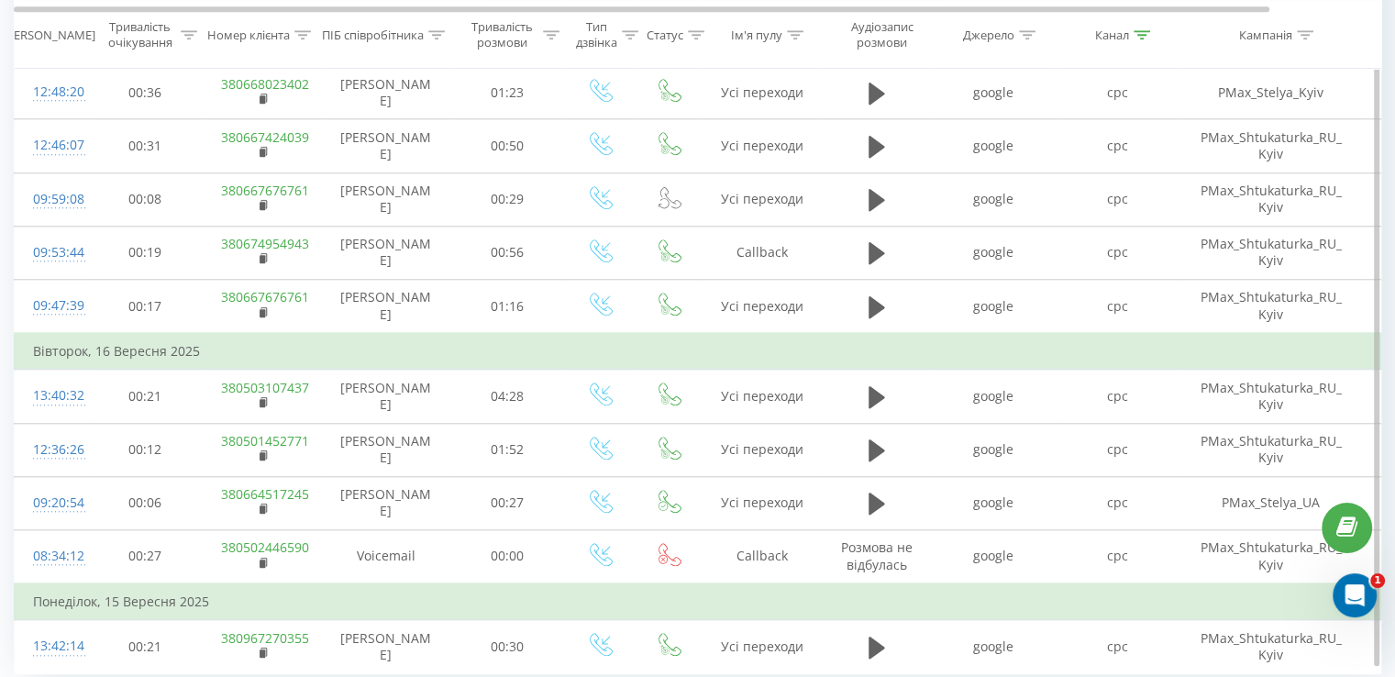
scroll to position [1766, 0]
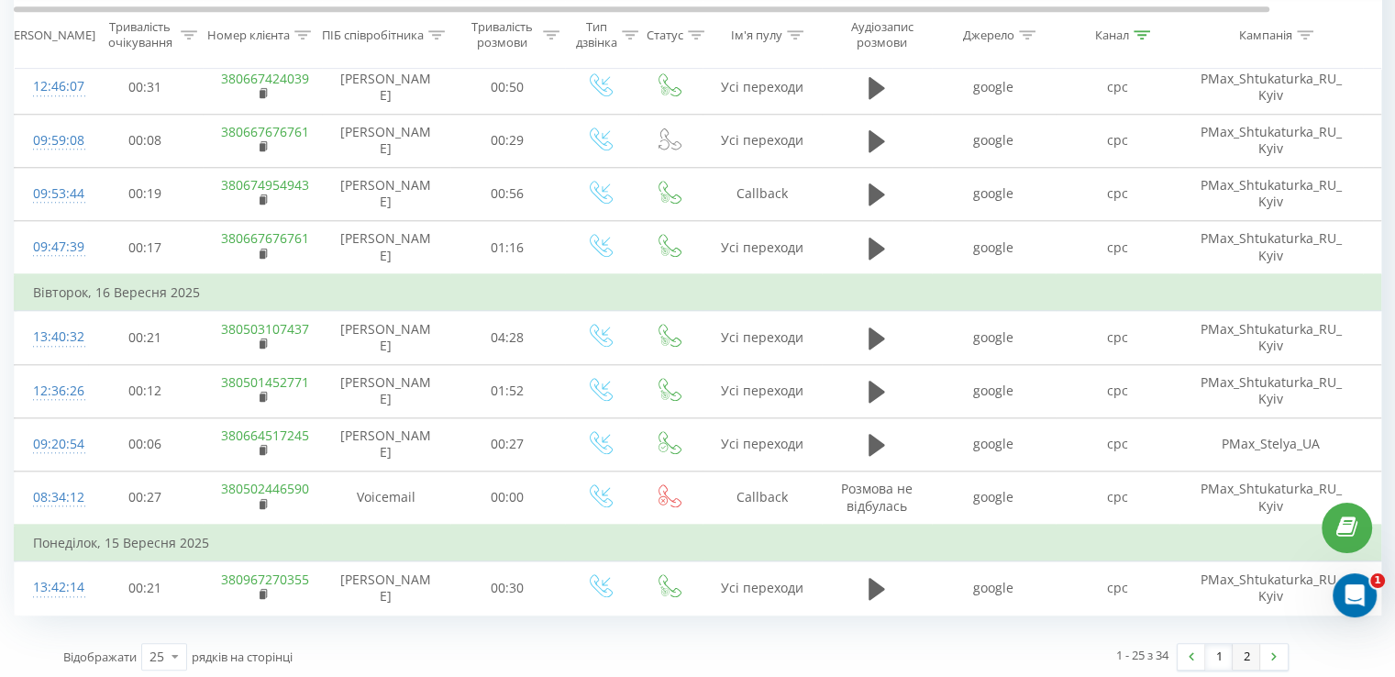
click at [1246, 650] on link "2" at bounding box center [1247, 657] width 28 height 26
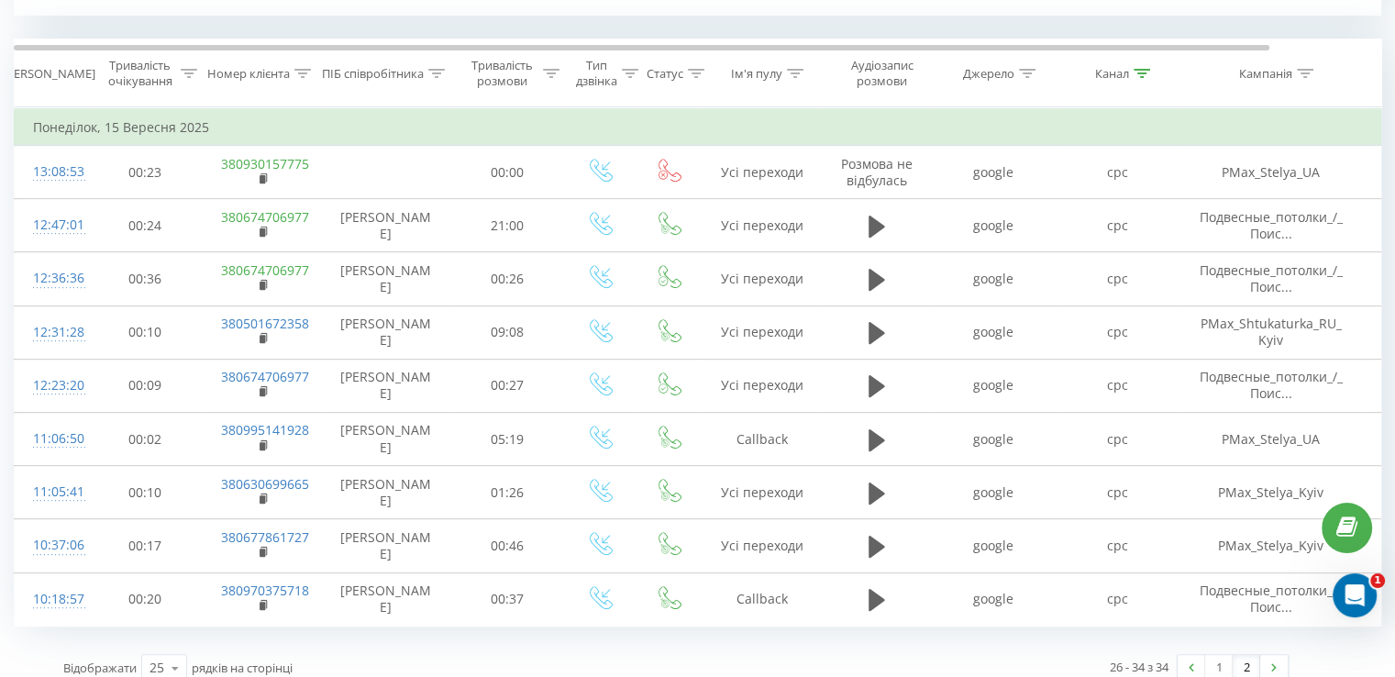
scroll to position [745, 0]
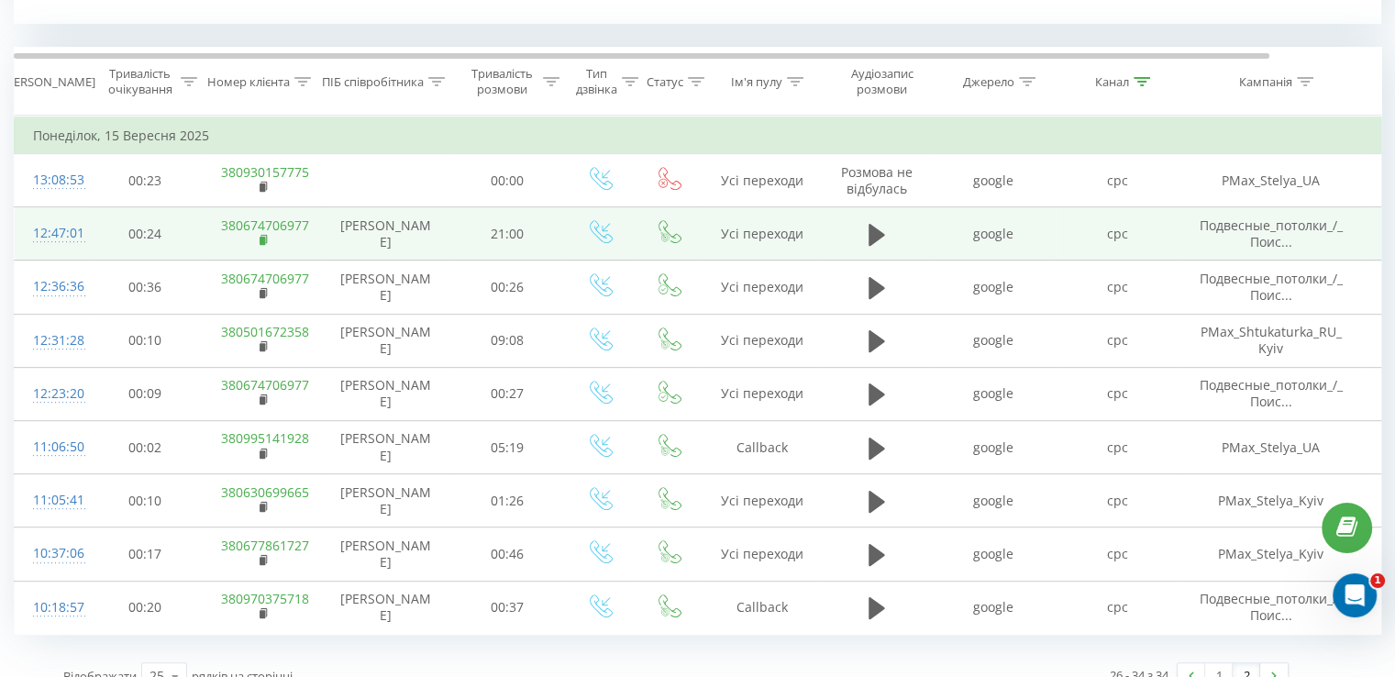
click at [260, 239] on rect at bounding box center [263, 241] width 6 height 8
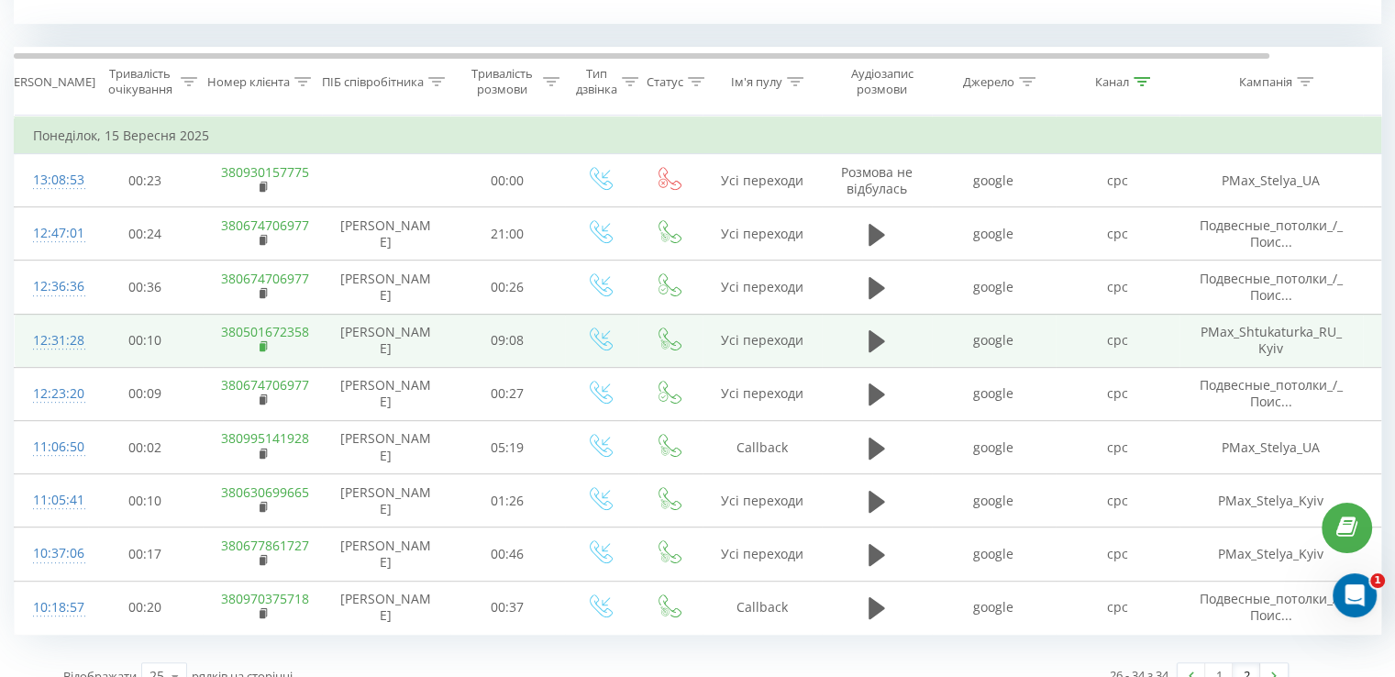
click at [260, 346] on rect at bounding box center [263, 347] width 6 height 8
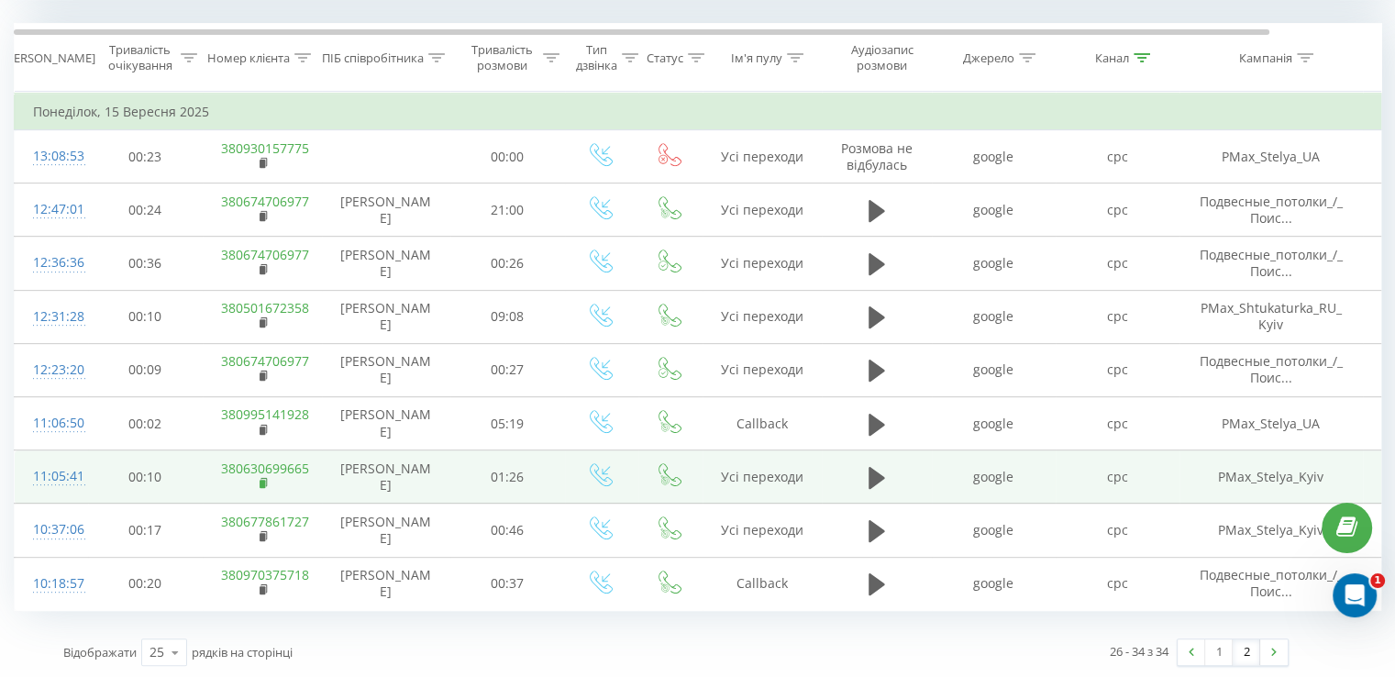
click at [260, 485] on rect at bounding box center [263, 484] width 6 height 8
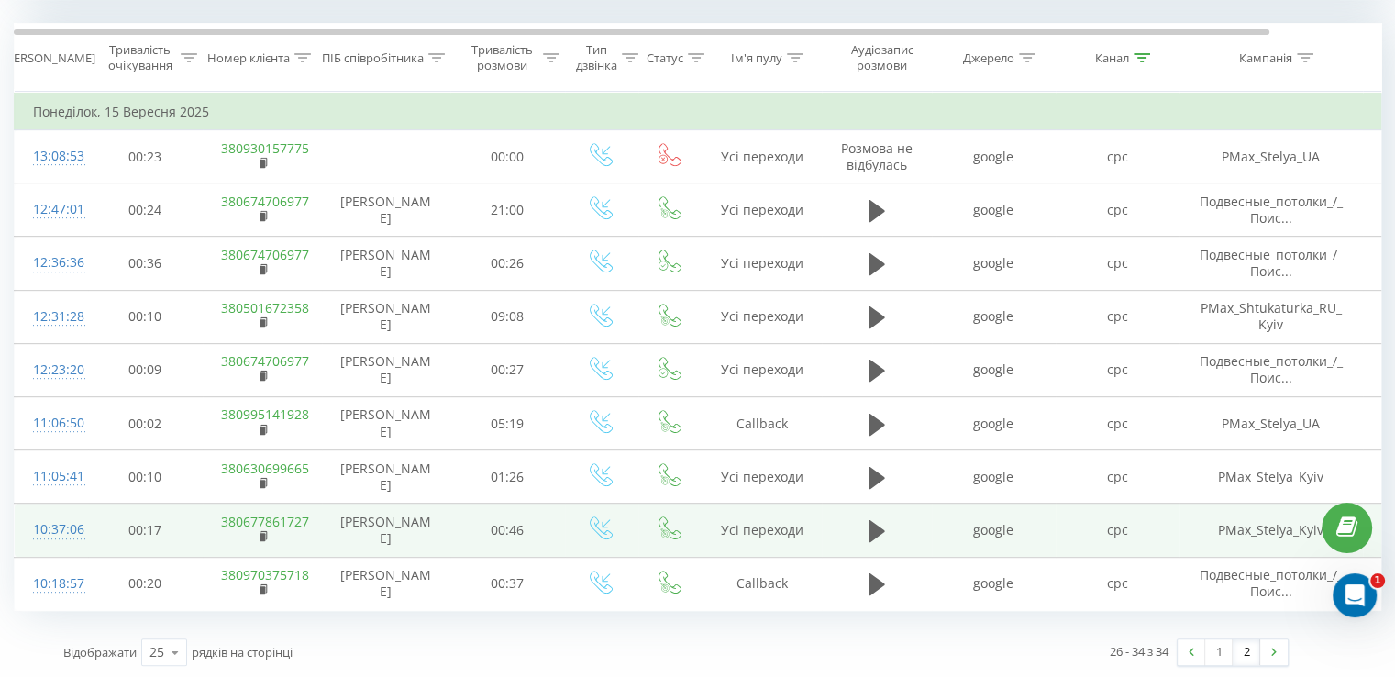
click at [257, 534] on td "380677861727" at bounding box center [262, 530] width 119 height 53
click at [267, 533] on icon at bounding box center [265, 536] width 10 height 13
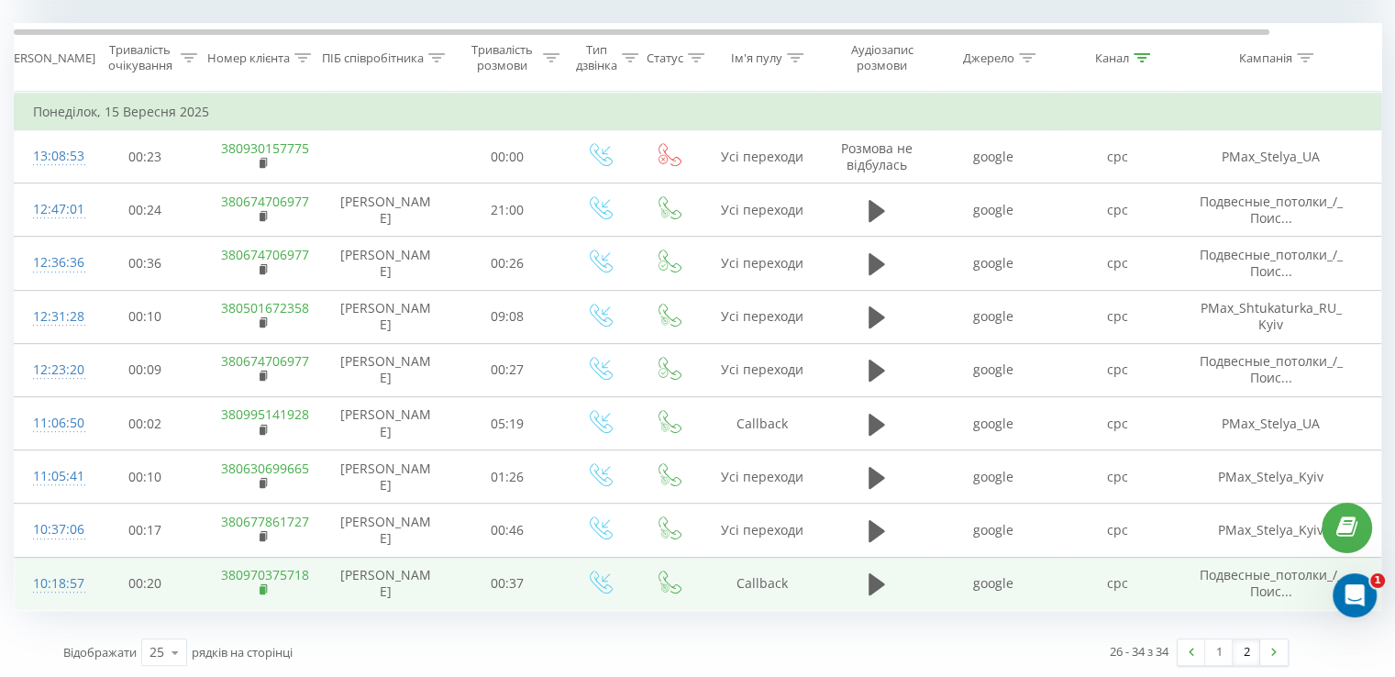
click at [260, 586] on rect at bounding box center [263, 590] width 6 height 8
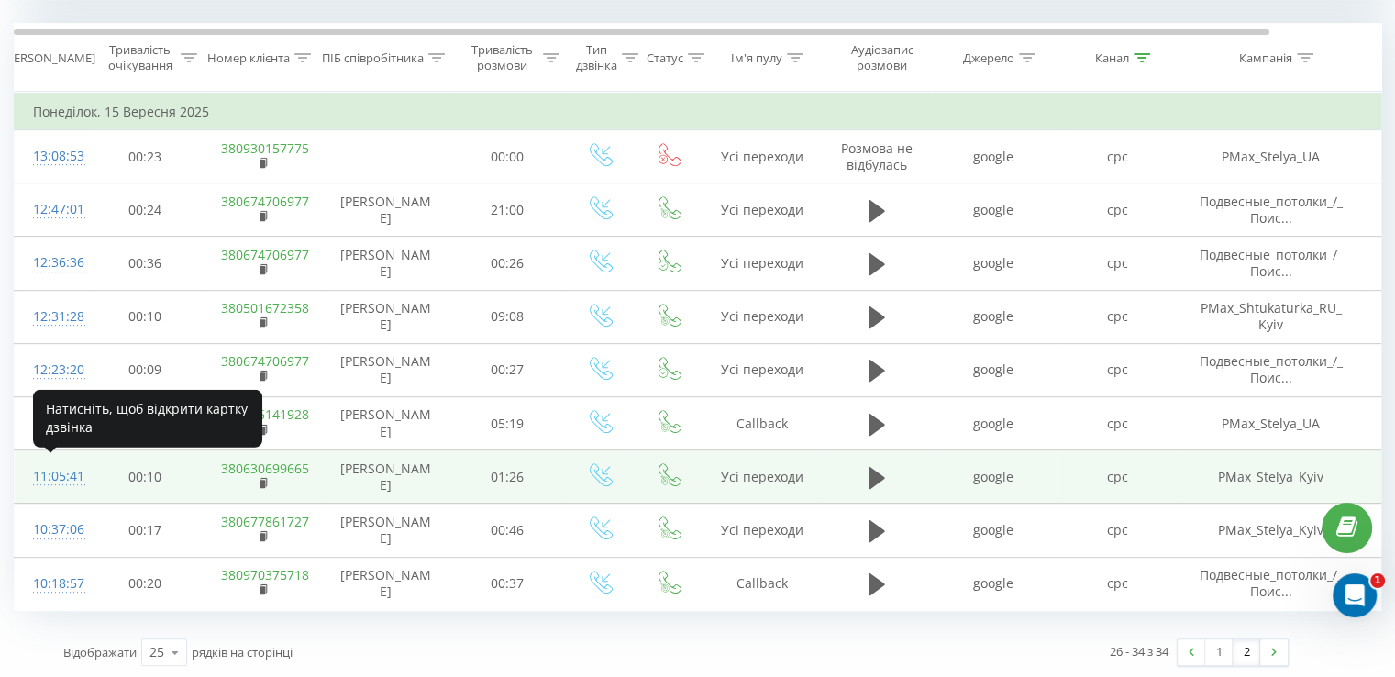
click at [64, 476] on div "11:05:41" at bounding box center [51, 477] width 37 height 36
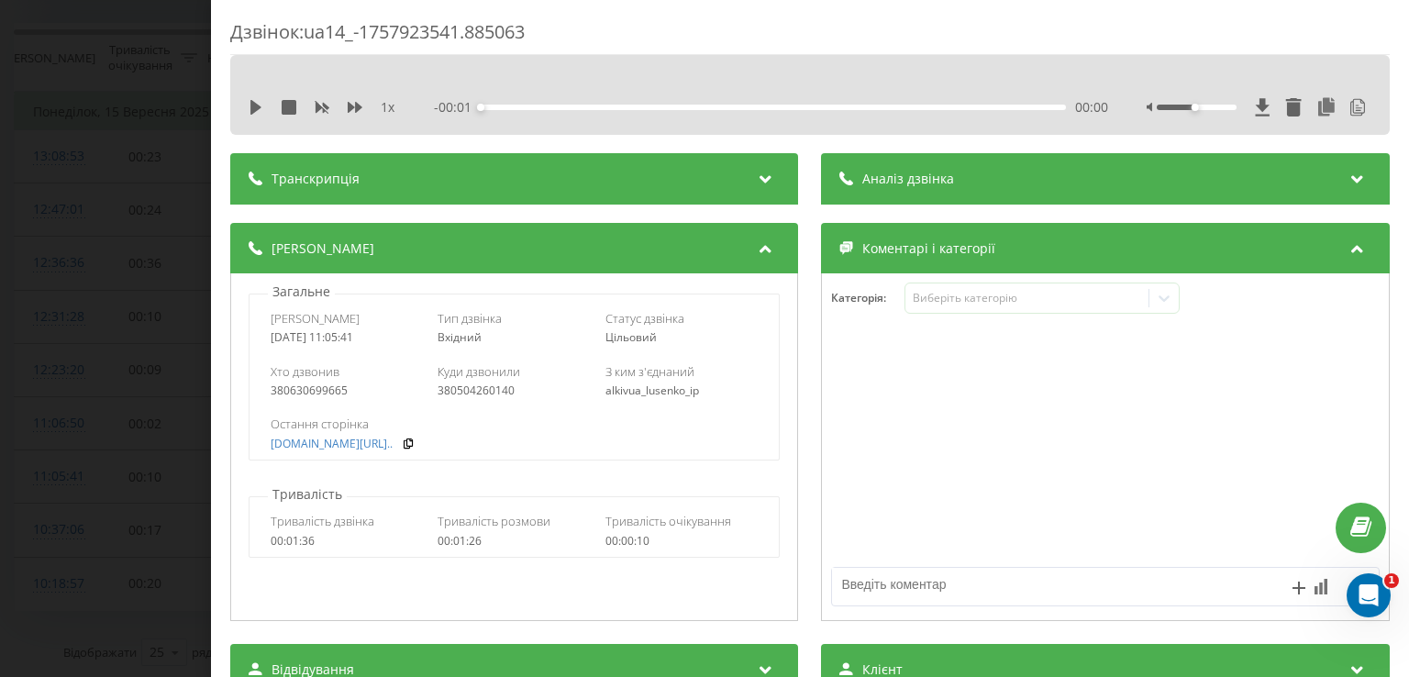
click at [918, 105] on div "00:00" at bounding box center [774, 108] width 584 height 6
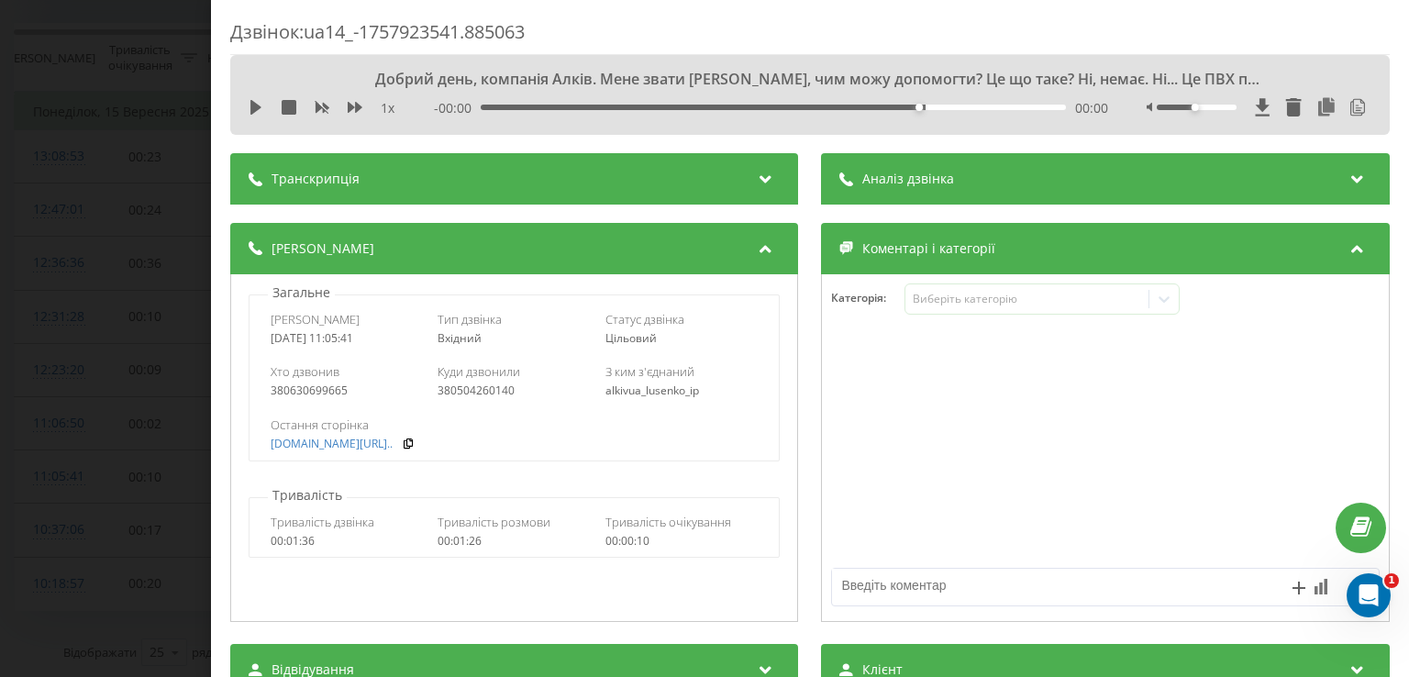
click at [926, 173] on span "Аналіз дзвінка" at bounding box center [909, 179] width 92 height 18
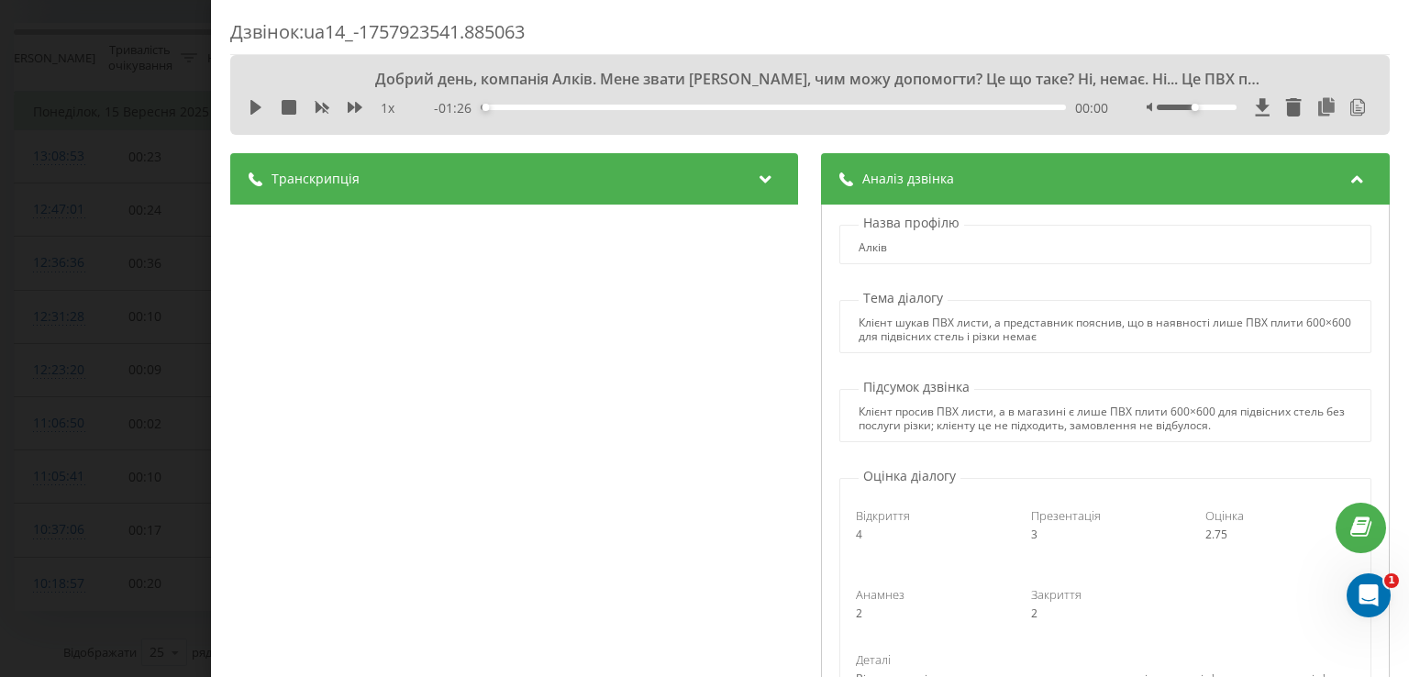
click at [0, 242] on div "Дзвінок : ua14_-1757923541.885063 Добрий день, компанія Алків. Мене звати [PERS…" at bounding box center [704, 338] width 1409 height 677
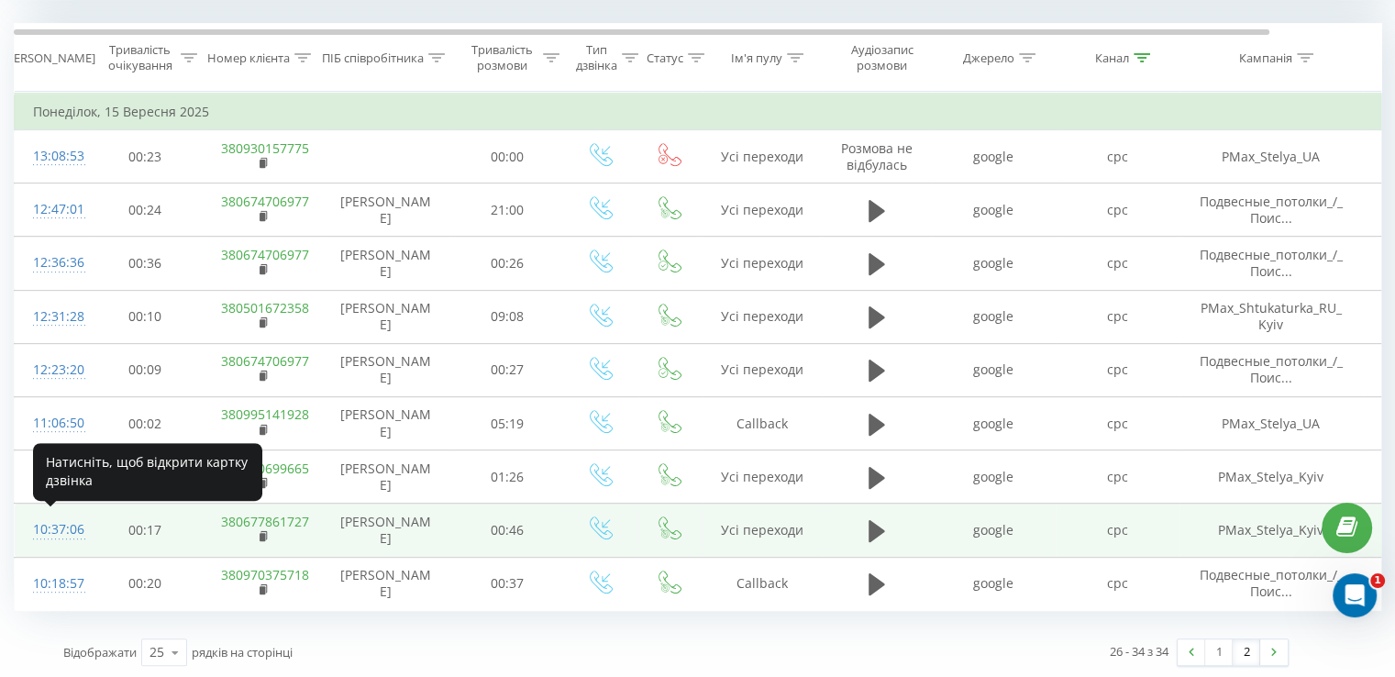
click at [65, 530] on div "10:37:06" at bounding box center [51, 530] width 37 height 36
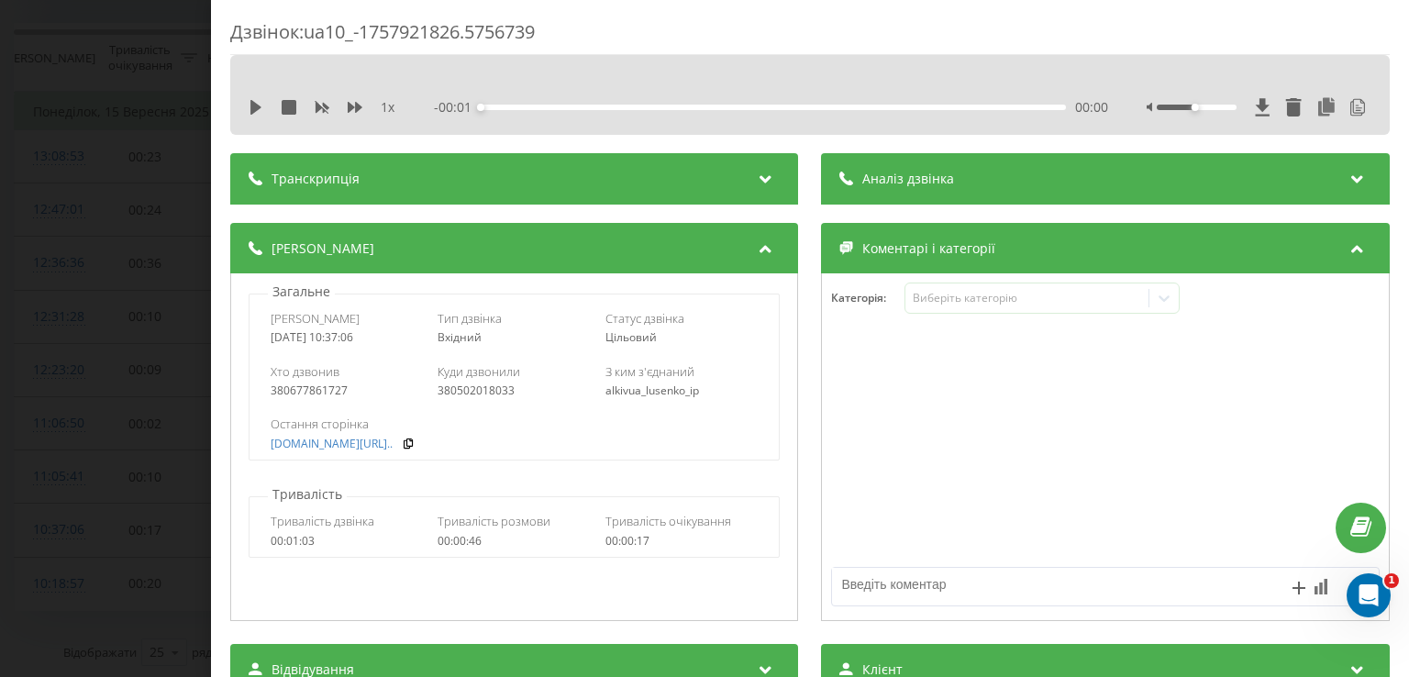
click at [919, 176] on span "Аналіз дзвінка" at bounding box center [909, 179] width 92 height 18
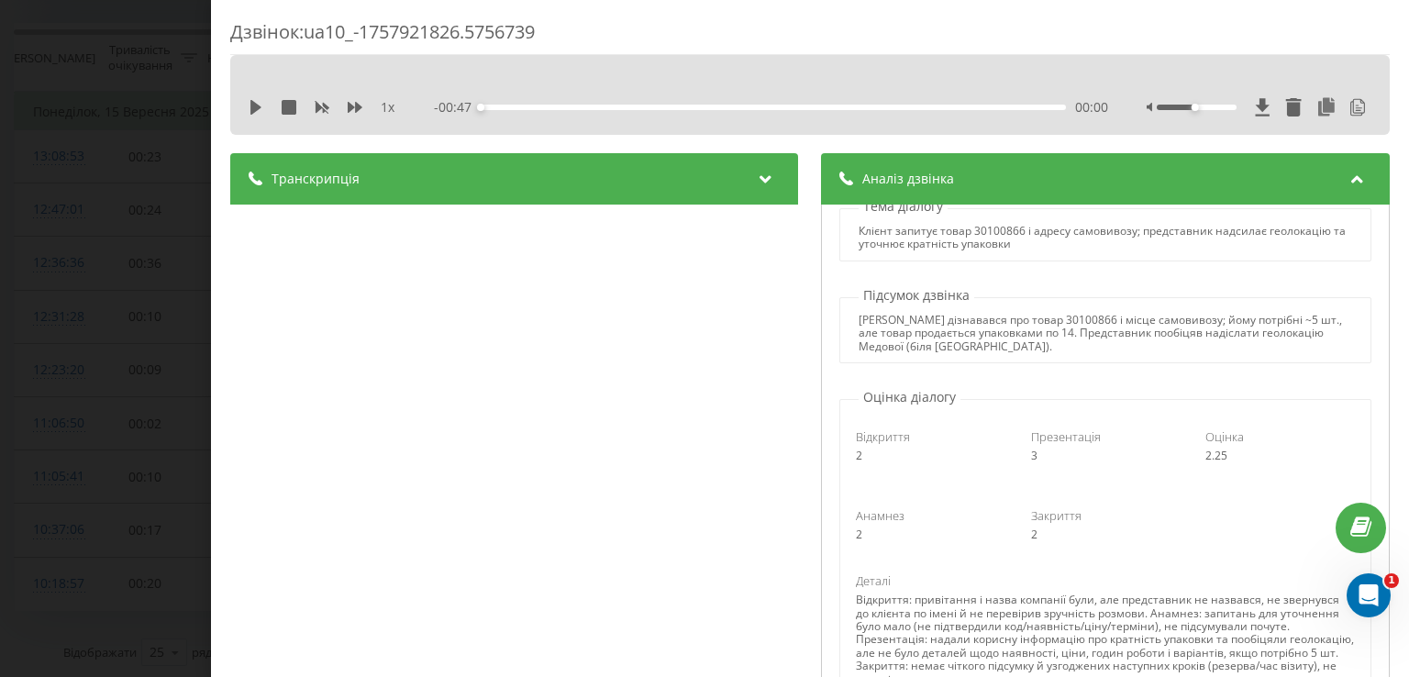
scroll to position [275, 0]
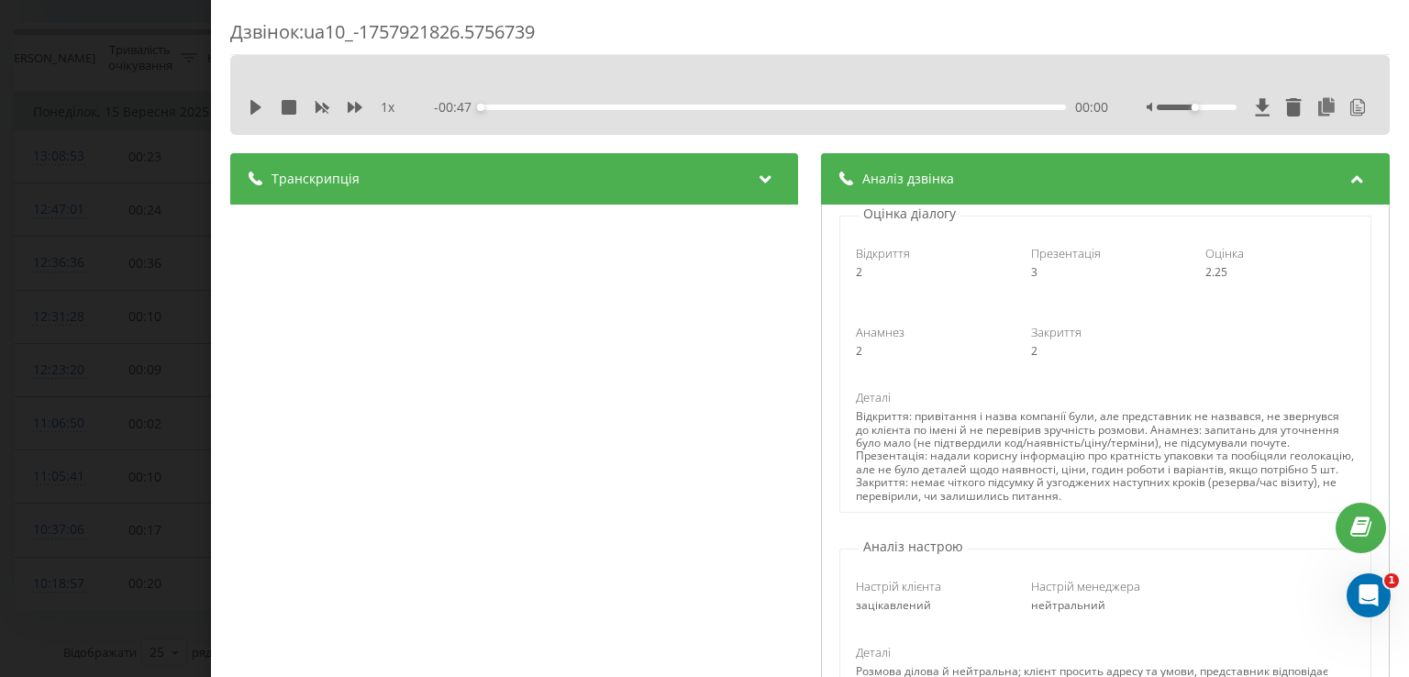
click at [158, 173] on div "Дзвінок : ua10_-1757921826.5756739 1 x - 00:47 00:00 00:00 Транскрипція 00:00 Д…" at bounding box center [704, 338] width 1409 height 677
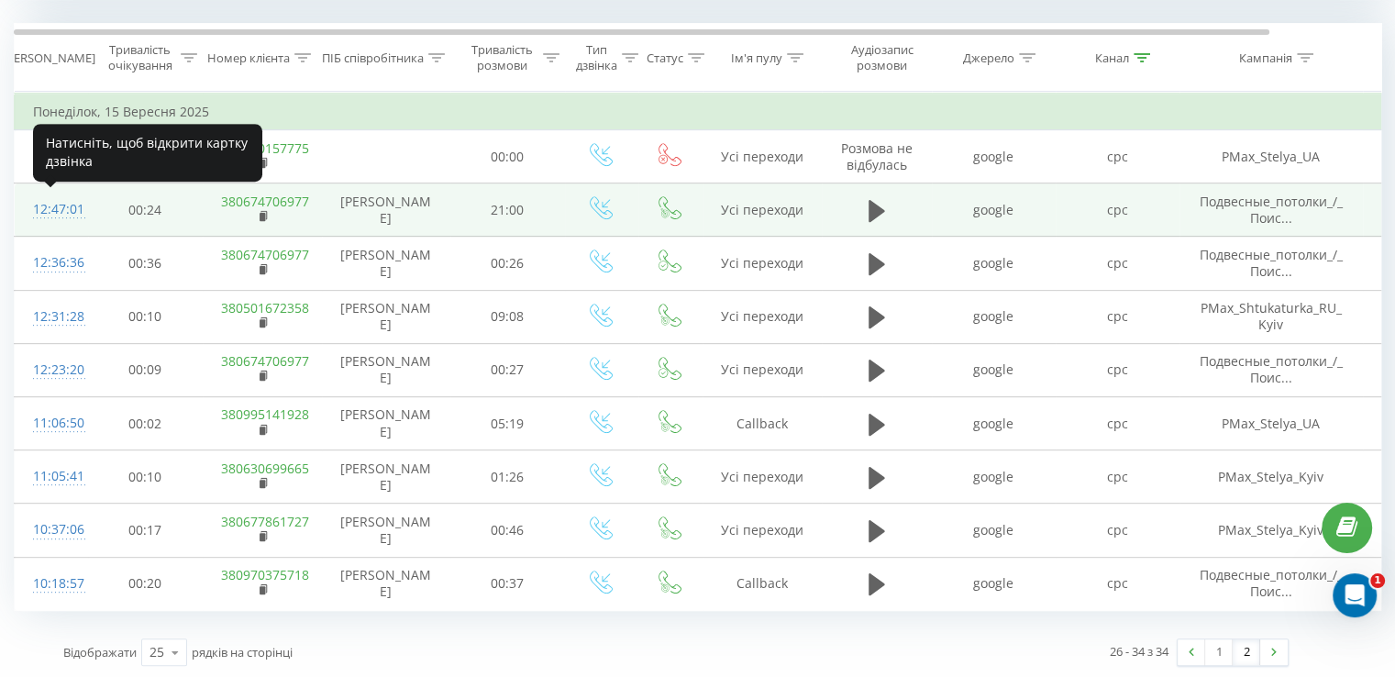
click at [70, 205] on div "12:47:01" at bounding box center [51, 210] width 37 height 36
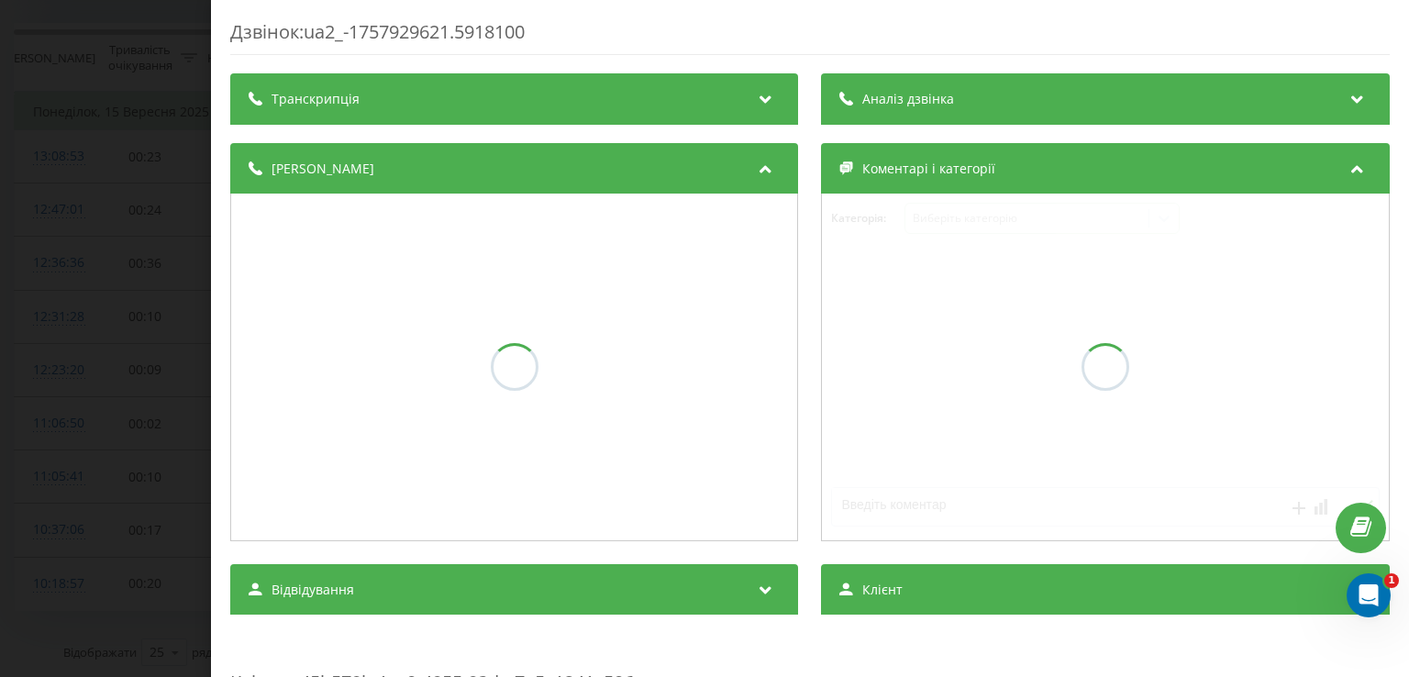
click at [843, 106] on div "Аналіз дзвінка" at bounding box center [897, 99] width 115 height 18
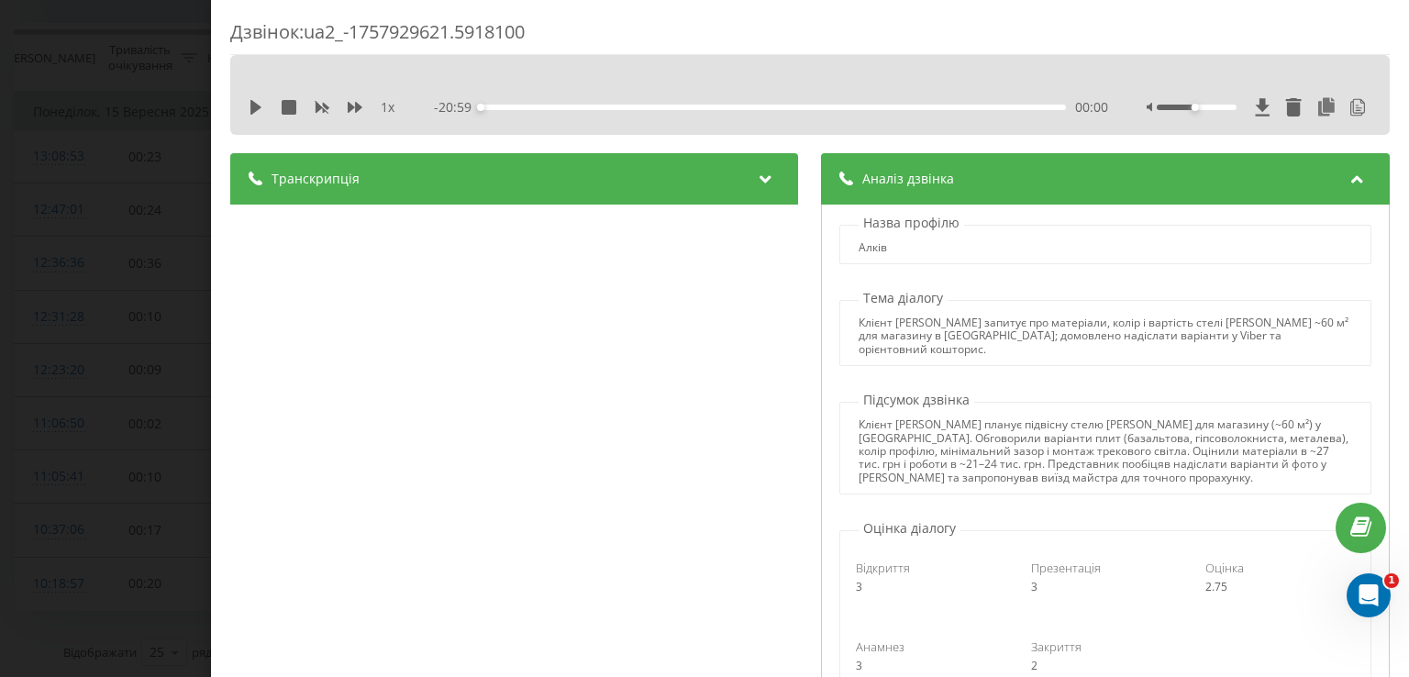
click at [163, 133] on div "Дзвінок : ua2_-1757929621.5918100 1 x - 20:59 00:00 00:00 Транскрипція 00:00 До…" at bounding box center [704, 338] width 1409 height 677
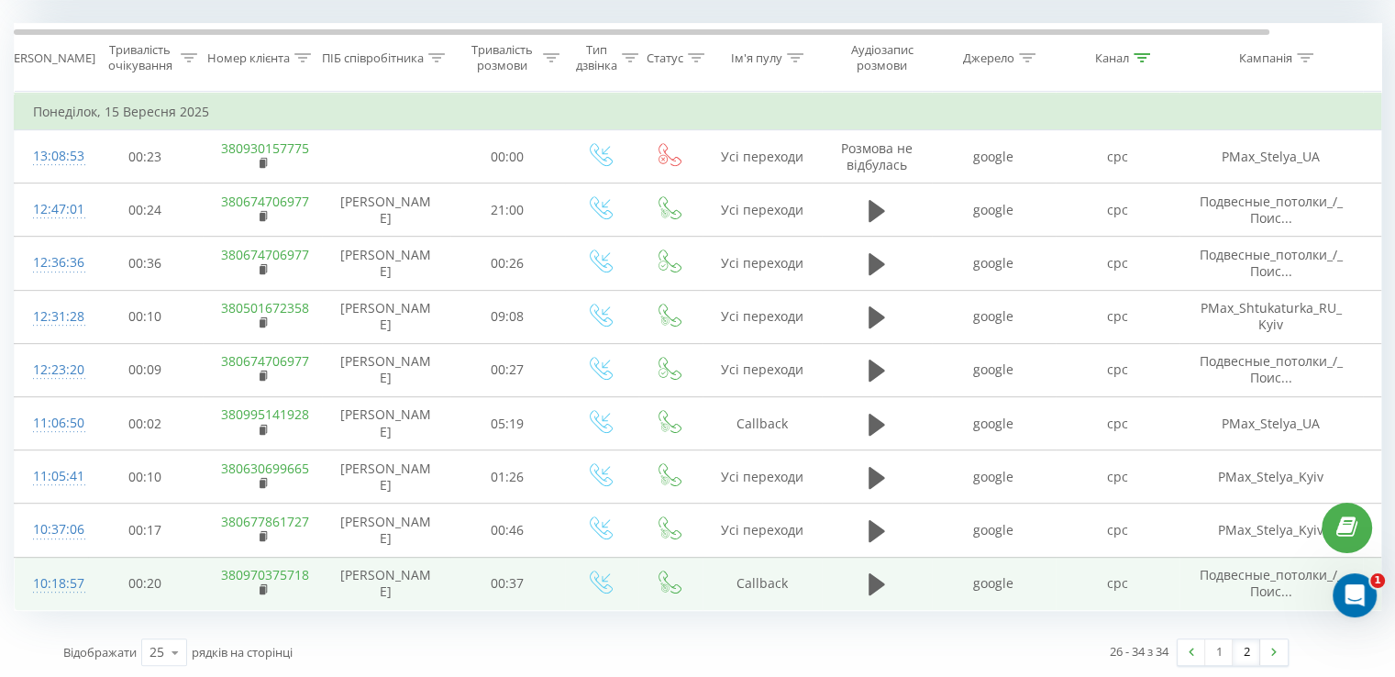
click at [70, 579] on div "10:18:57" at bounding box center [51, 584] width 37 height 36
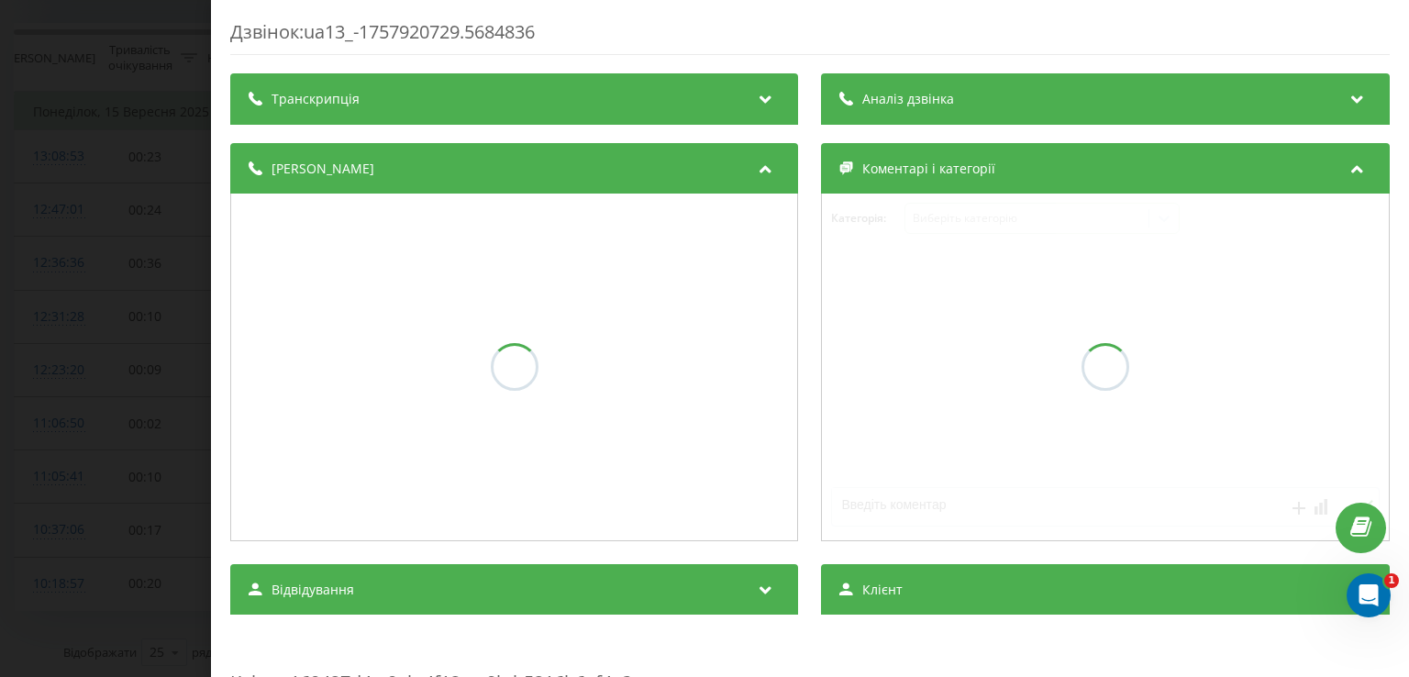
click at [914, 100] on div "Дзвінок : ua13_-1757920729.5684836 Транскрипція Аналіз дзвінка Деталі дзвінка К…" at bounding box center [809, 668] width 1159 height 1299
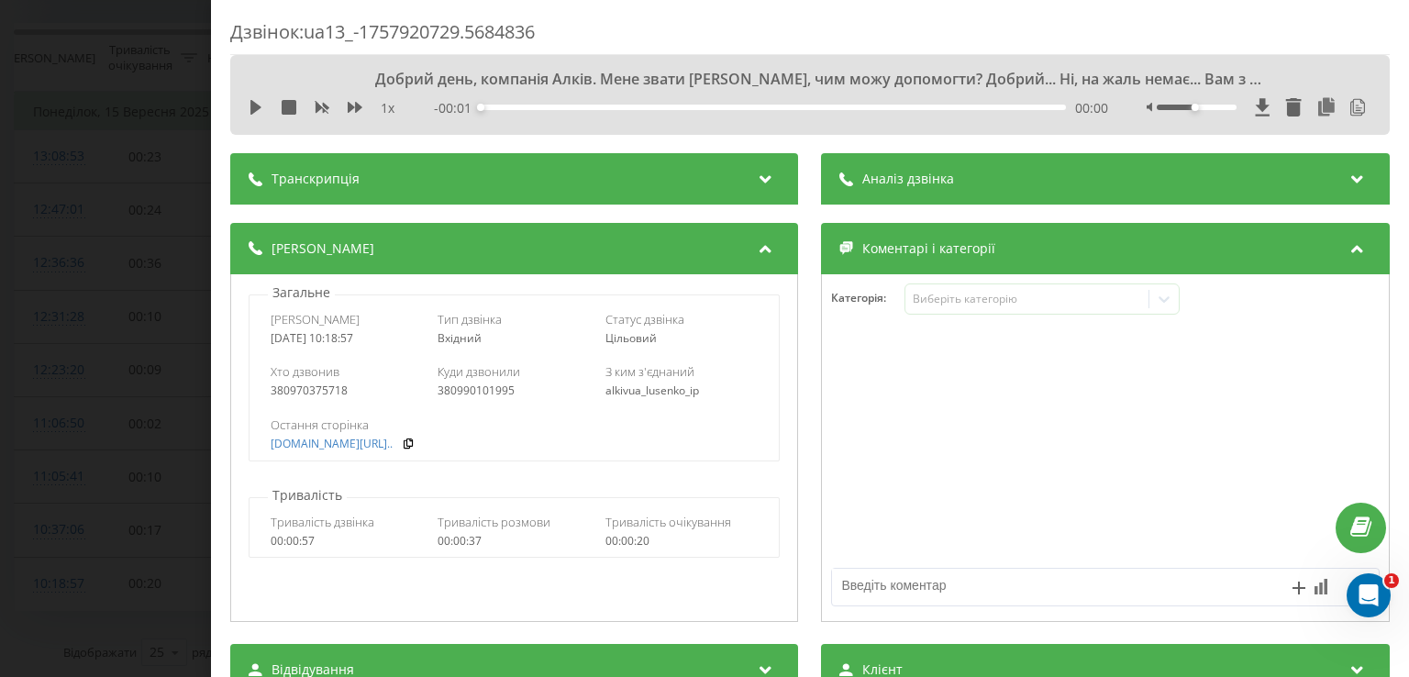
click at [954, 197] on div "Аналіз дзвінка" at bounding box center [1106, 178] width 568 height 51
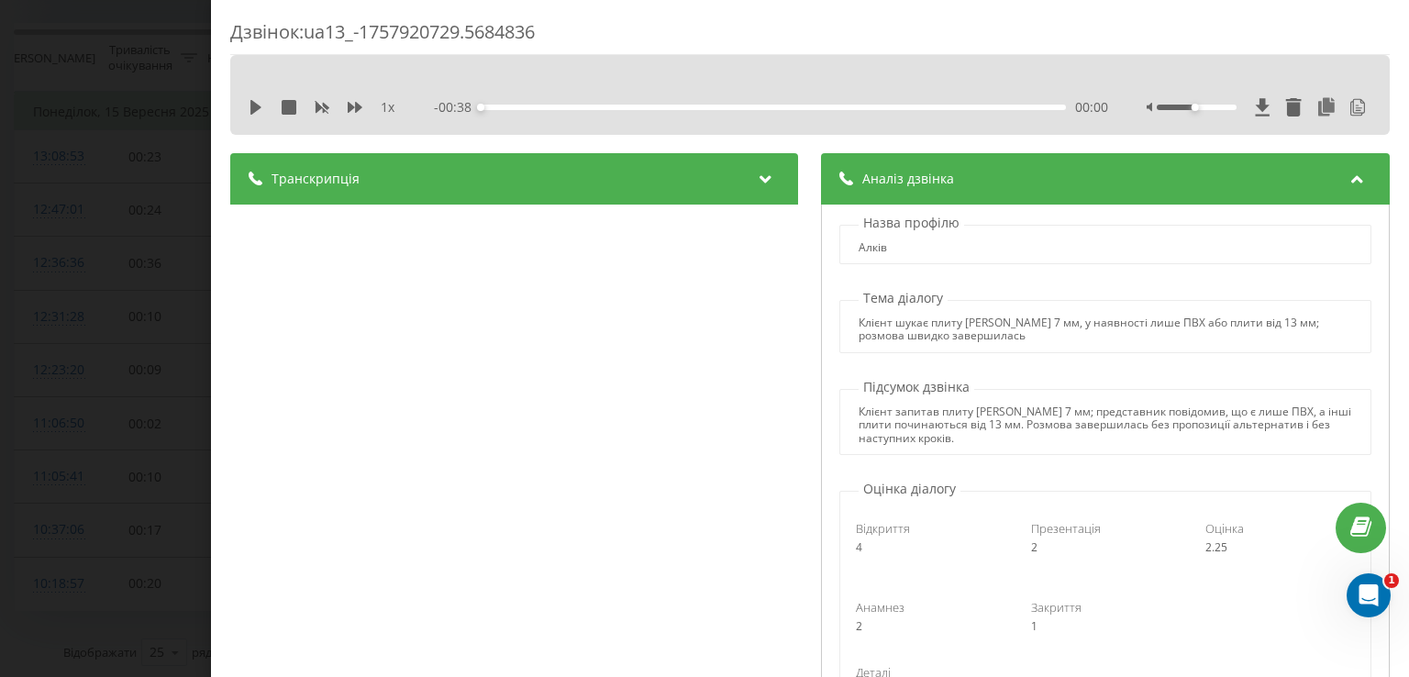
click at [188, 148] on div "Дзвінок : ua13_-1757920729.5684836 1 x - 00:38 00:00 00:00 Транскрипція 00:00 Д…" at bounding box center [704, 338] width 1409 height 677
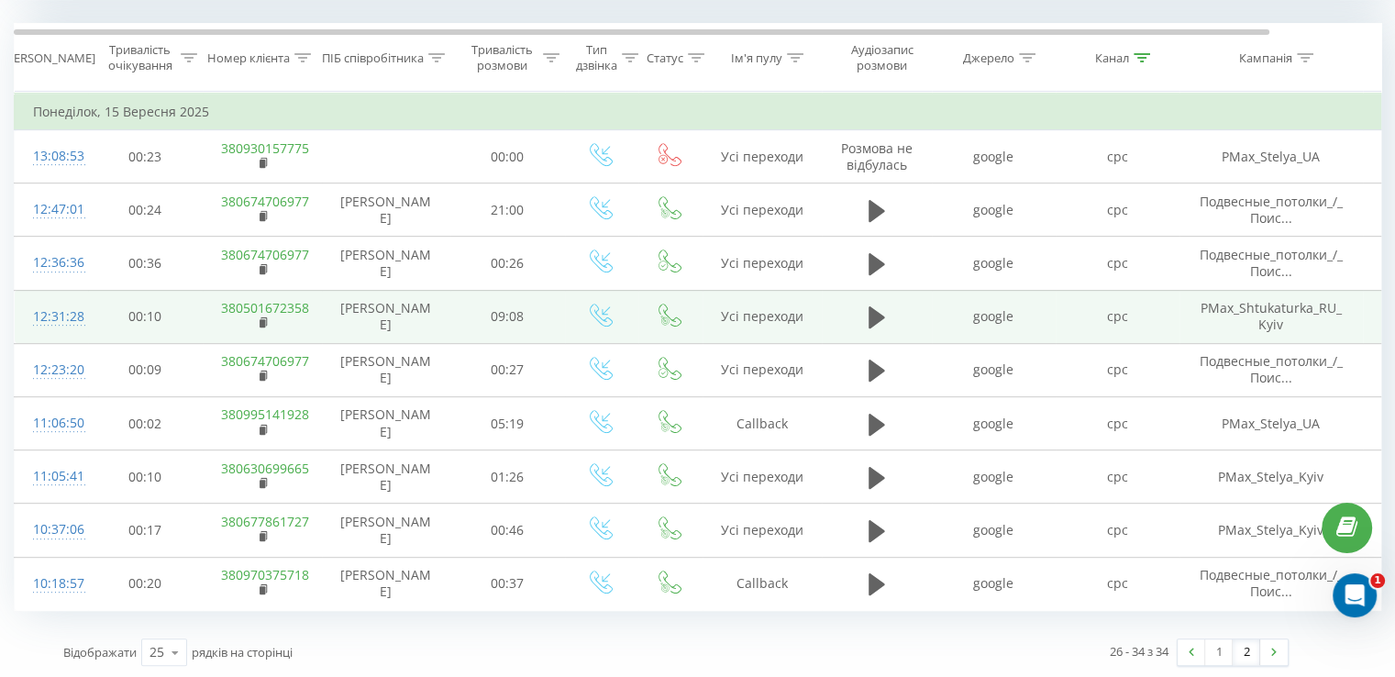
click at [70, 312] on div "12:31:28" at bounding box center [51, 317] width 37 height 36
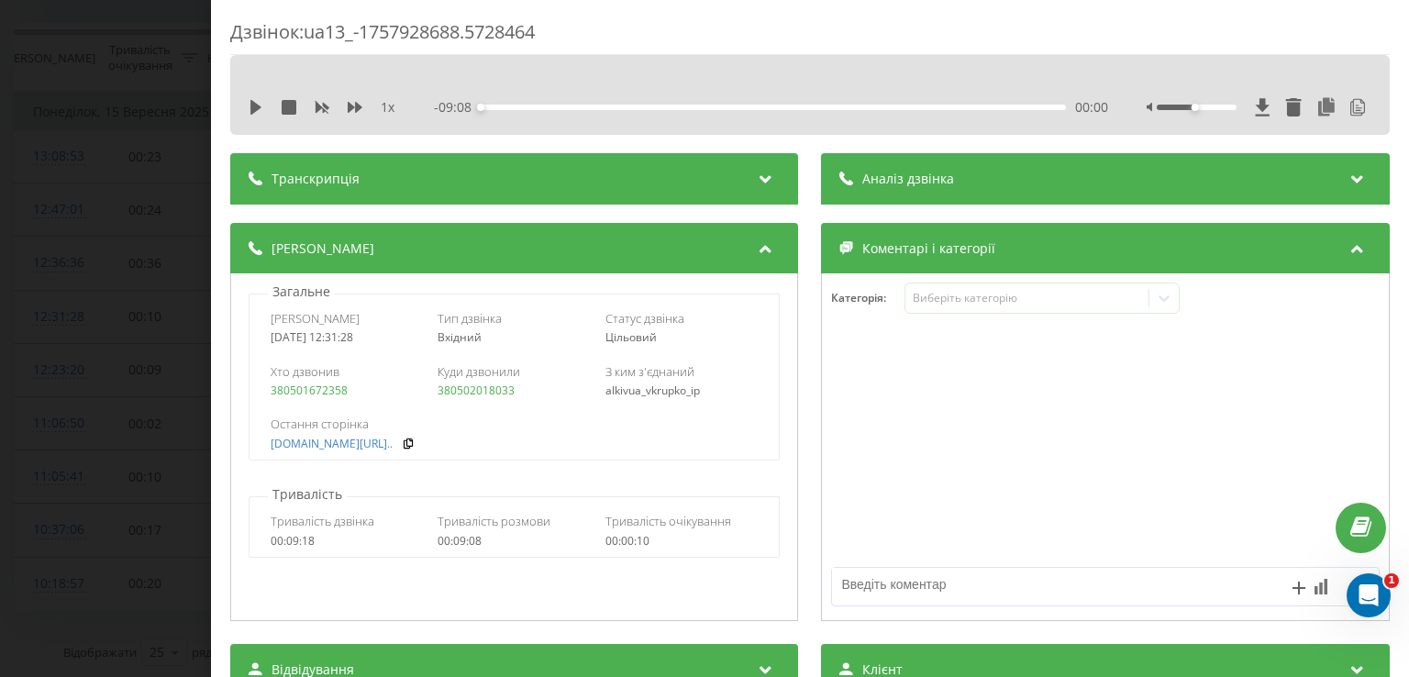
click at [958, 195] on div "Аналіз дзвінка" at bounding box center [1106, 178] width 568 height 51
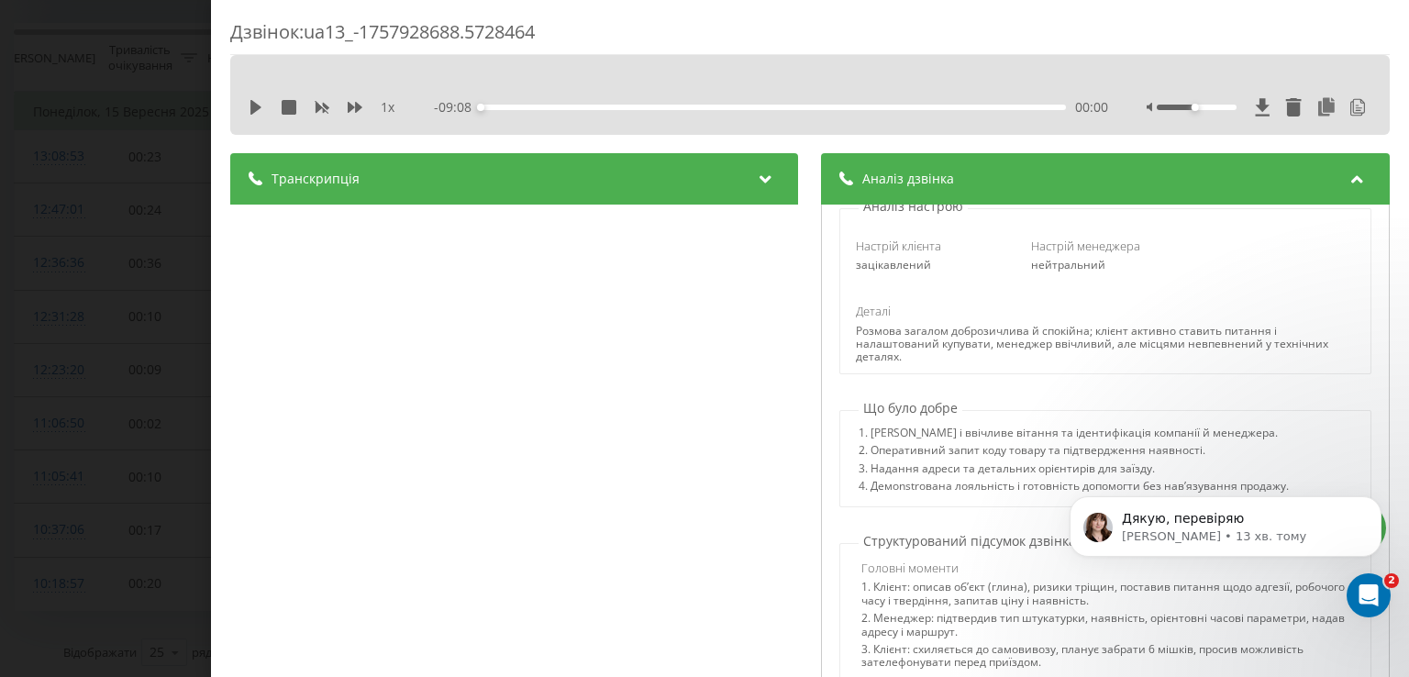
click at [172, 204] on div "Дзвінок : ua13_-1757928688.5728464 1 x - 09:08 00:00 00:00 Транскрипція 00:00 Д…" at bounding box center [704, 338] width 1409 height 677
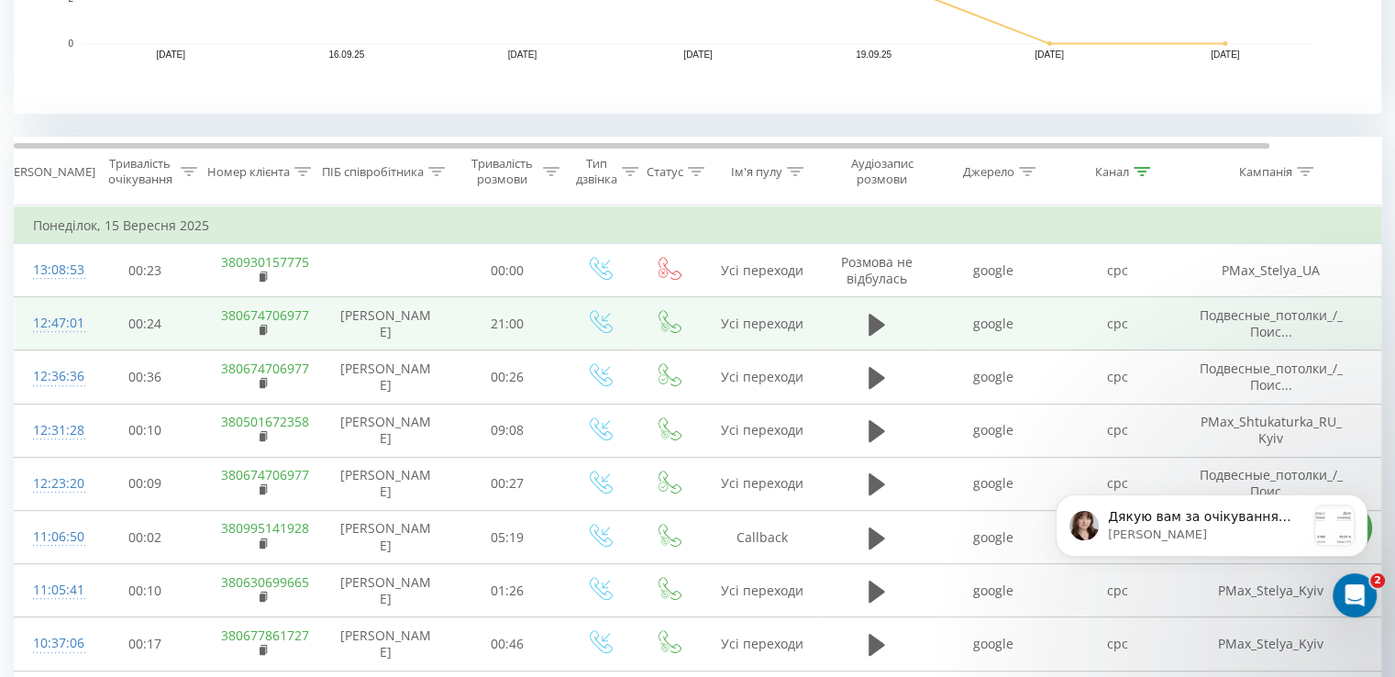
scroll to position [769, 0]
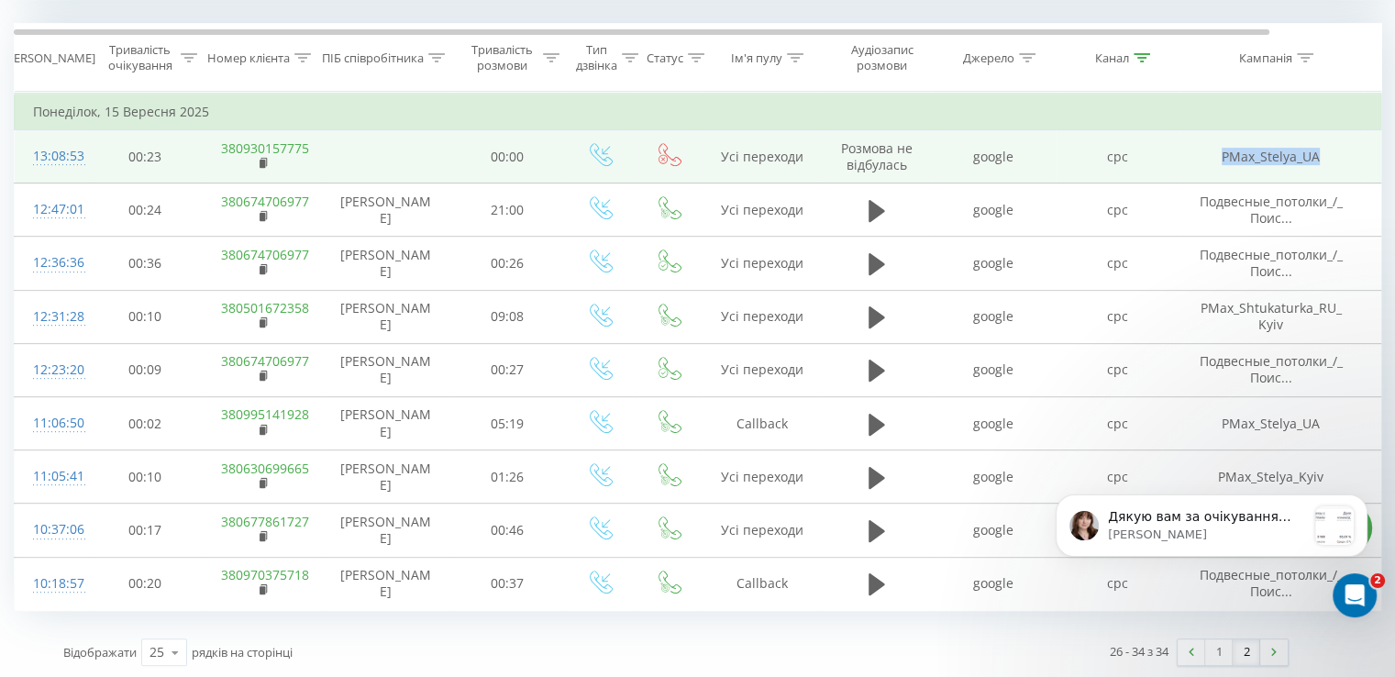
drag, startPoint x: 1216, startPoint y: 152, endPoint x: 1317, endPoint y: 152, distance: 100.9
click at [1317, 152] on td "PMax_Stelya_UA" at bounding box center [1271, 156] width 183 height 53
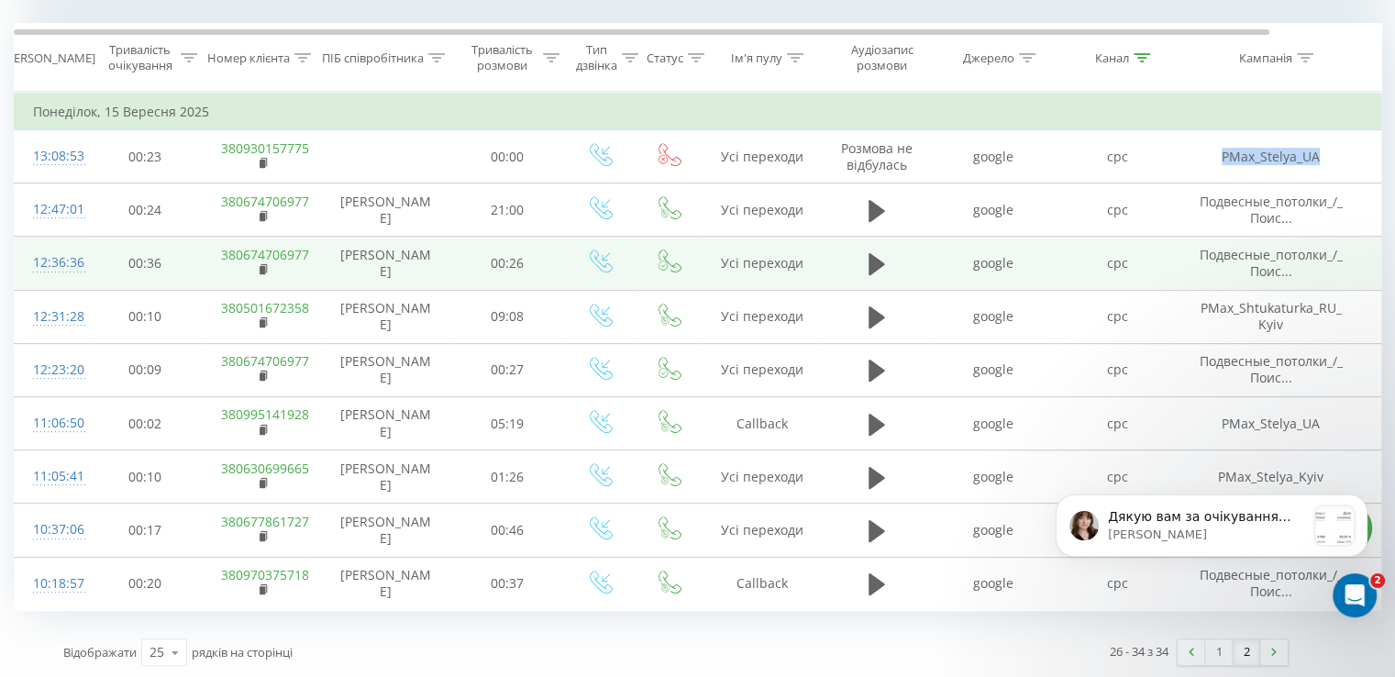
copy td "PMax_Stelya_UA"
